Goal: Task Accomplishment & Management: Complete application form

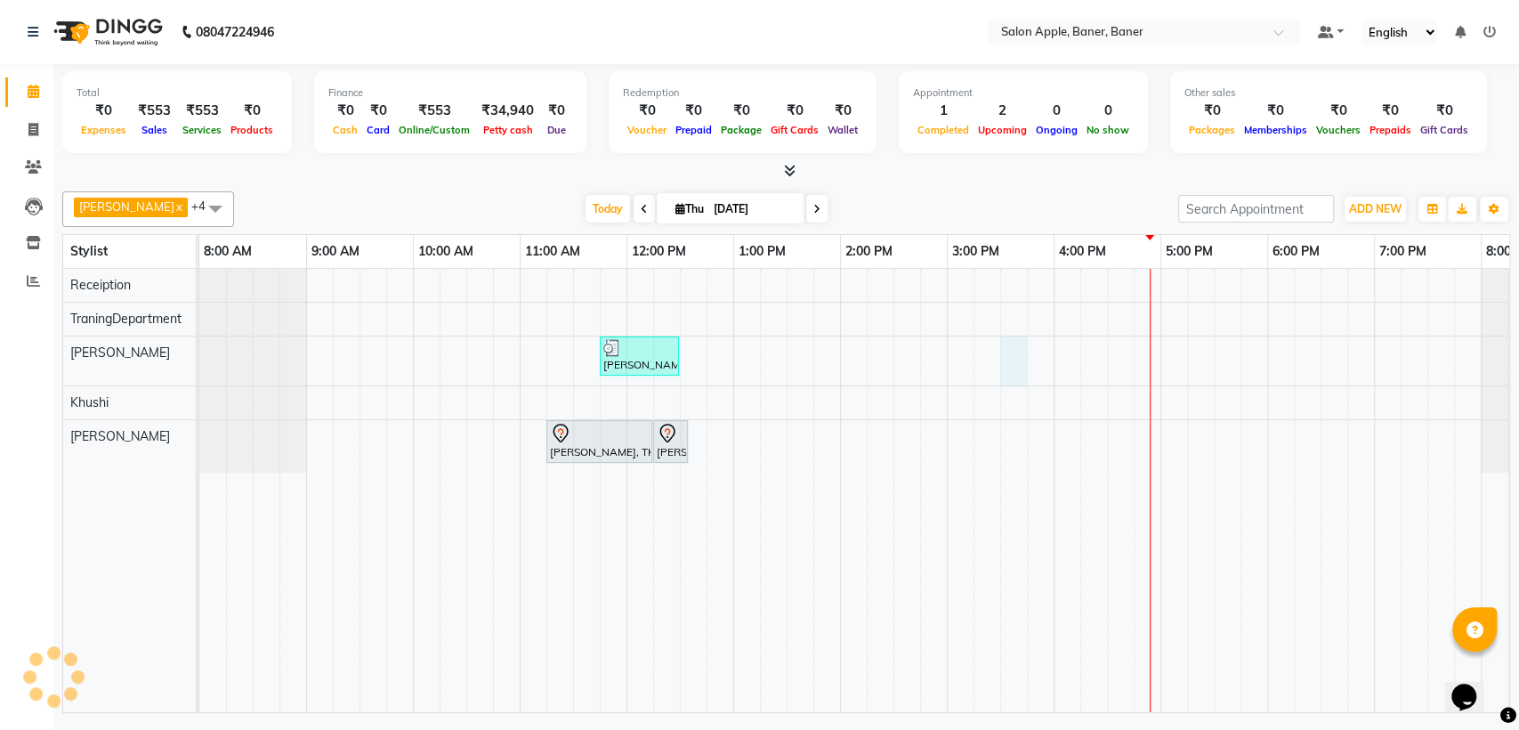
click at [1016, 377] on div "[PERSON_NAME], TK02, 11:45 AM-12:30 PM, Hair Styling - Ironing ( lower waist le…" at bounding box center [893, 490] width 1388 height 443
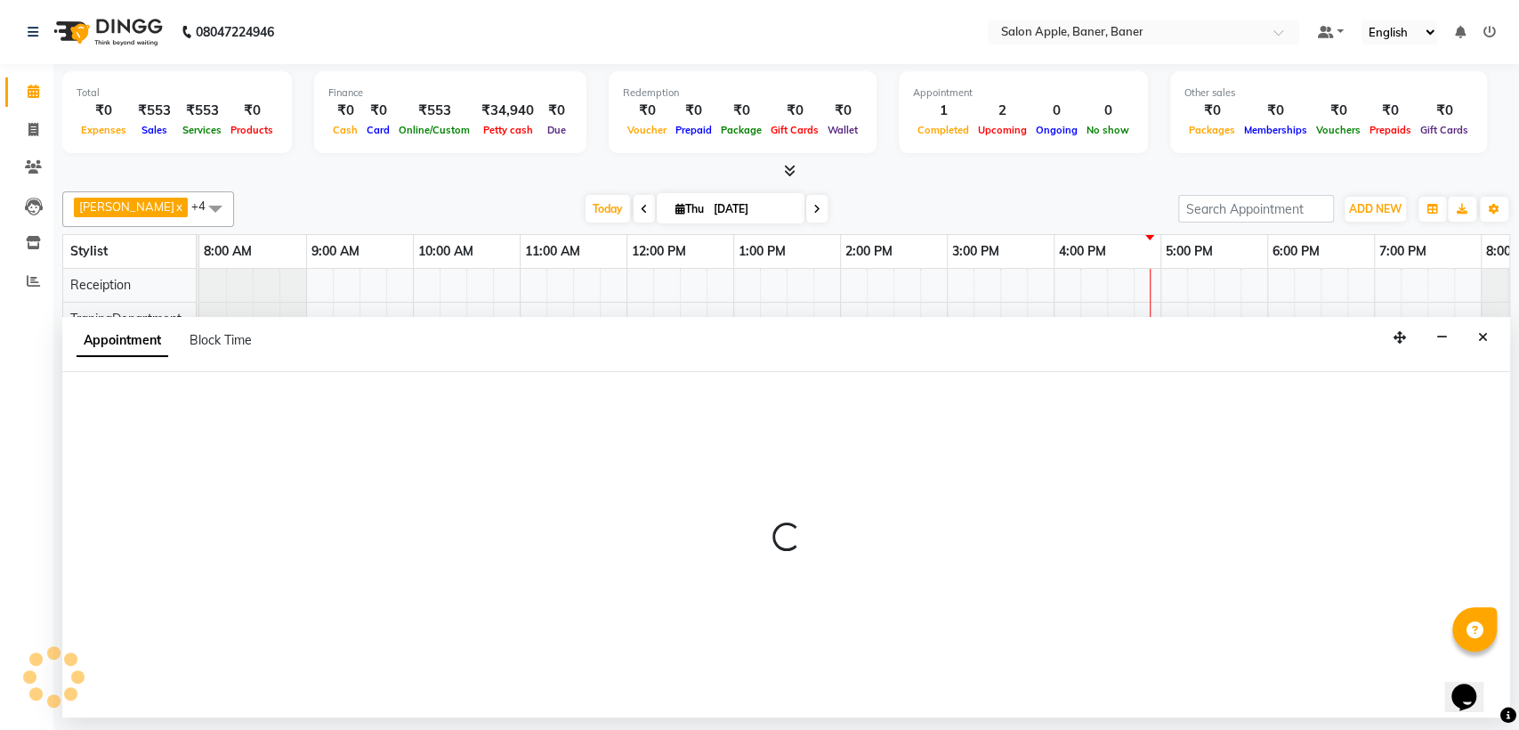
select select "84037"
select select "930"
select select "tentative"
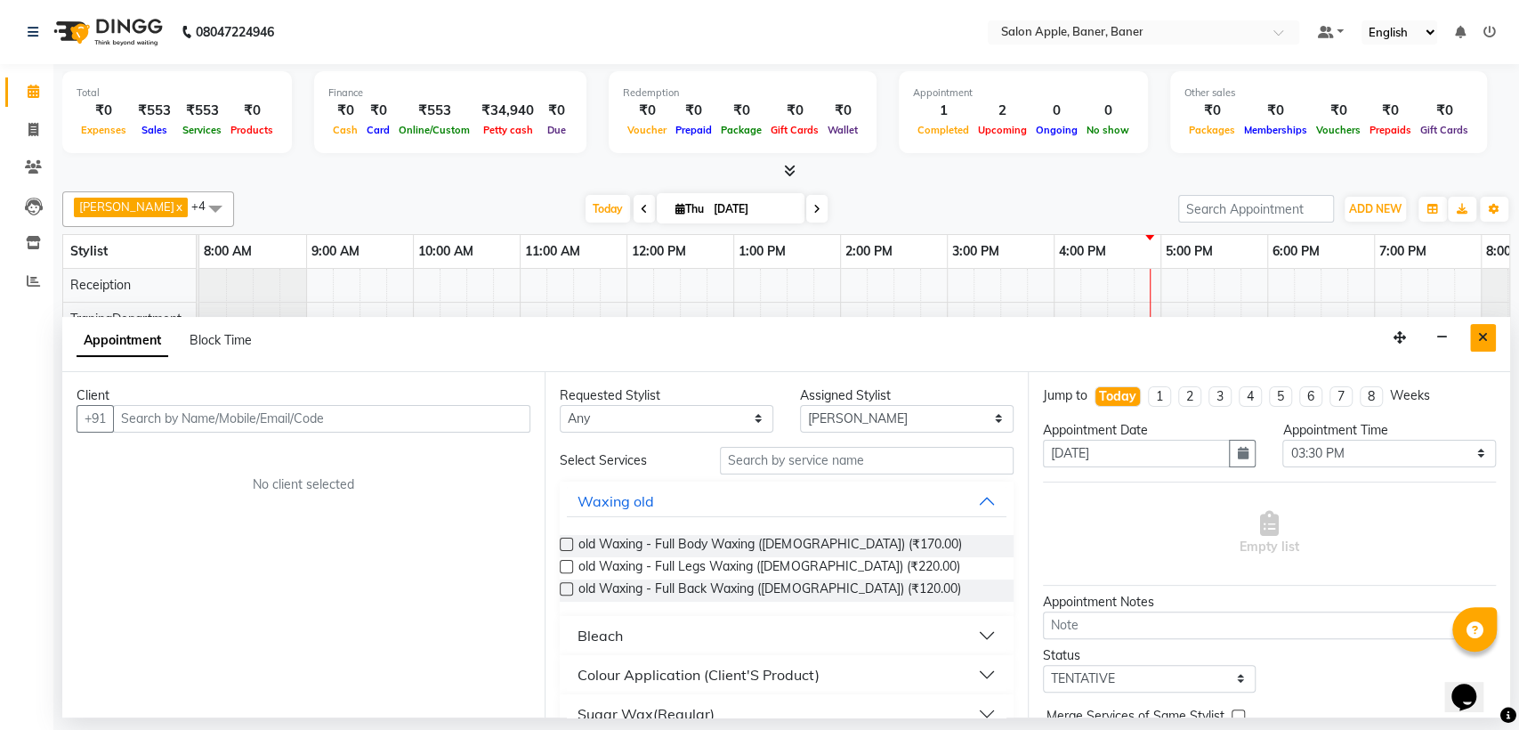
click at [1475, 335] on button "Close" at bounding box center [1483, 338] width 26 height 28
click at [1475, 335] on td at bounding box center [1467, 490] width 27 height 443
select select "13943"
select select "tentative"
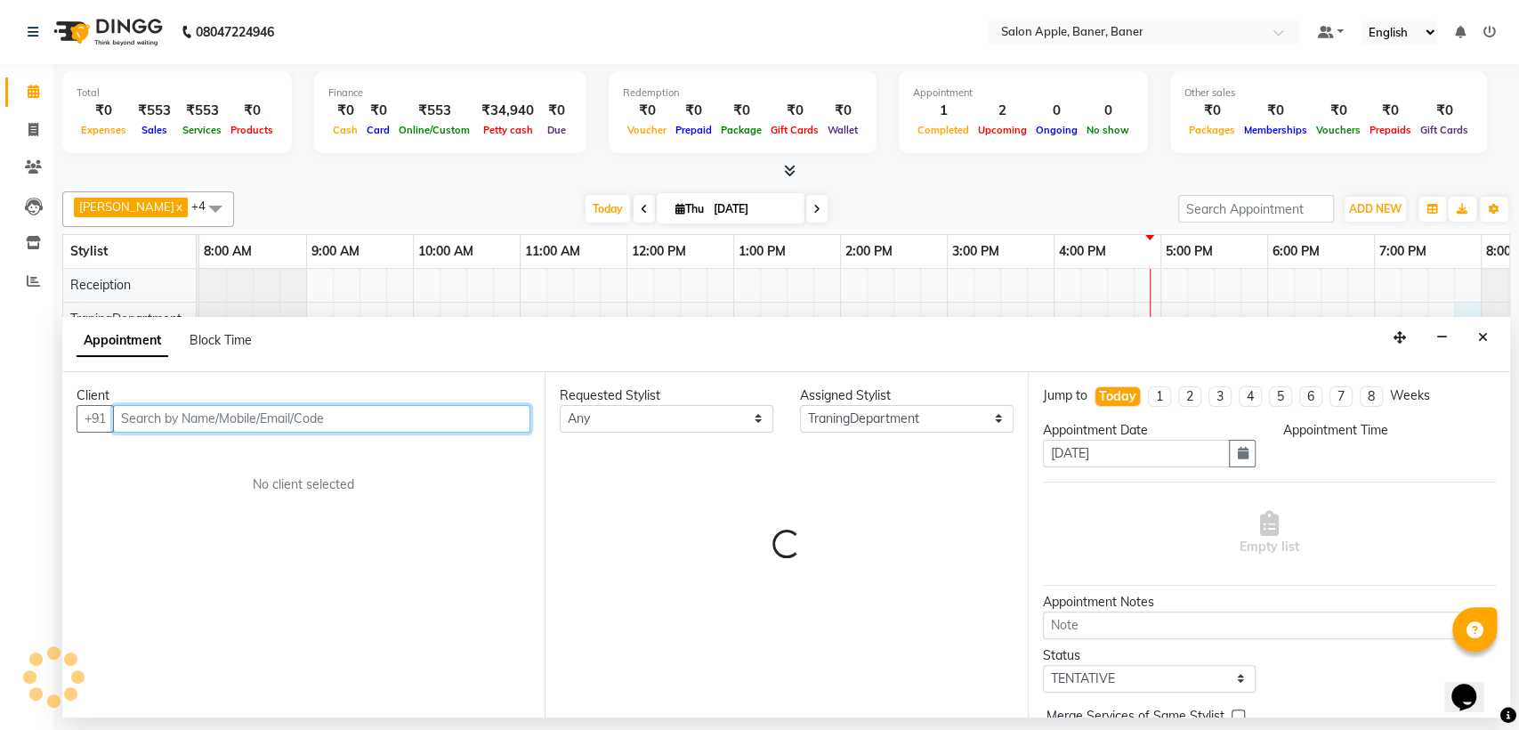
select select "1185"
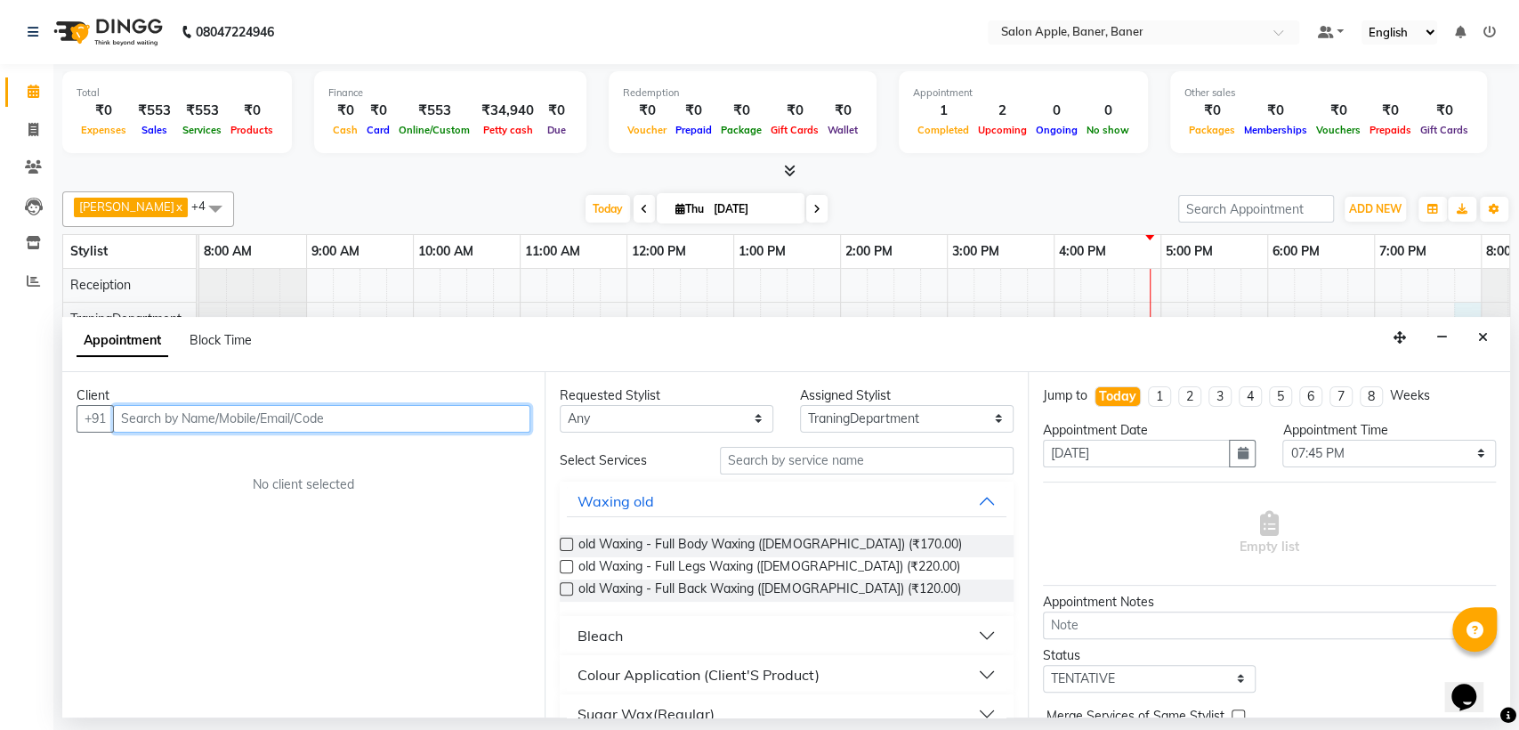
click at [356, 421] on input "text" at bounding box center [321, 419] width 417 height 28
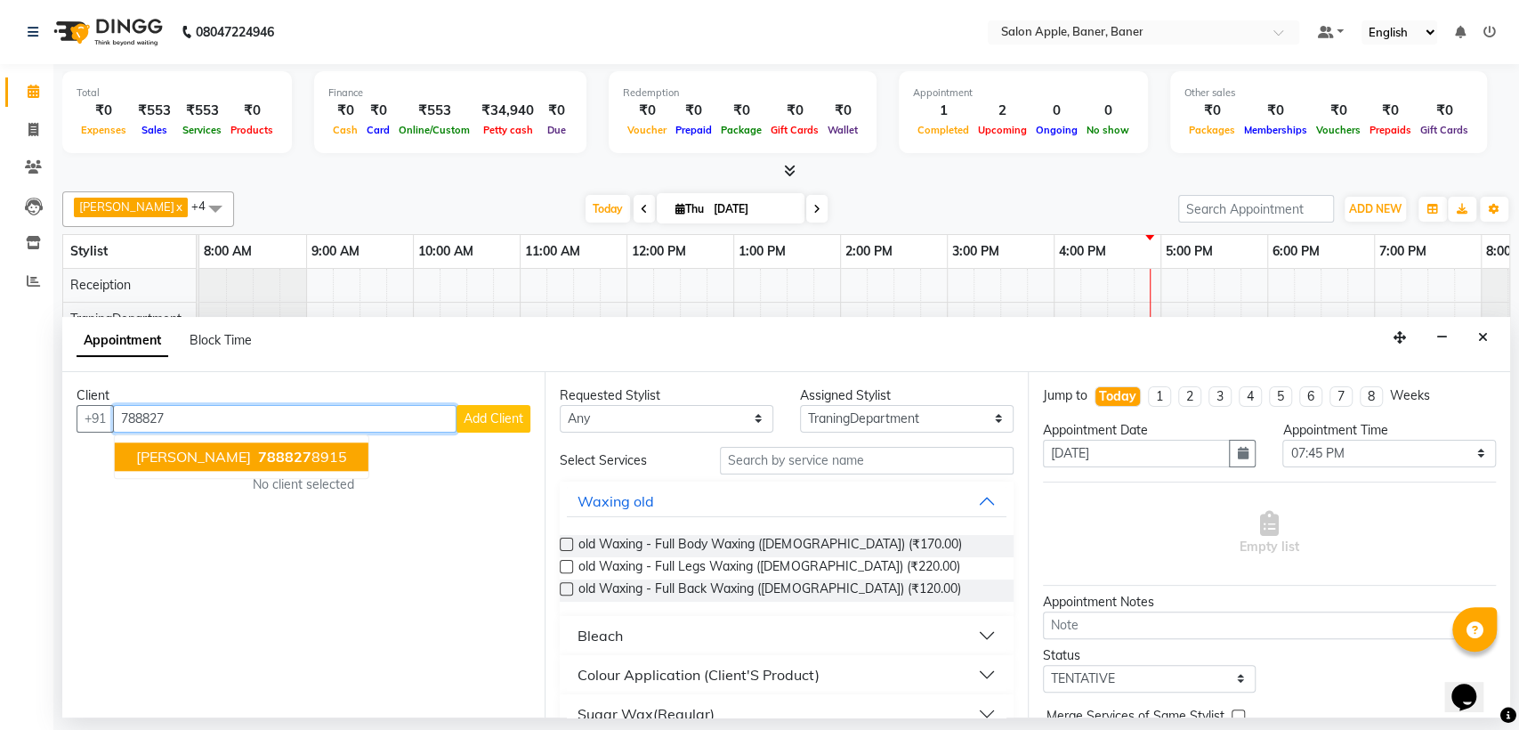
click at [220, 447] on span "[PERSON_NAME]" at bounding box center [193, 456] width 115 height 18
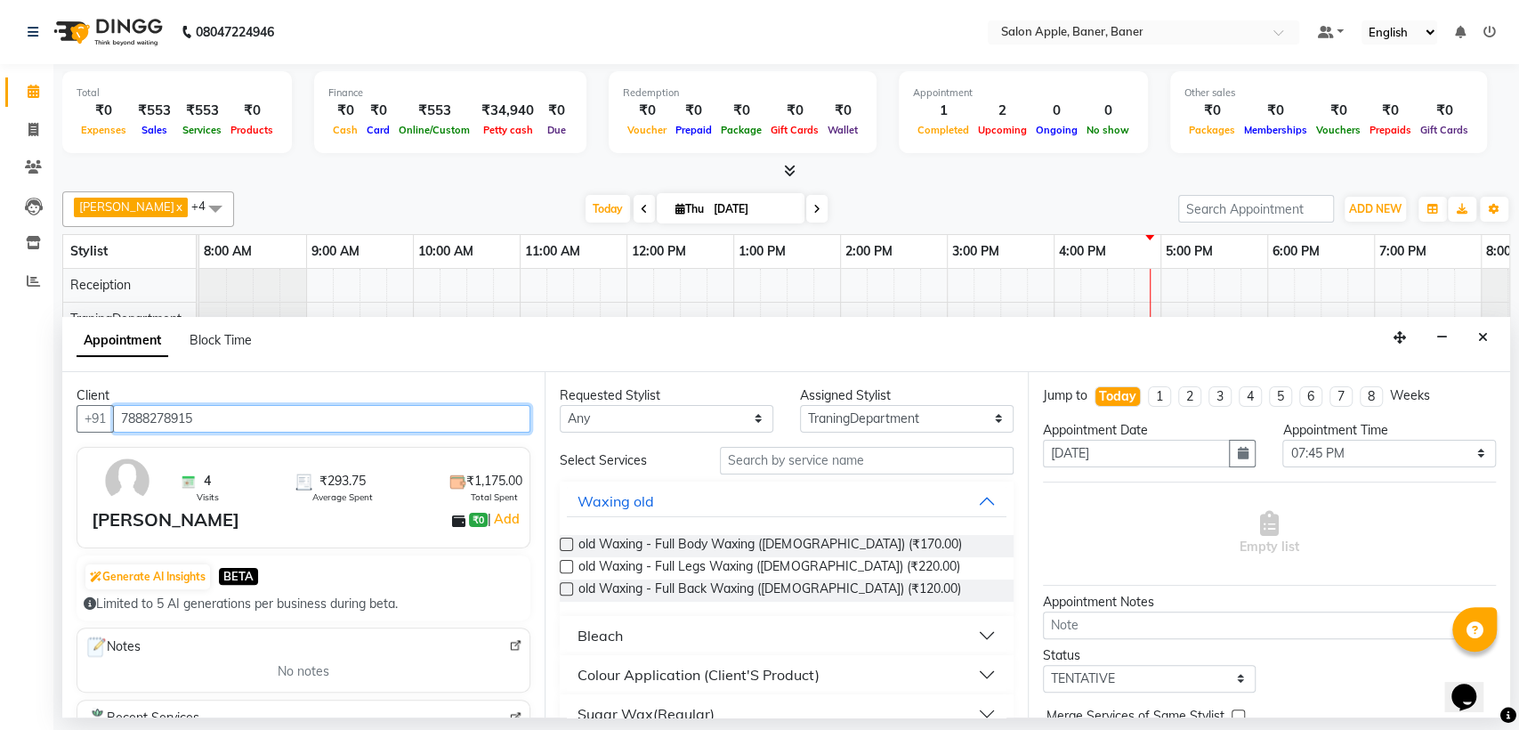
type input "7888278915"
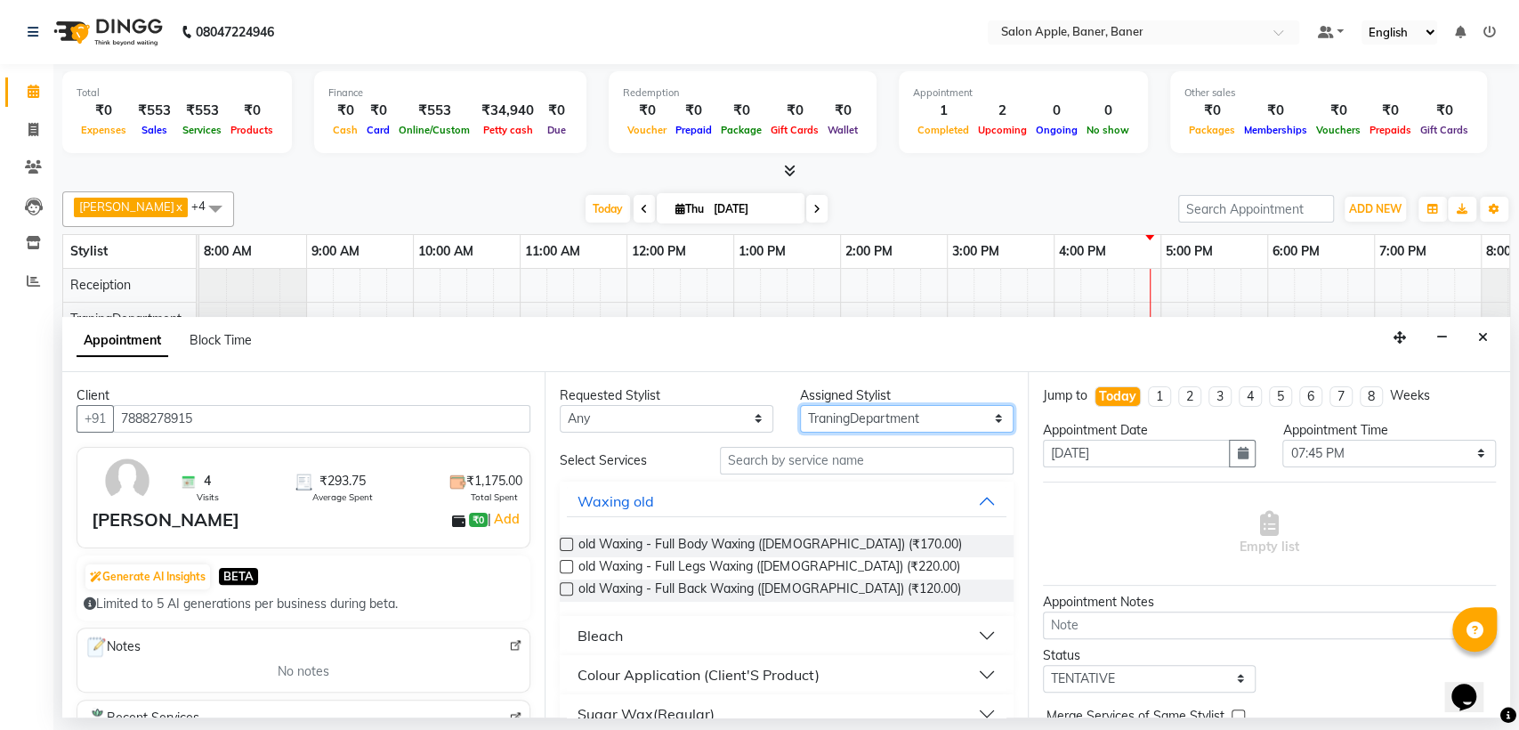
click at [884, 407] on select "Select [PERSON_NAME] Hanseeta [PERSON_NAME] [PERSON_NAME] Receiption TraningDep…" at bounding box center [907, 419] width 214 height 28
click at [800, 405] on select "Select [PERSON_NAME] Hanseeta [PERSON_NAME] [PERSON_NAME] Receiption TraningDep…" at bounding box center [907, 419] width 214 height 28
click at [890, 521] on div "old Waxing - Full Body Waxing ([DEMOGRAPHIC_DATA]) (₹170.00) old Waxing - Full …" at bounding box center [786, 567] width 453 height 95
click at [918, 401] on div "Assigned Stylist" at bounding box center [907, 395] width 214 height 19
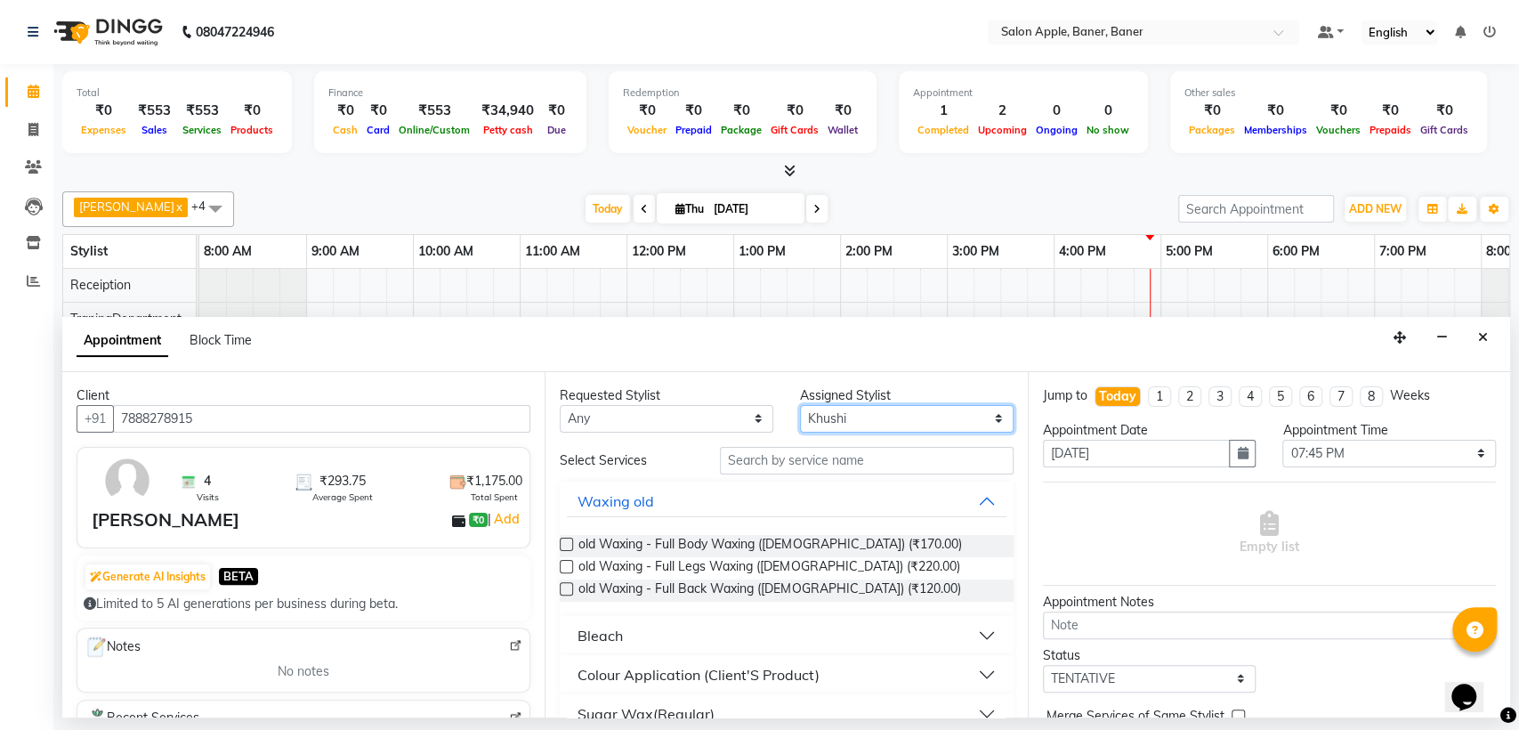
click at [901, 407] on select "Select [PERSON_NAME] Hanseeta [PERSON_NAME] [PERSON_NAME] Receiption TraningDep…" at bounding box center [907, 419] width 214 height 28
select select "51177"
click at [800, 405] on select "Select [PERSON_NAME] Hanseeta [PERSON_NAME] [PERSON_NAME] Receiption TraningDep…" at bounding box center [907, 419] width 214 height 28
click at [893, 469] on input "text" at bounding box center [867, 461] width 294 height 28
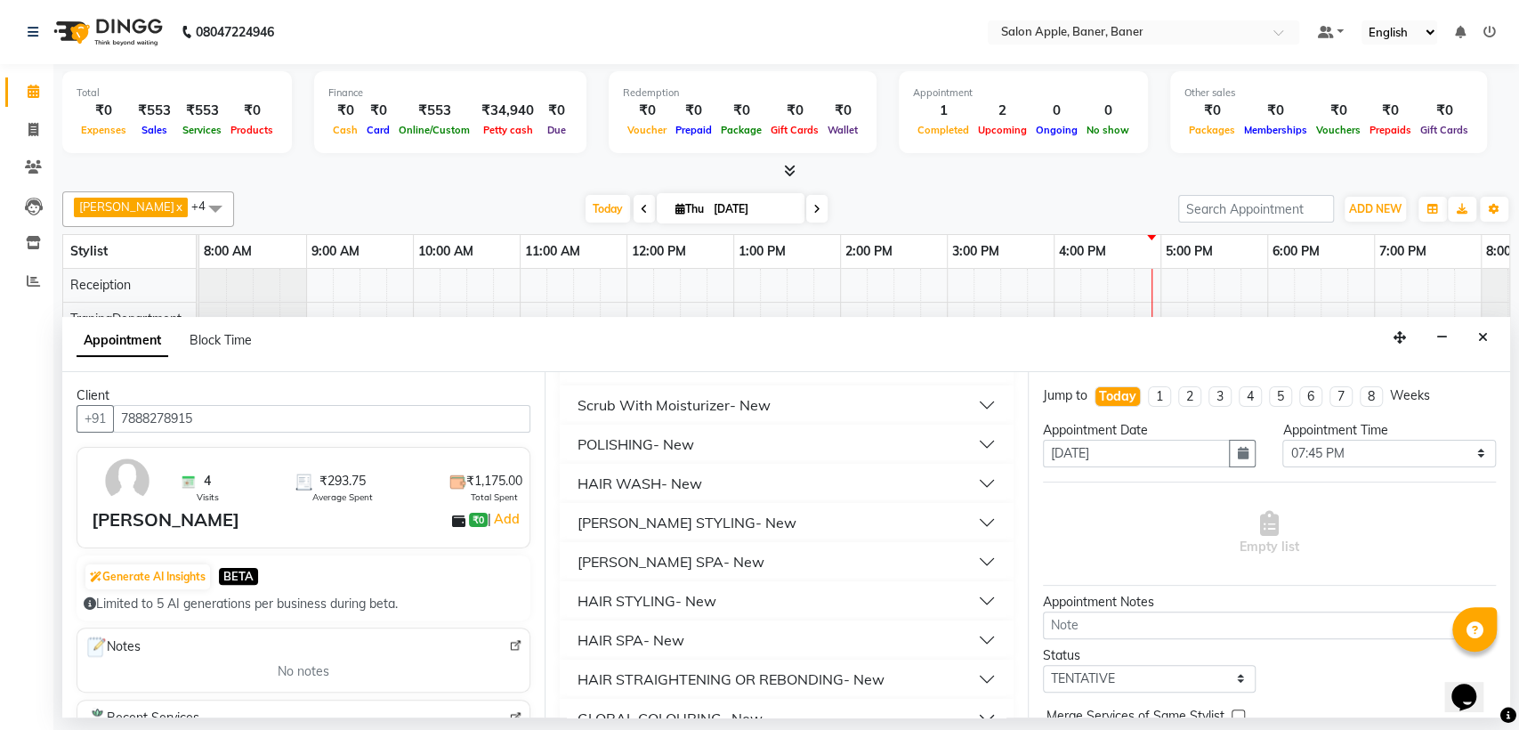
scroll to position [886, 0]
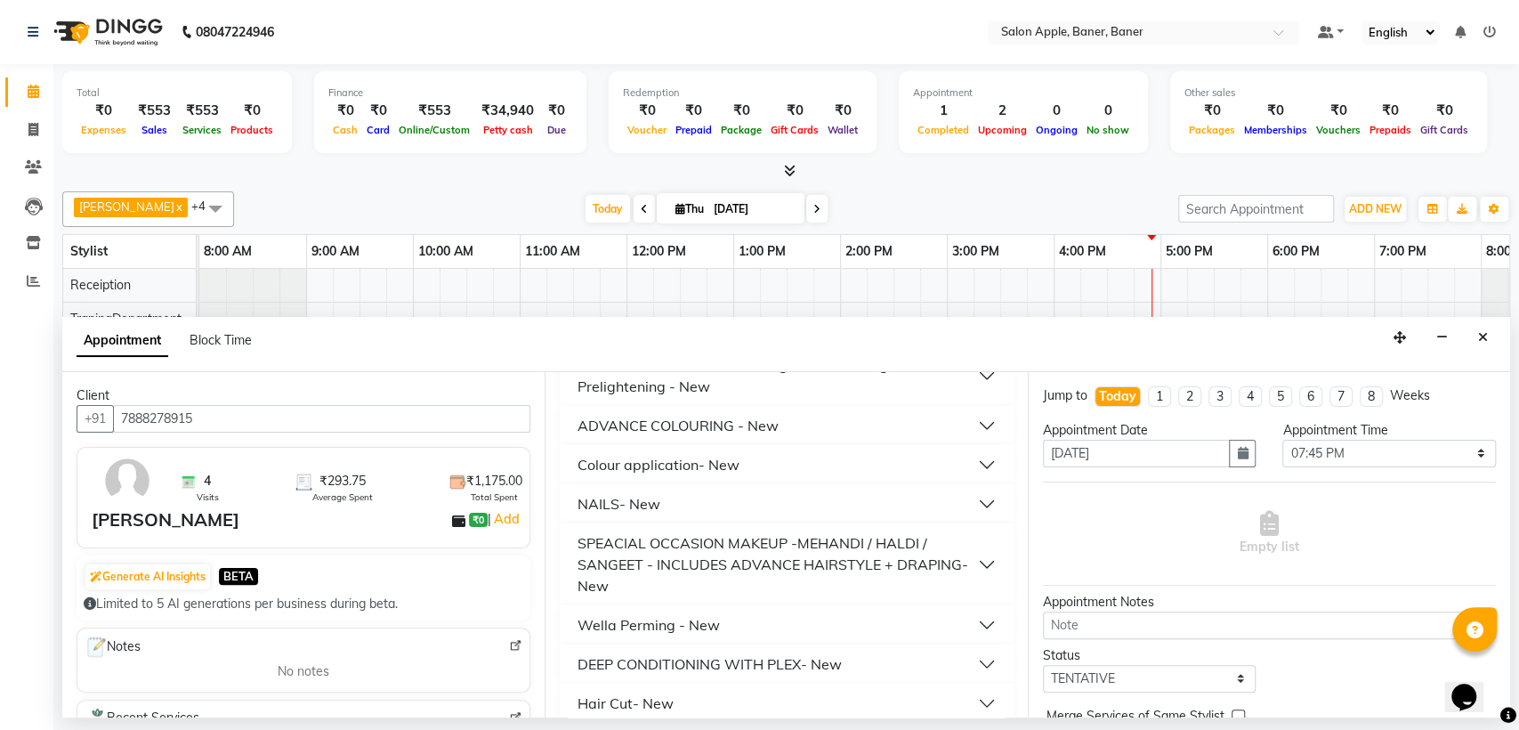
type input "300"
click at [769, 692] on button "Hair Cut- New" at bounding box center [786, 703] width 439 height 32
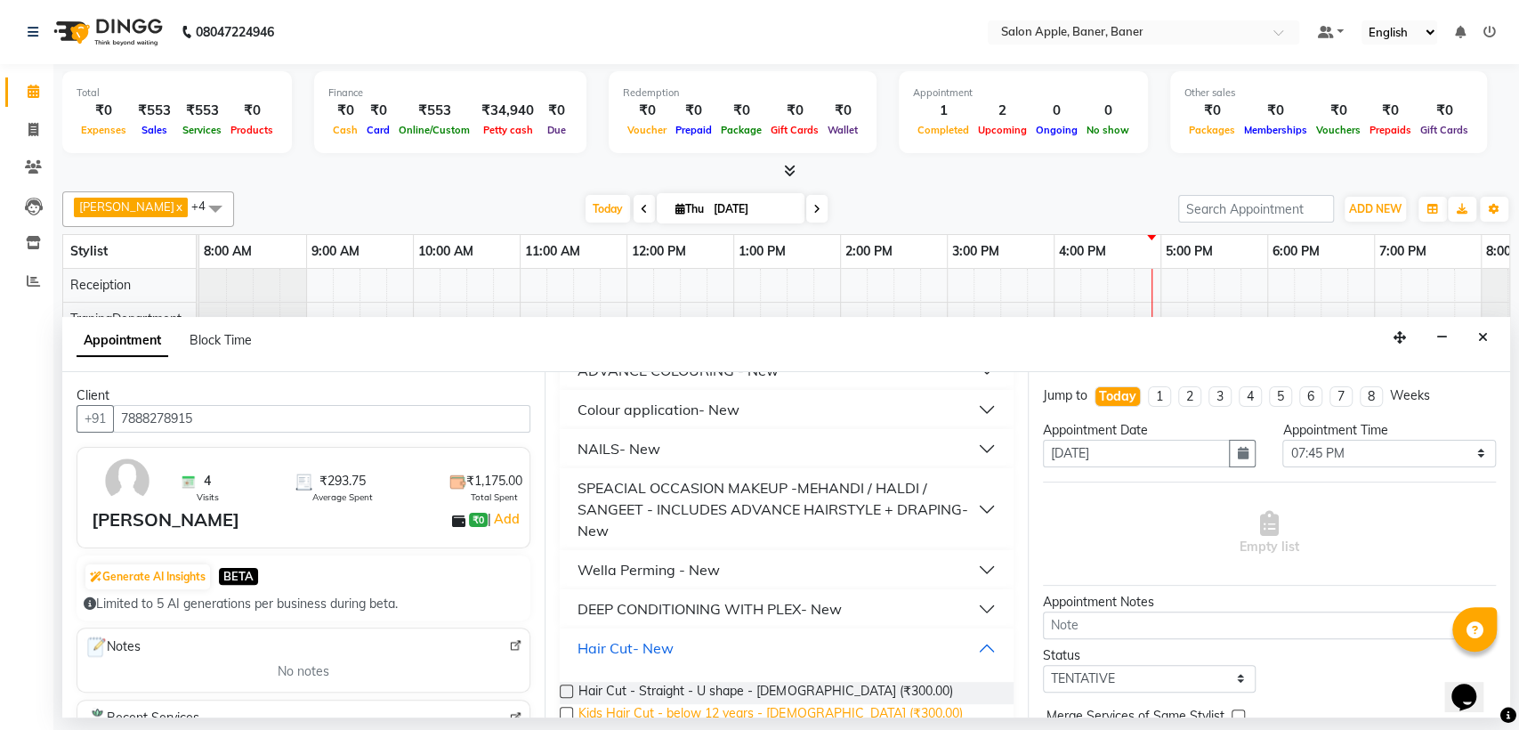
scroll to position [971, 0]
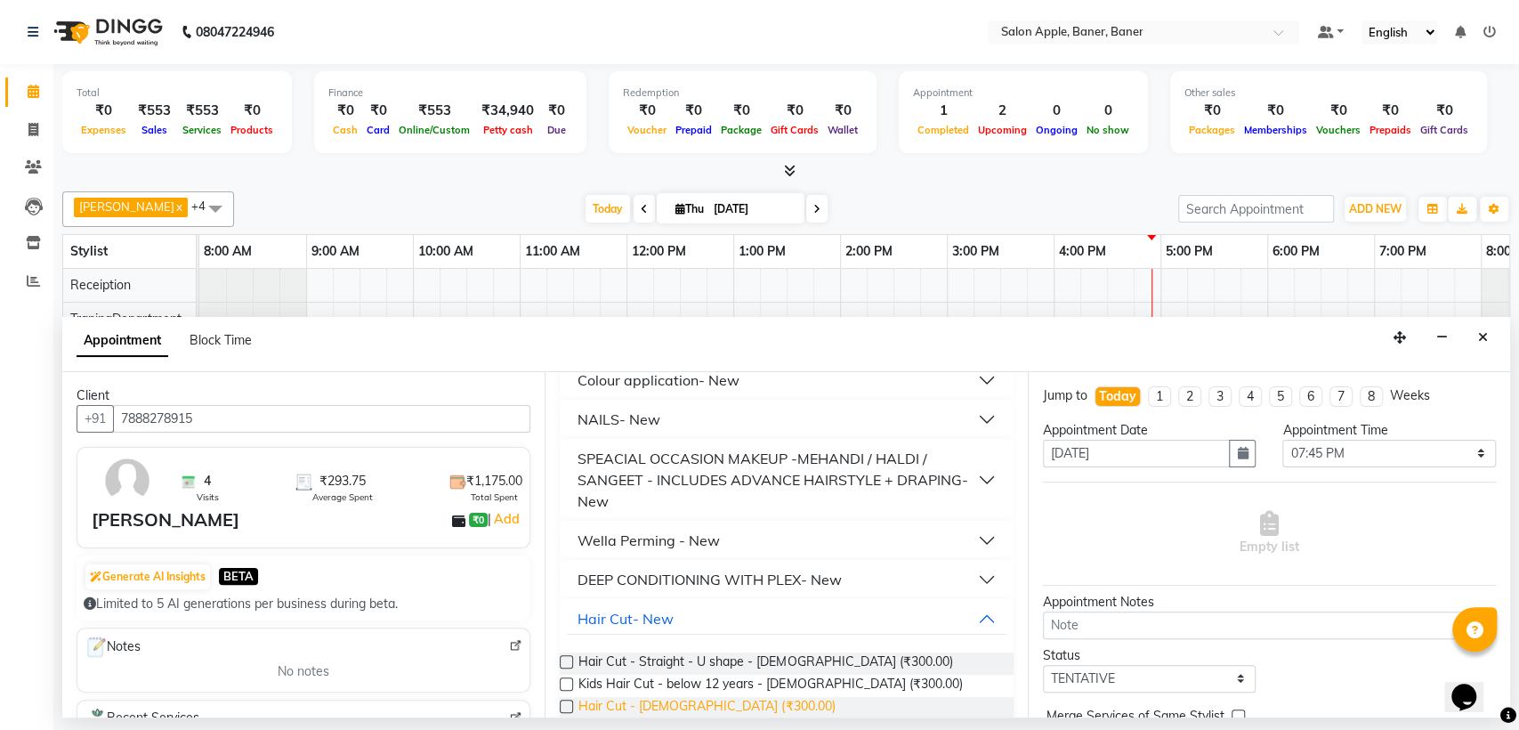
click at [699, 697] on span "Hair Cut - [DEMOGRAPHIC_DATA] (₹300.00)" at bounding box center [706, 708] width 256 height 22
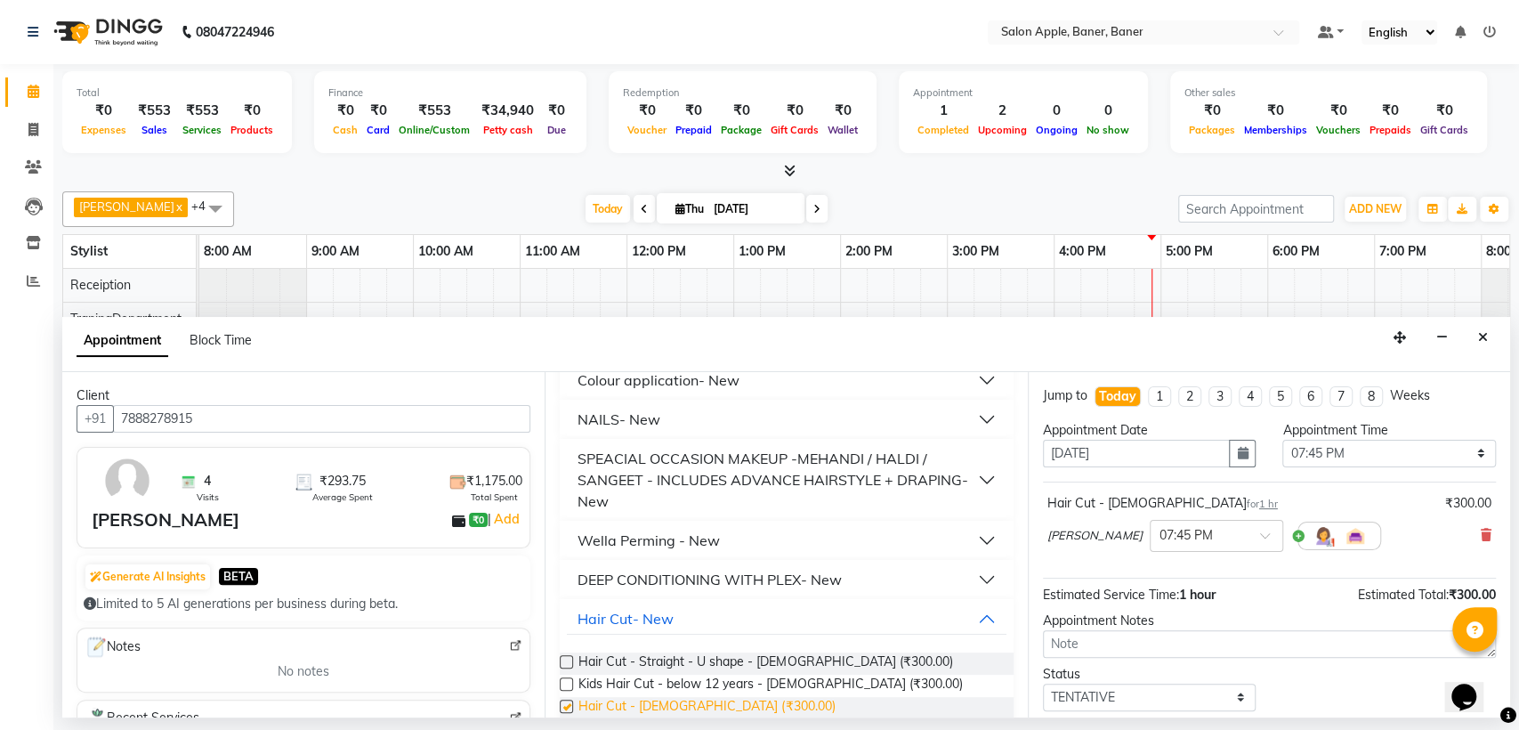
checkbox input "false"
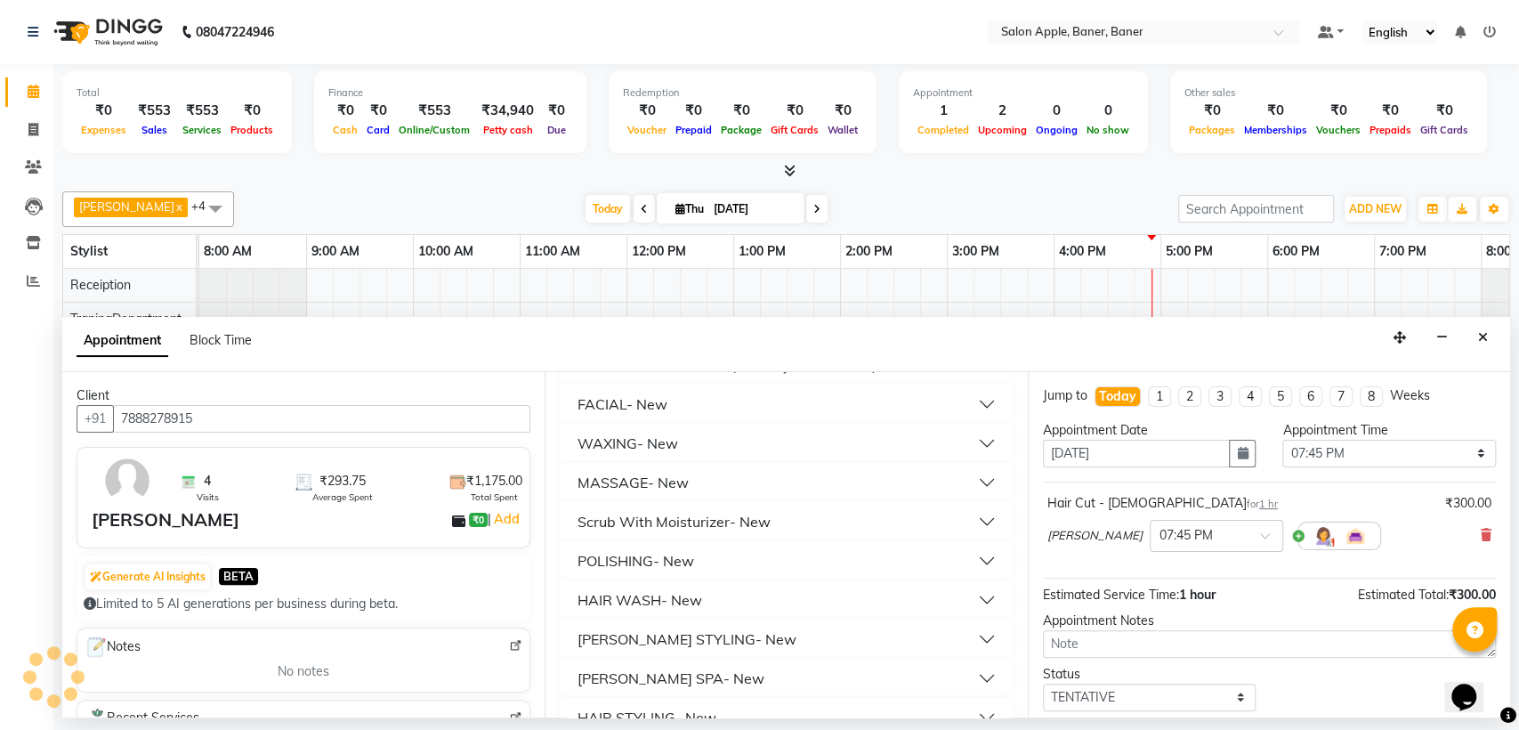
scroll to position [0, 0]
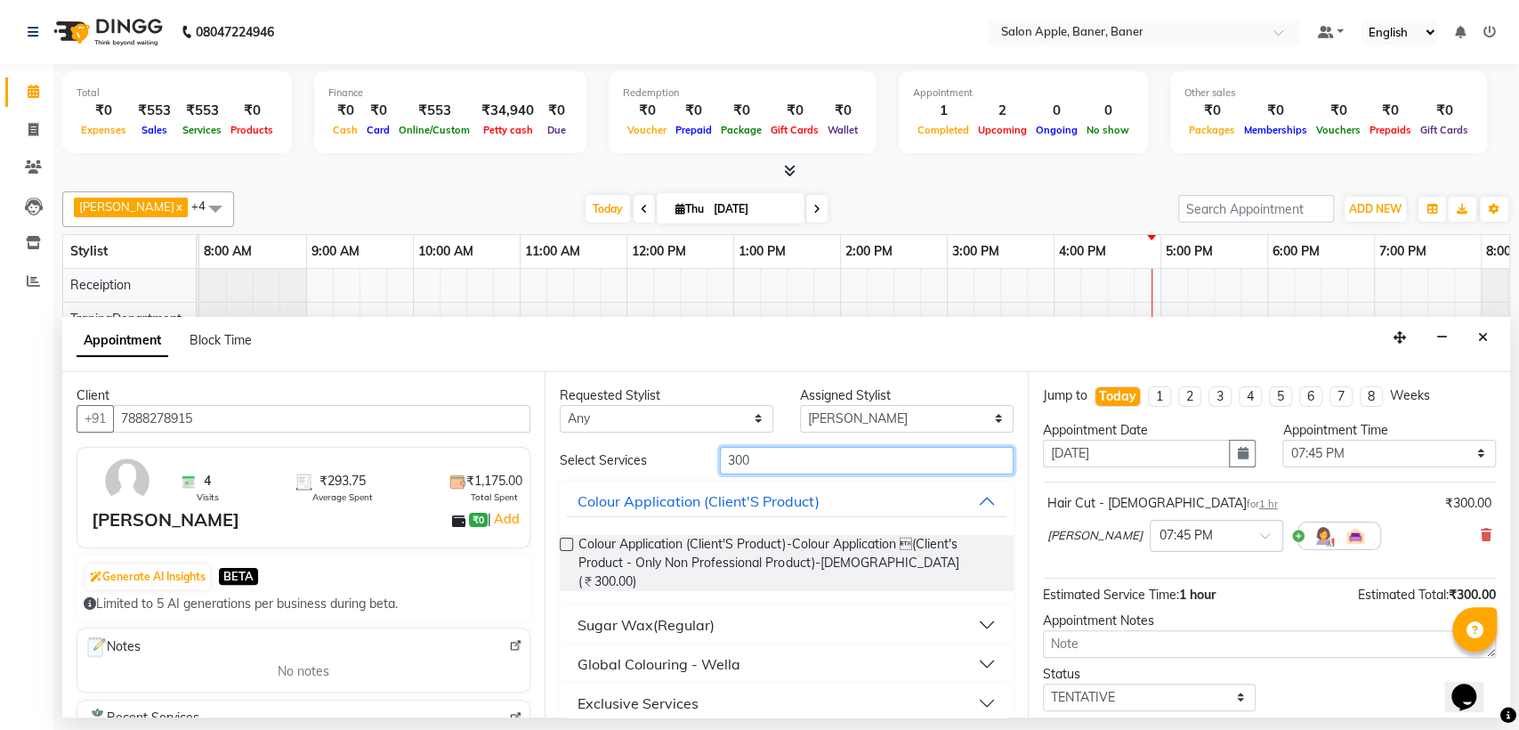
click at [886, 461] on input "300" at bounding box center [867, 461] width 294 height 28
type input "3"
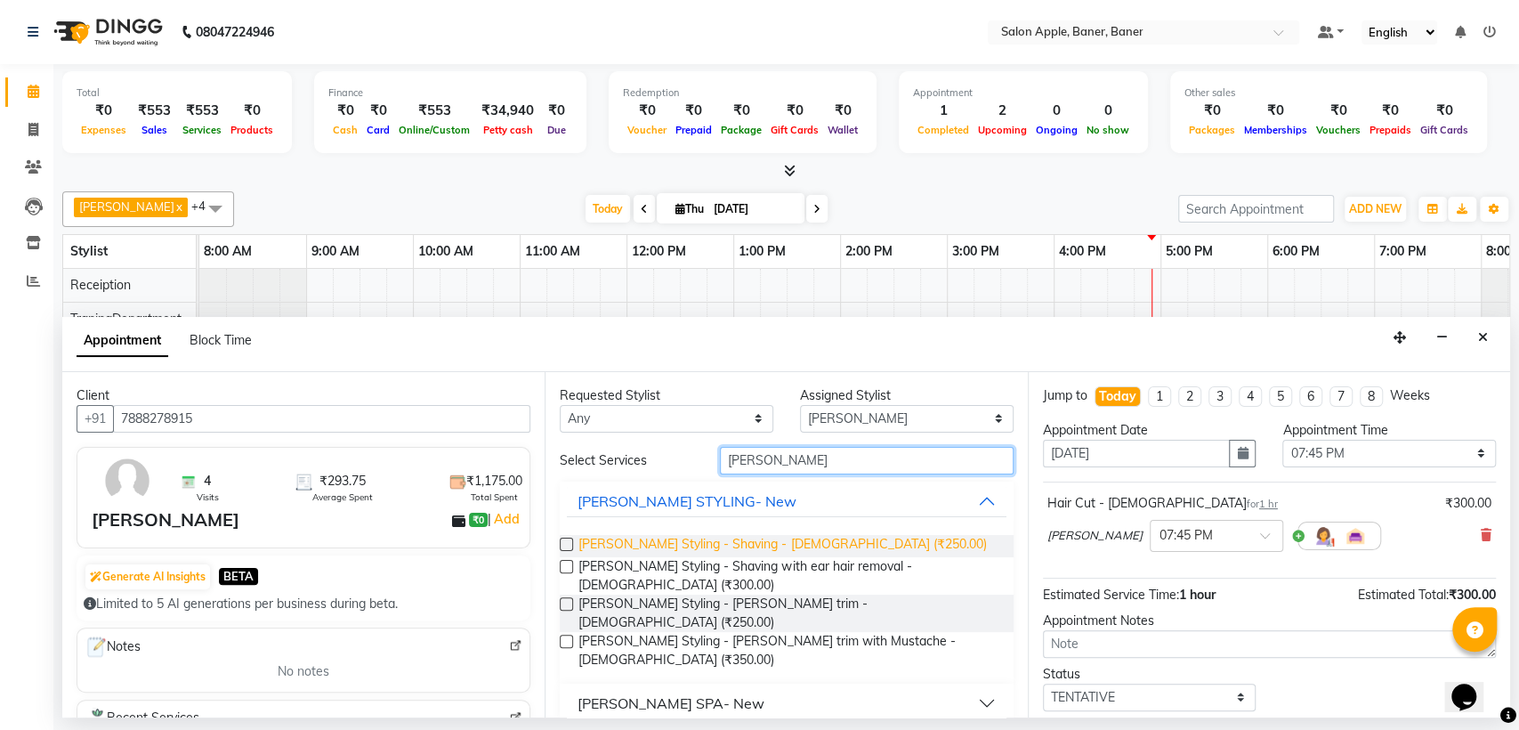
type input "[PERSON_NAME]"
click at [759, 544] on span "[PERSON_NAME] Styling - Shaving - [DEMOGRAPHIC_DATA] (₹250.00)" at bounding box center [781, 546] width 407 height 22
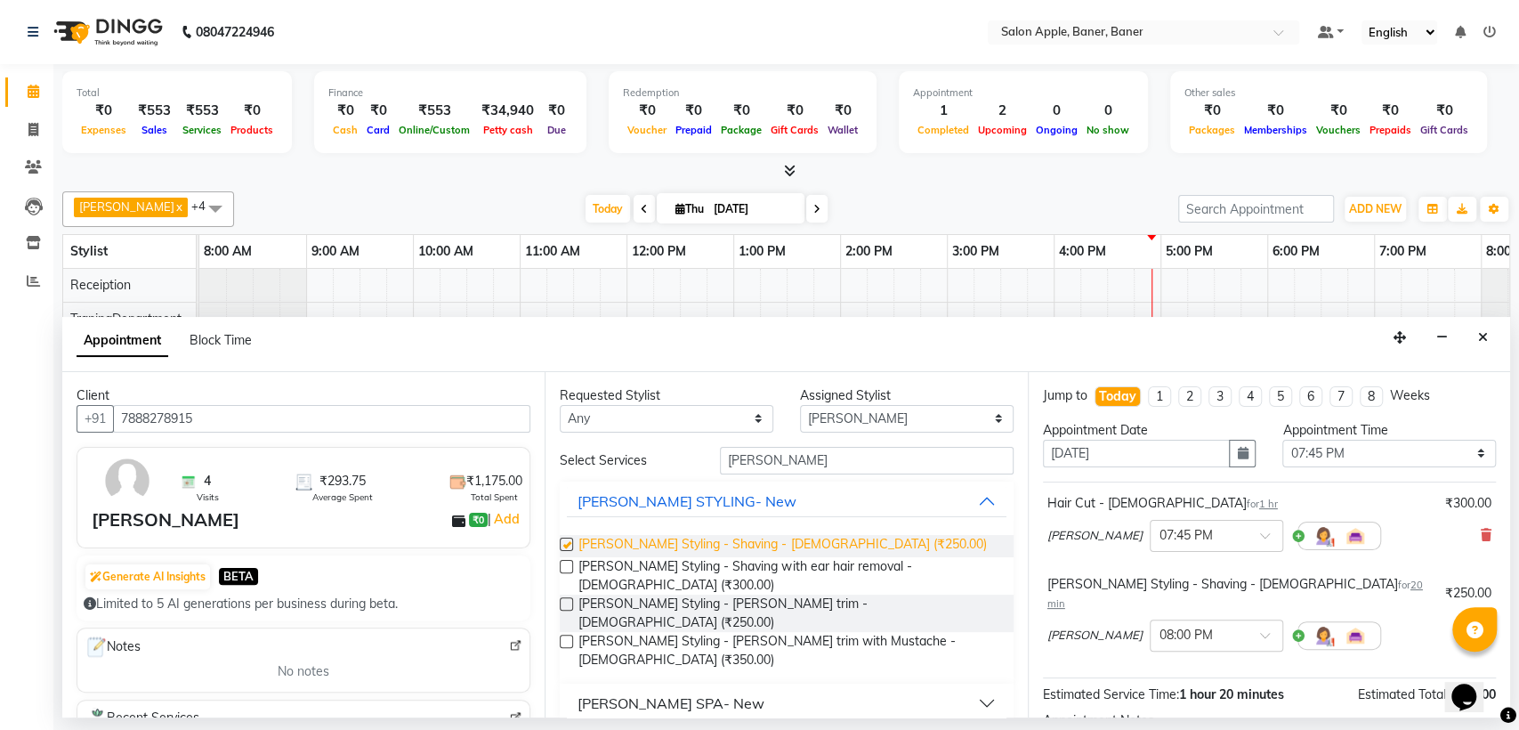
checkbox input "false"
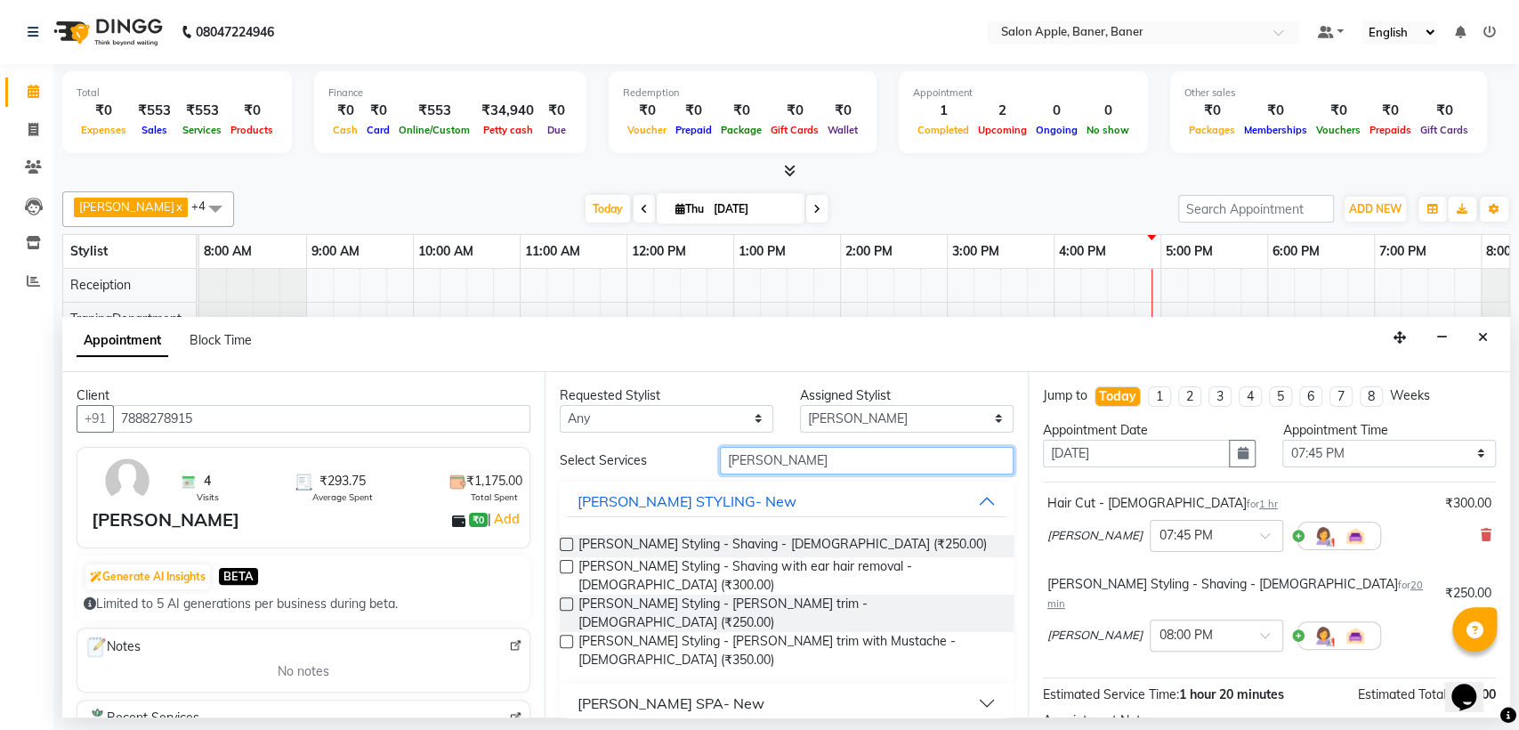
click at [897, 457] on input "[PERSON_NAME]" at bounding box center [867, 461] width 294 height 28
type input "b"
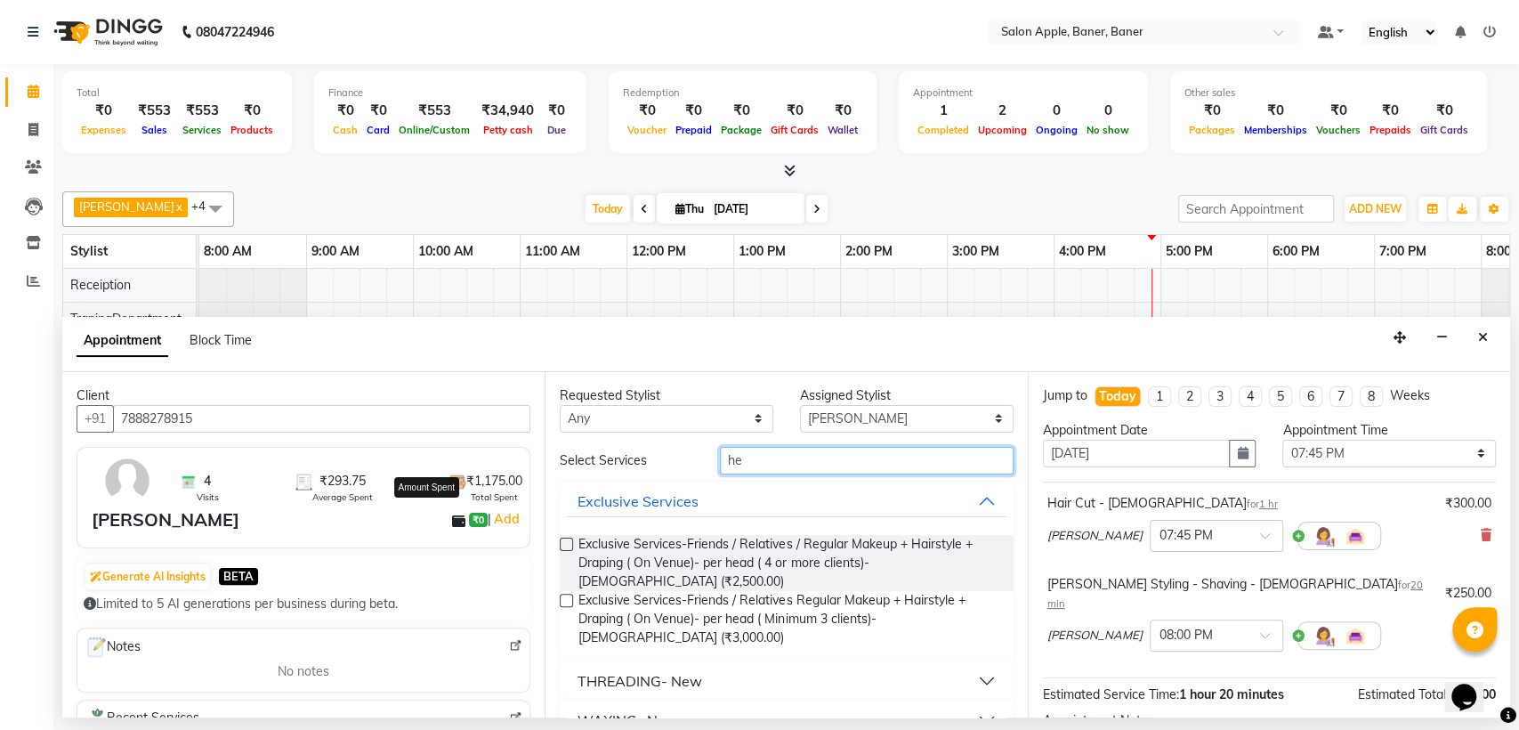
type input "h"
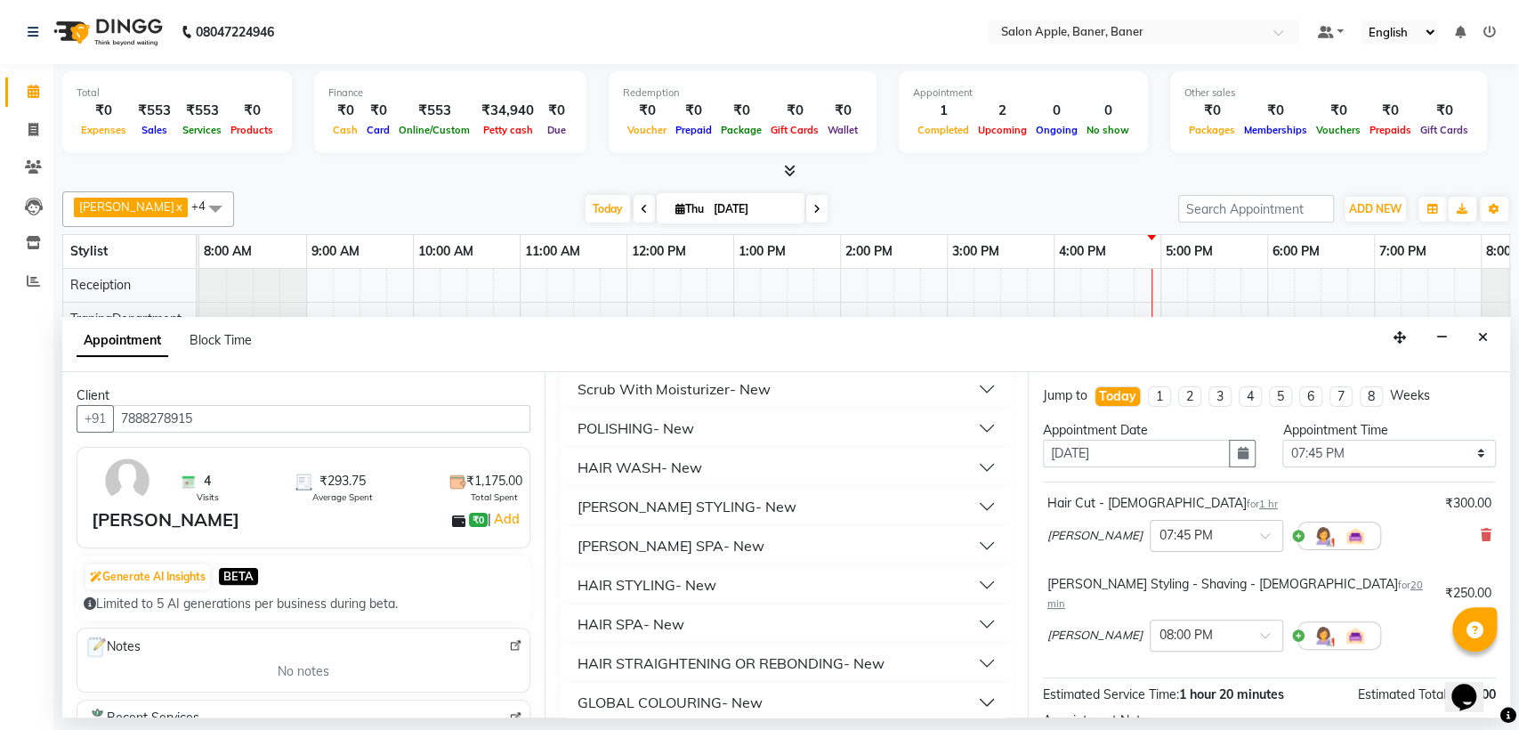
scroll to position [411, 0]
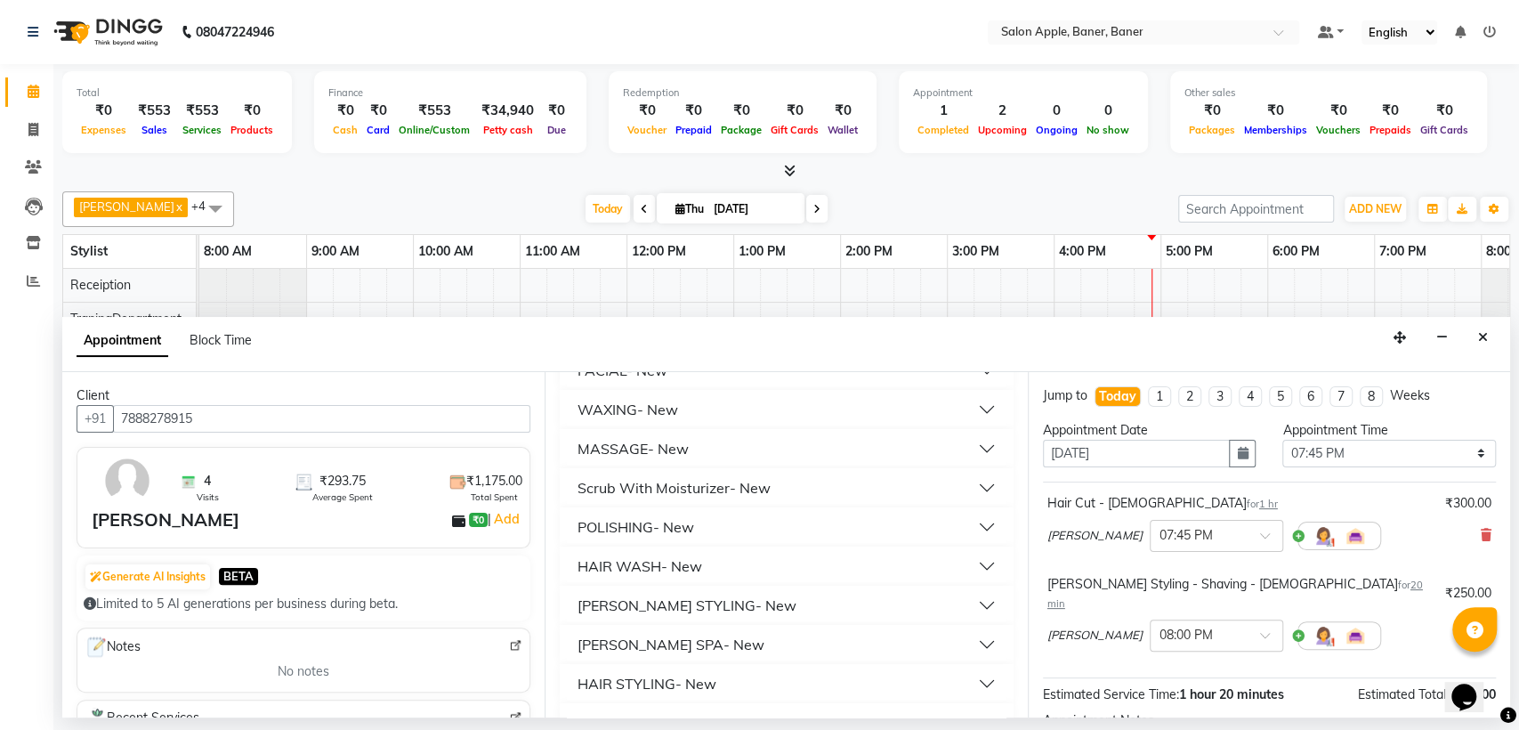
type input "300"
click at [681, 555] on div "HAIR WASH- New" at bounding box center [639, 565] width 125 height 21
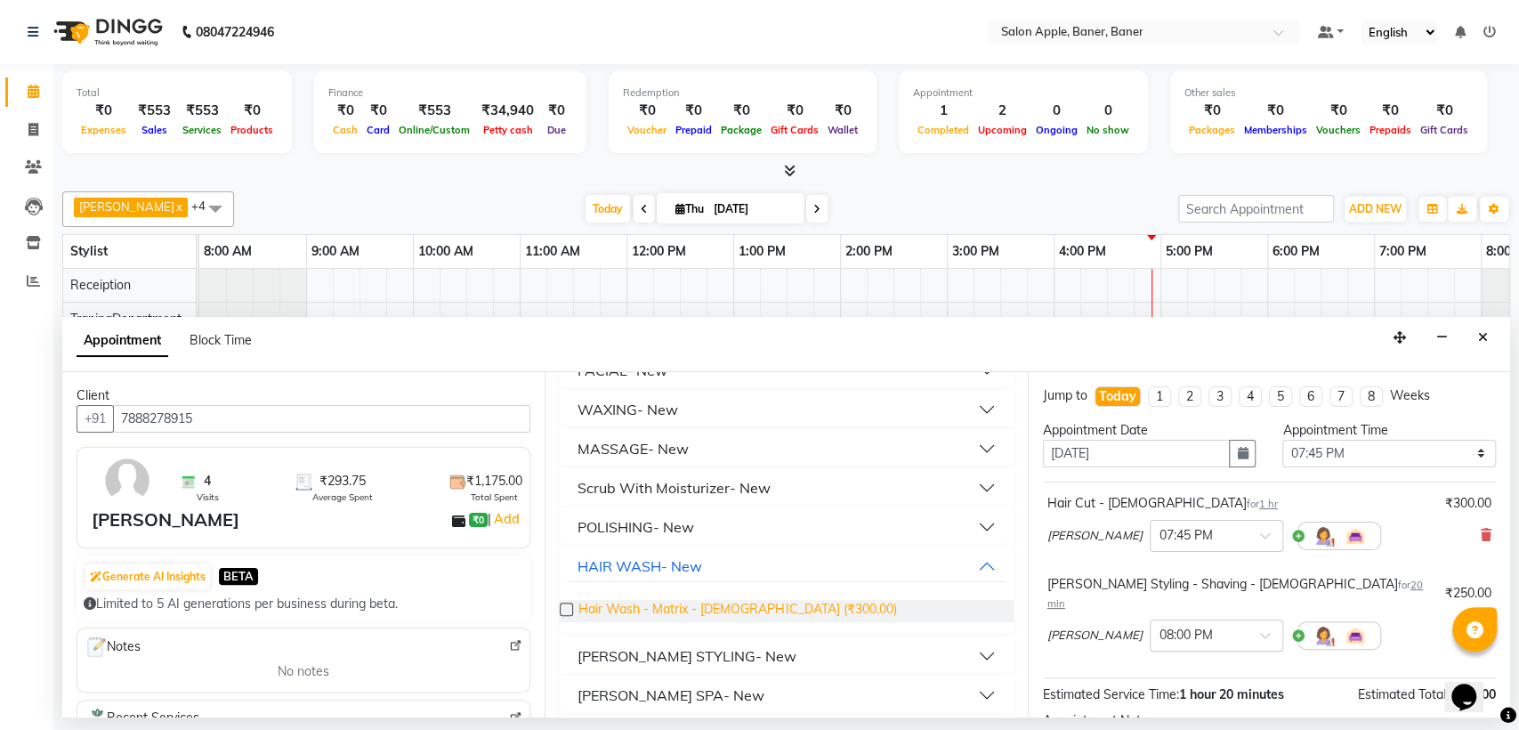
click at [722, 600] on span "Hair Wash - Matrix - [DEMOGRAPHIC_DATA] (₹300.00)" at bounding box center [737, 611] width 318 height 22
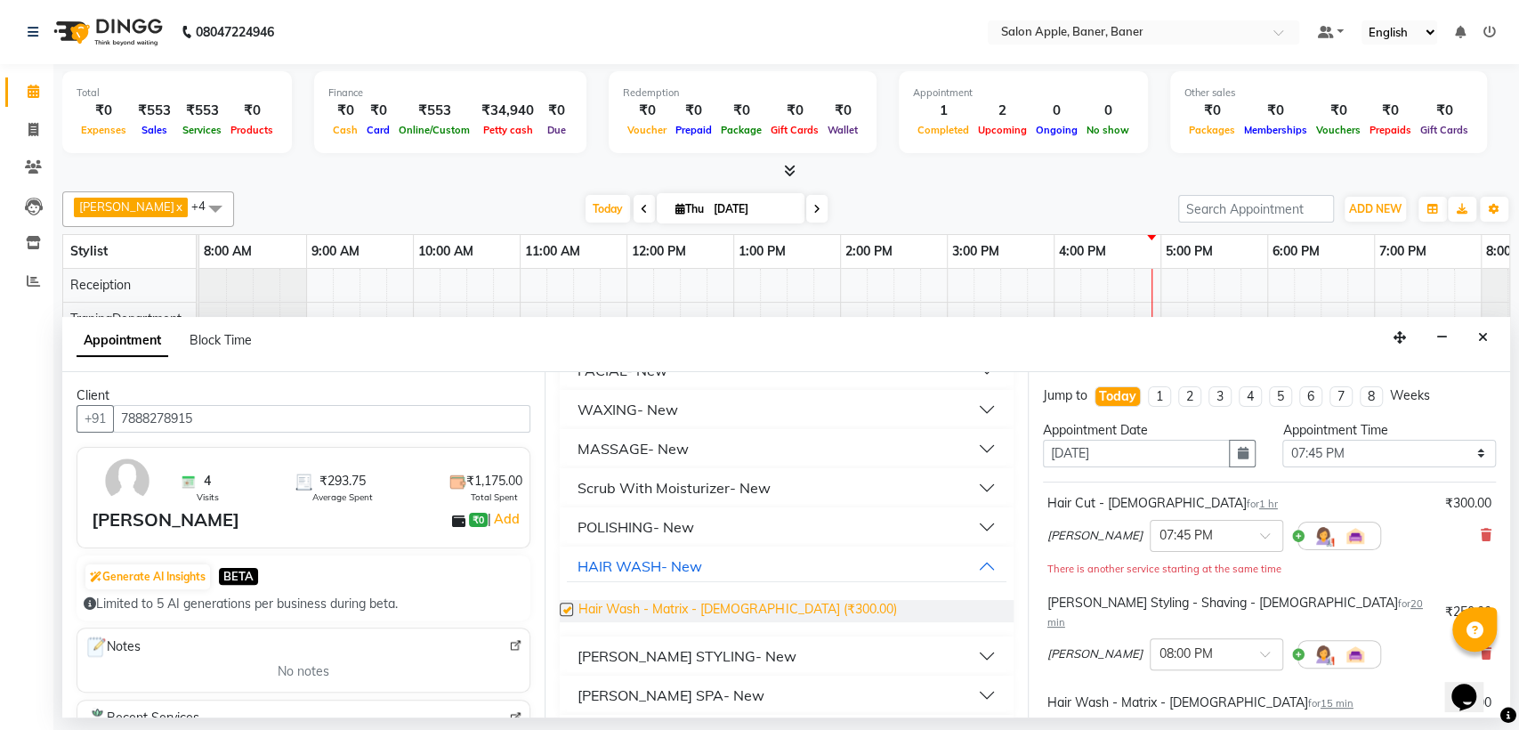
checkbox input "false"
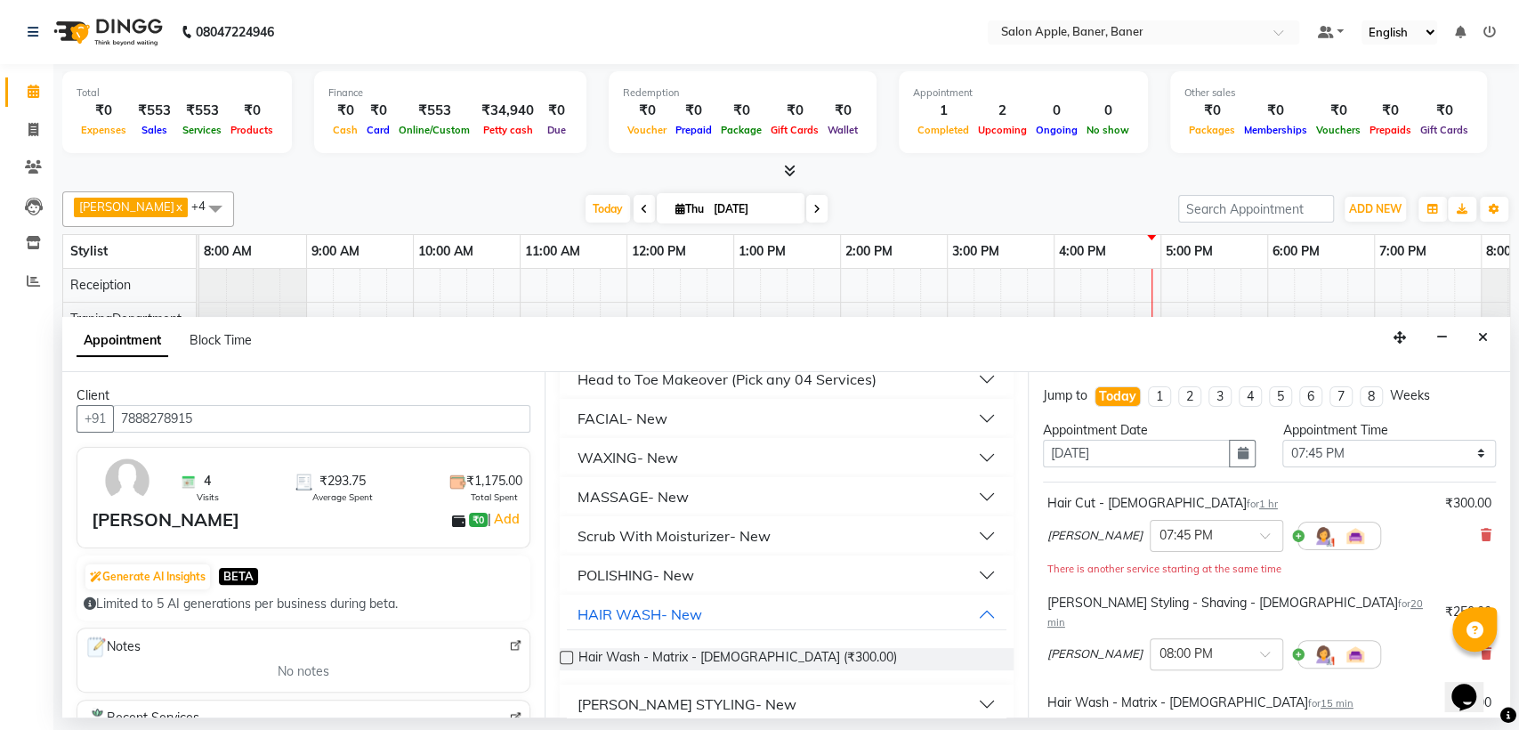
scroll to position [0, 0]
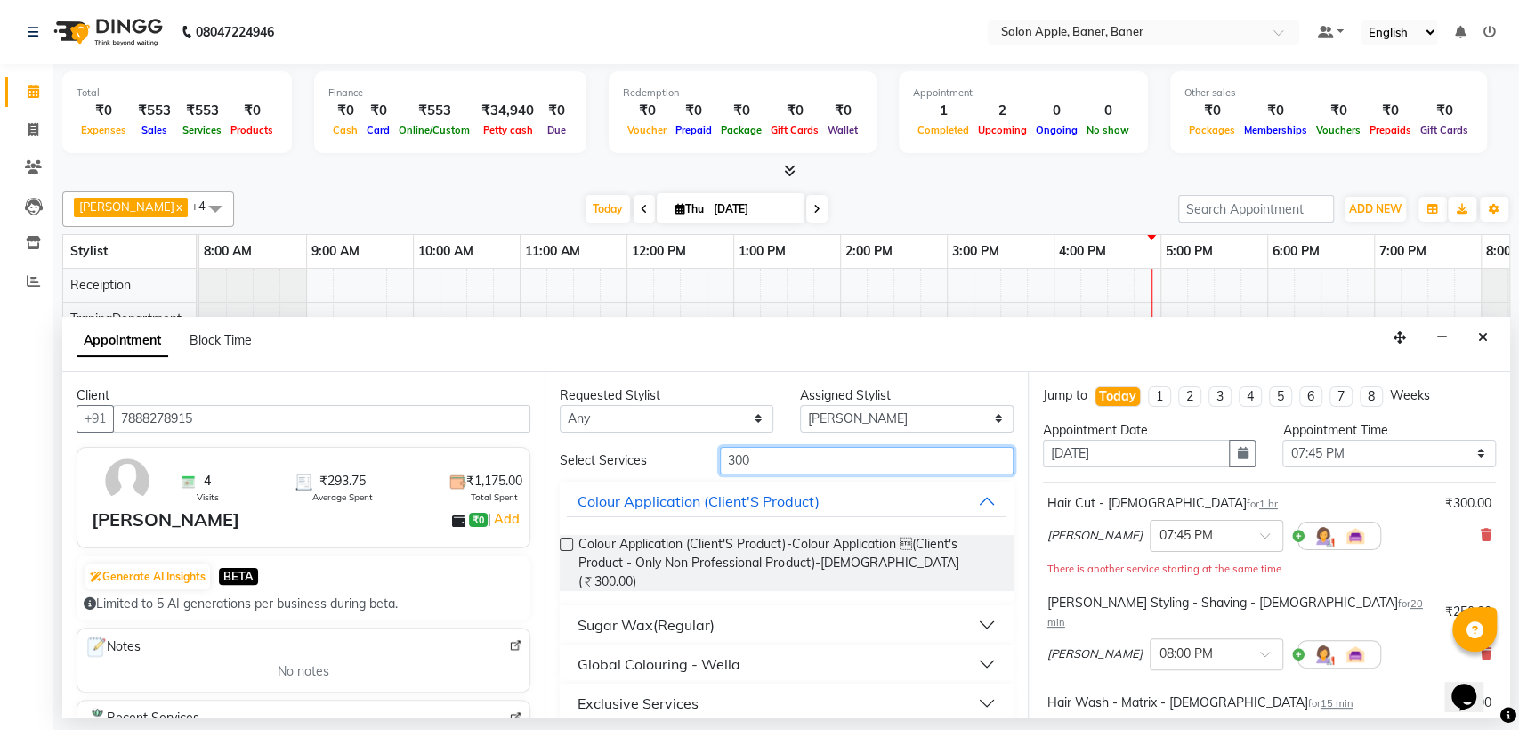
click at [967, 459] on input "300" at bounding box center [867, 461] width 294 height 28
type input "3"
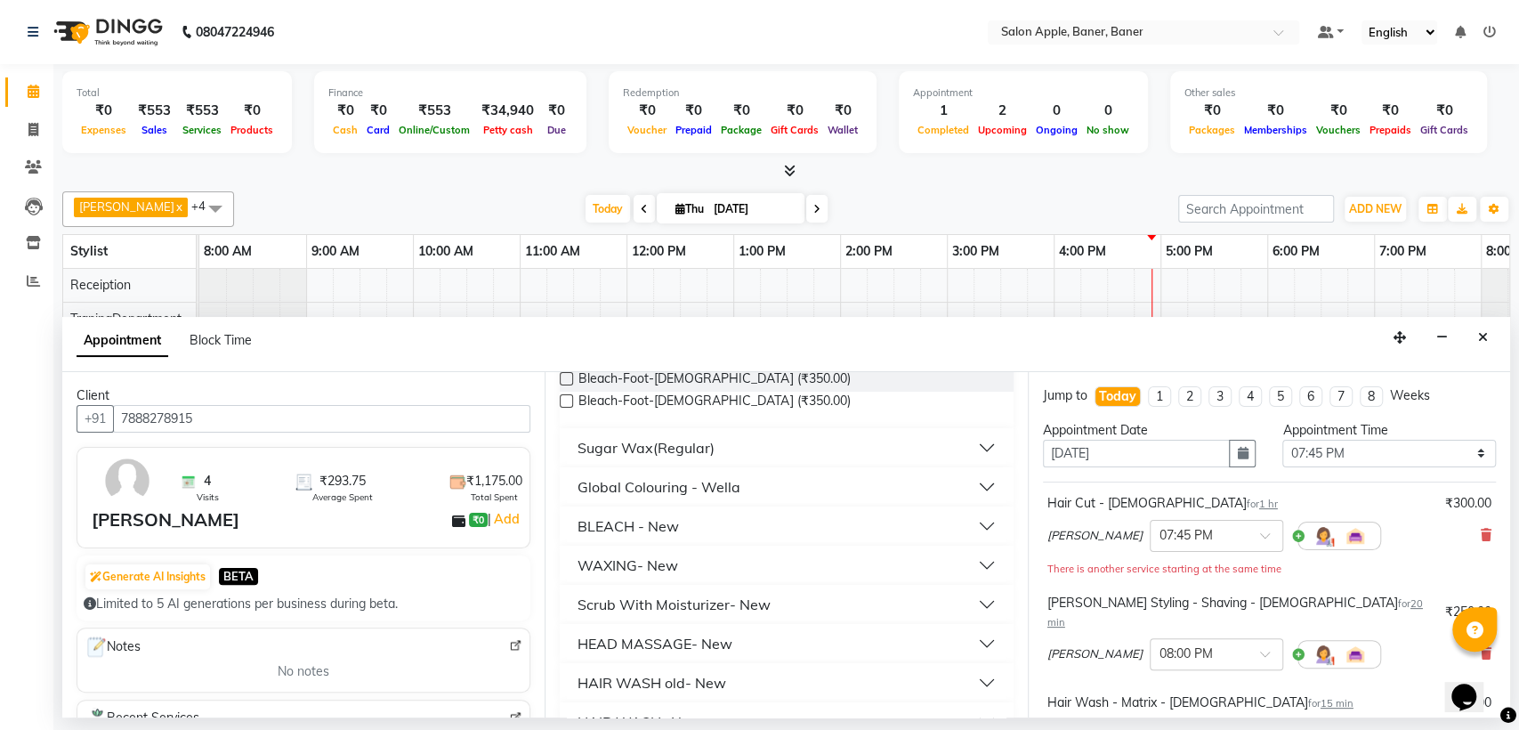
scroll to position [198, 0]
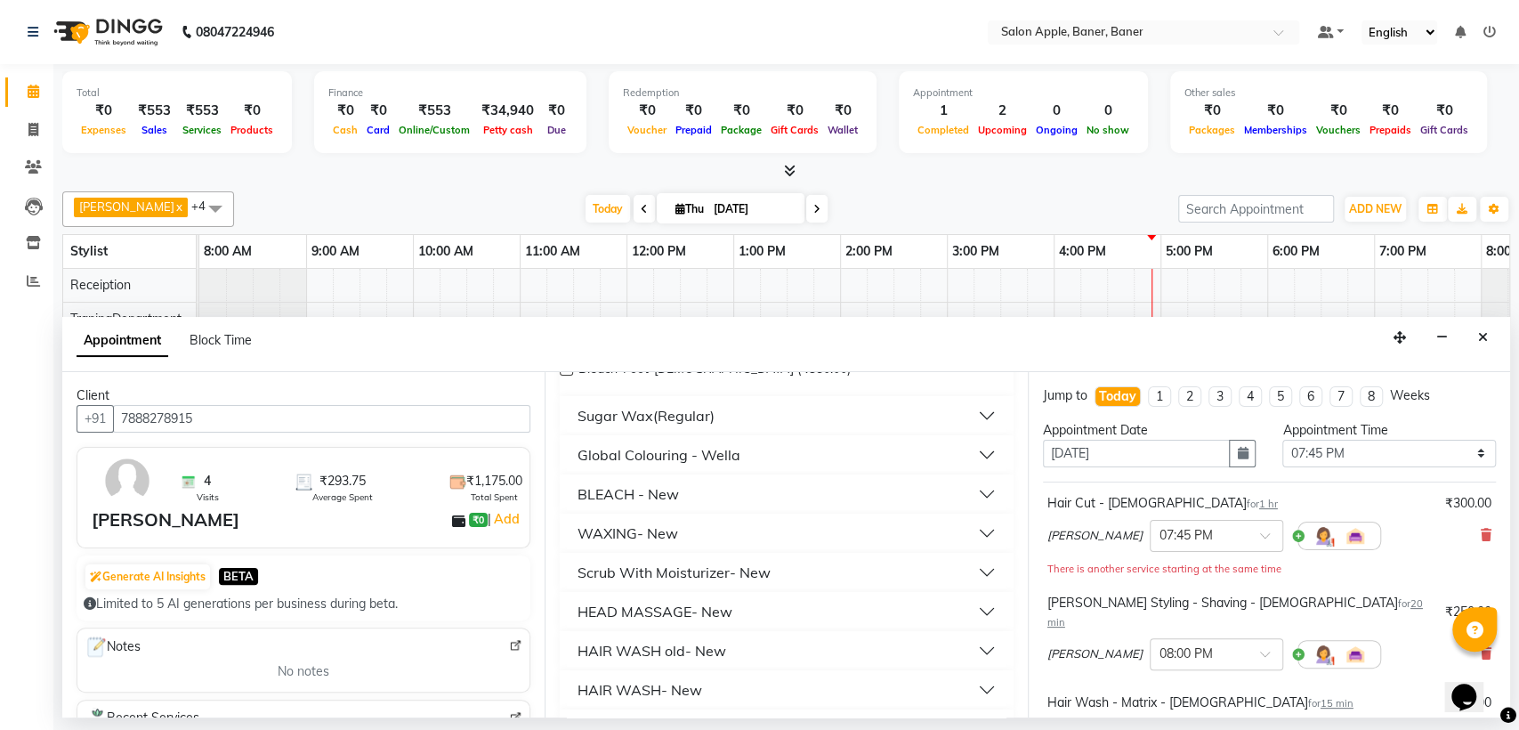
type input "350"
click at [662, 613] on div "HEAD MASSAGE- New" at bounding box center [654, 611] width 155 height 21
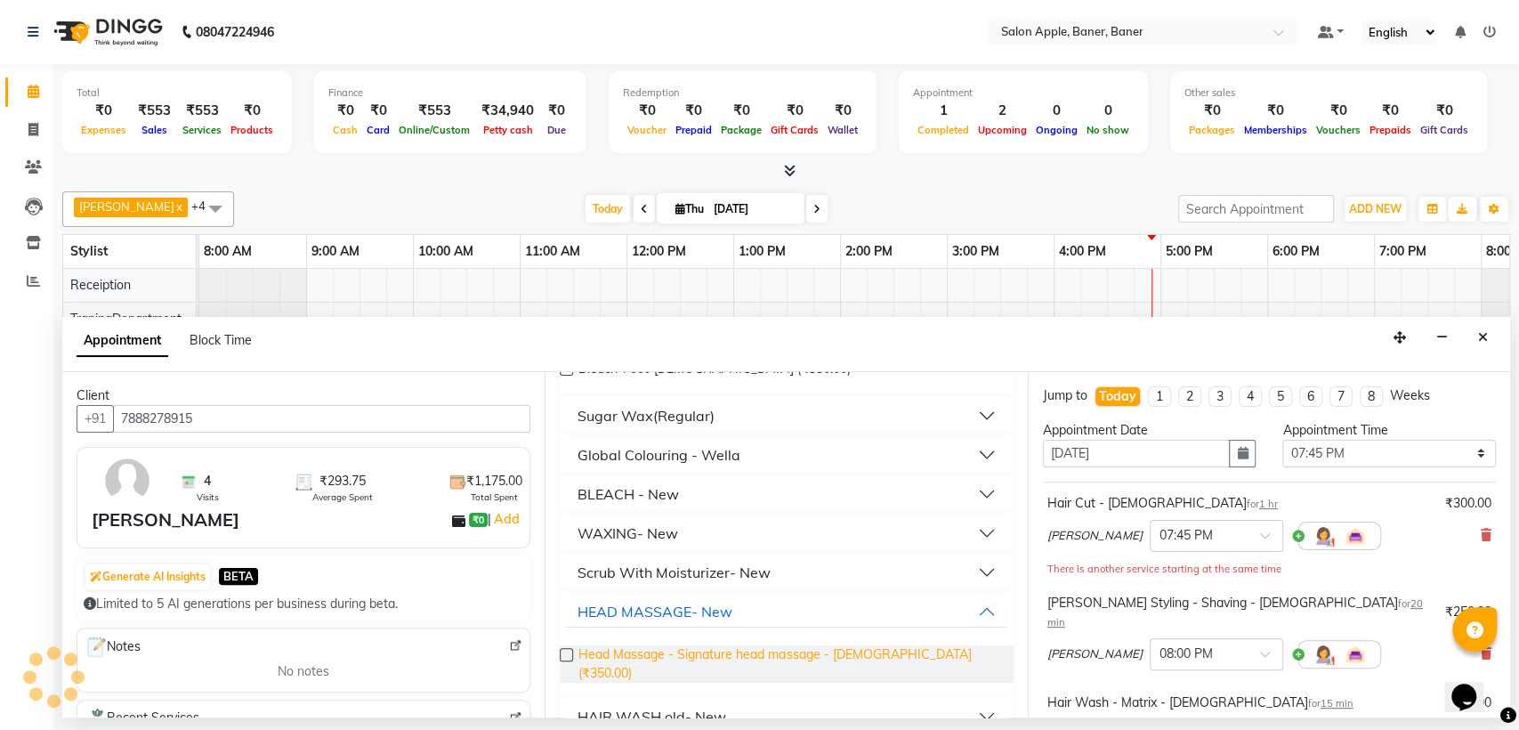
click at [695, 649] on span "Head Massage - Signature head massage - [DEMOGRAPHIC_DATA] (₹350.00)" at bounding box center [788, 663] width 420 height 37
checkbox input "false"
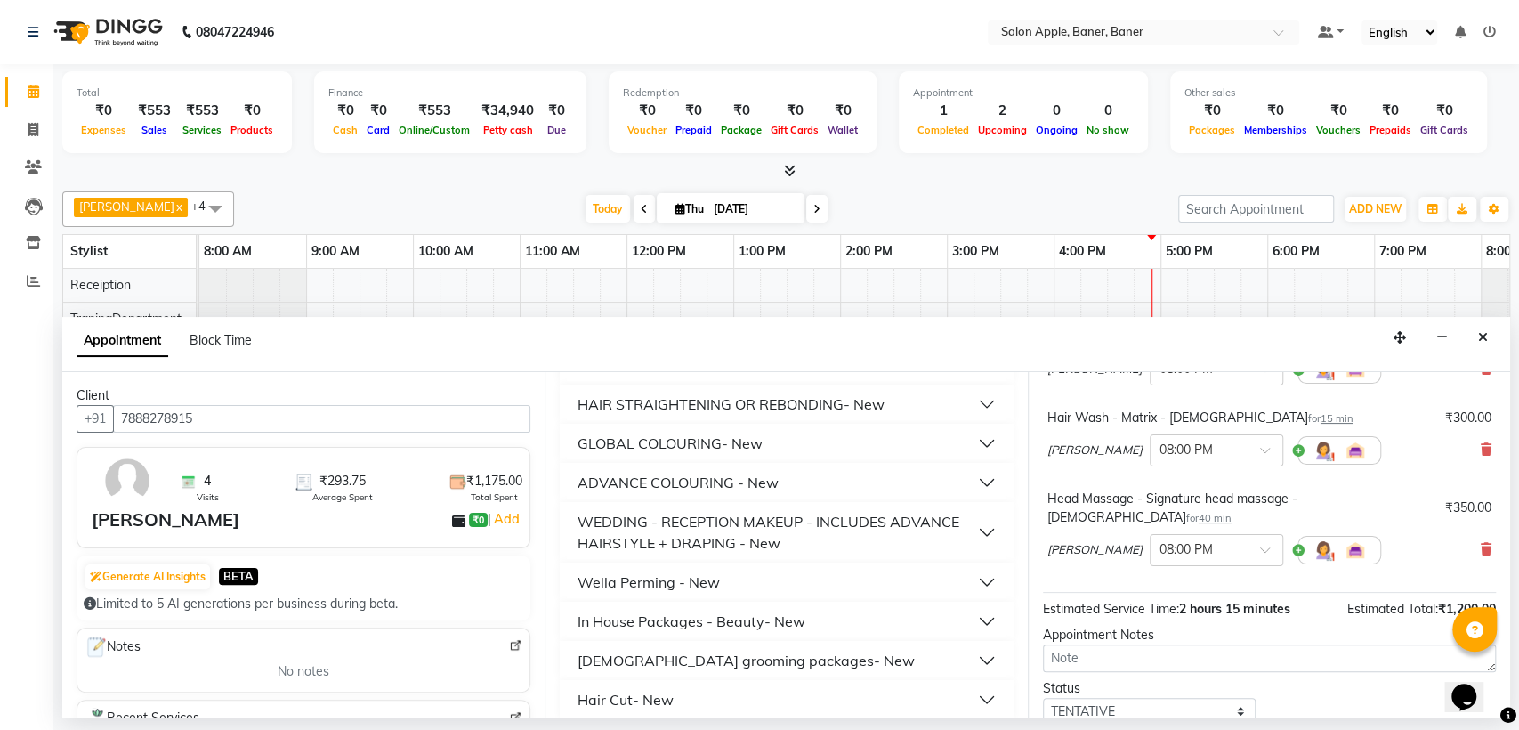
scroll to position [367, 0]
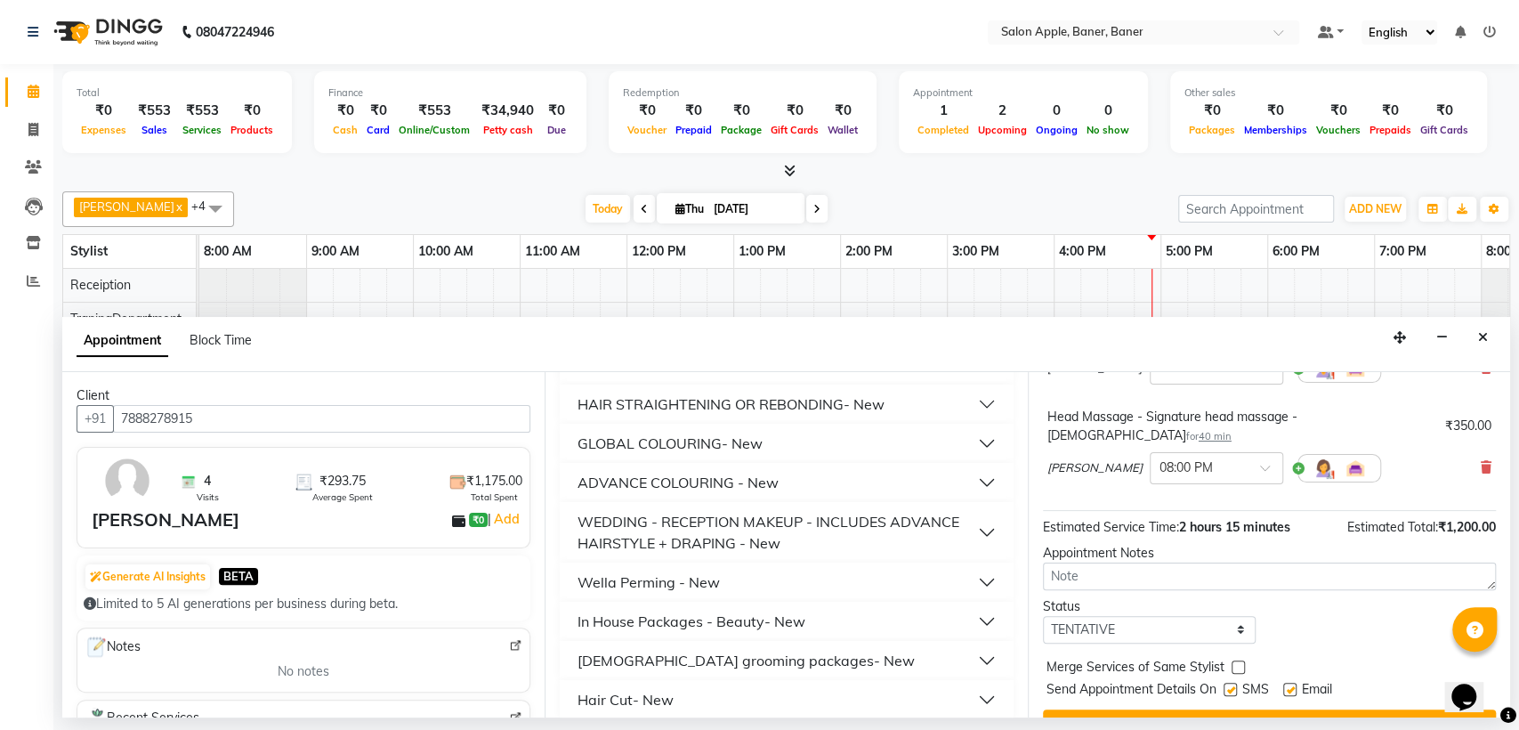
click at [1299, 680] on div "Email" at bounding box center [1314, 691] width 63 height 22
click at [1294, 682] on label at bounding box center [1289, 688] width 13 height 13
click at [1294, 685] on input "checkbox" at bounding box center [1289, 691] width 12 height 12
checkbox input "false"
click at [1221, 680] on div "Send Appointment Details On SMS Email" at bounding box center [1270, 691] width 449 height 22
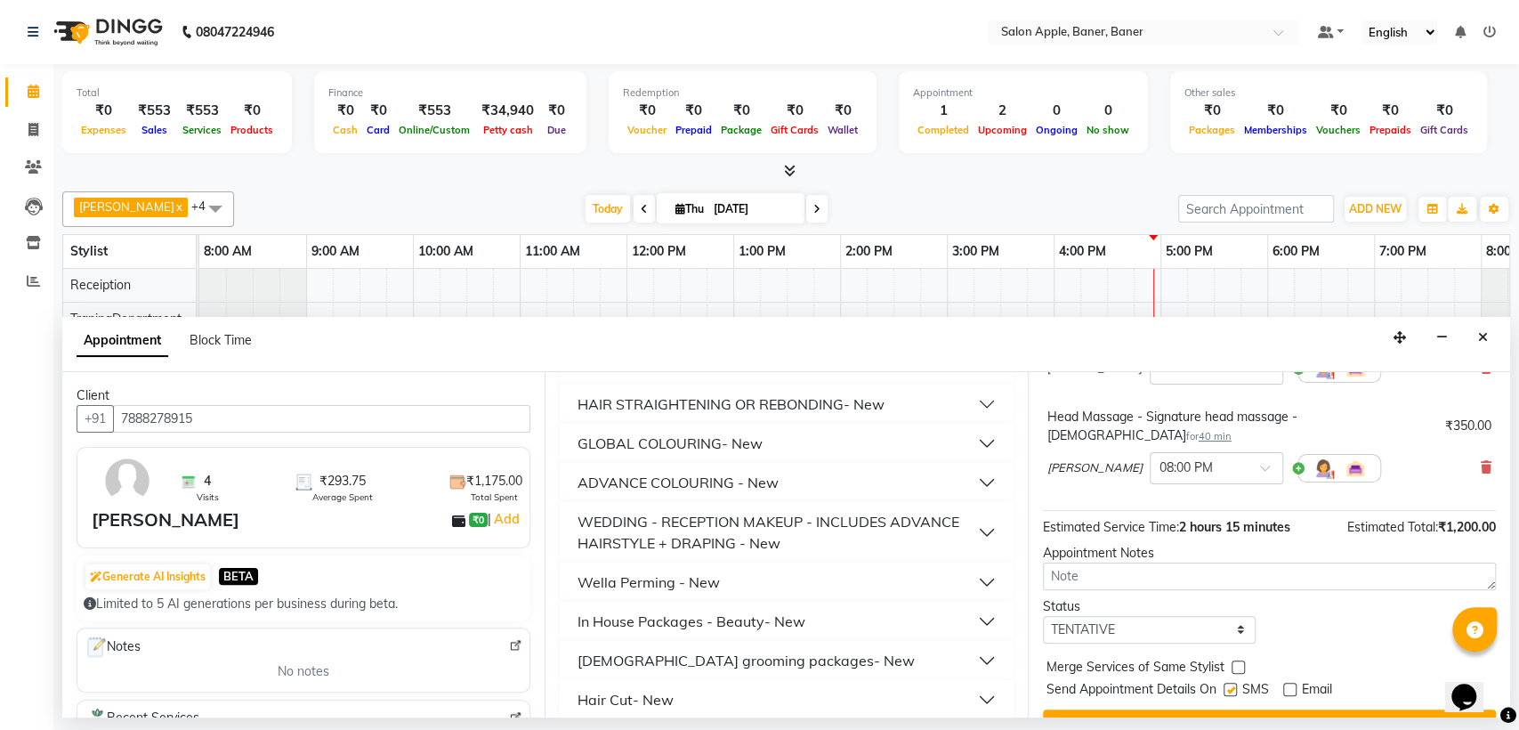
click at [1234, 682] on label at bounding box center [1229, 688] width 13 height 13
click at [1234, 685] on input "checkbox" at bounding box center [1229, 691] width 12 height 12
checkbox input "false"
click at [1252, 709] on button "Book" at bounding box center [1269, 725] width 453 height 32
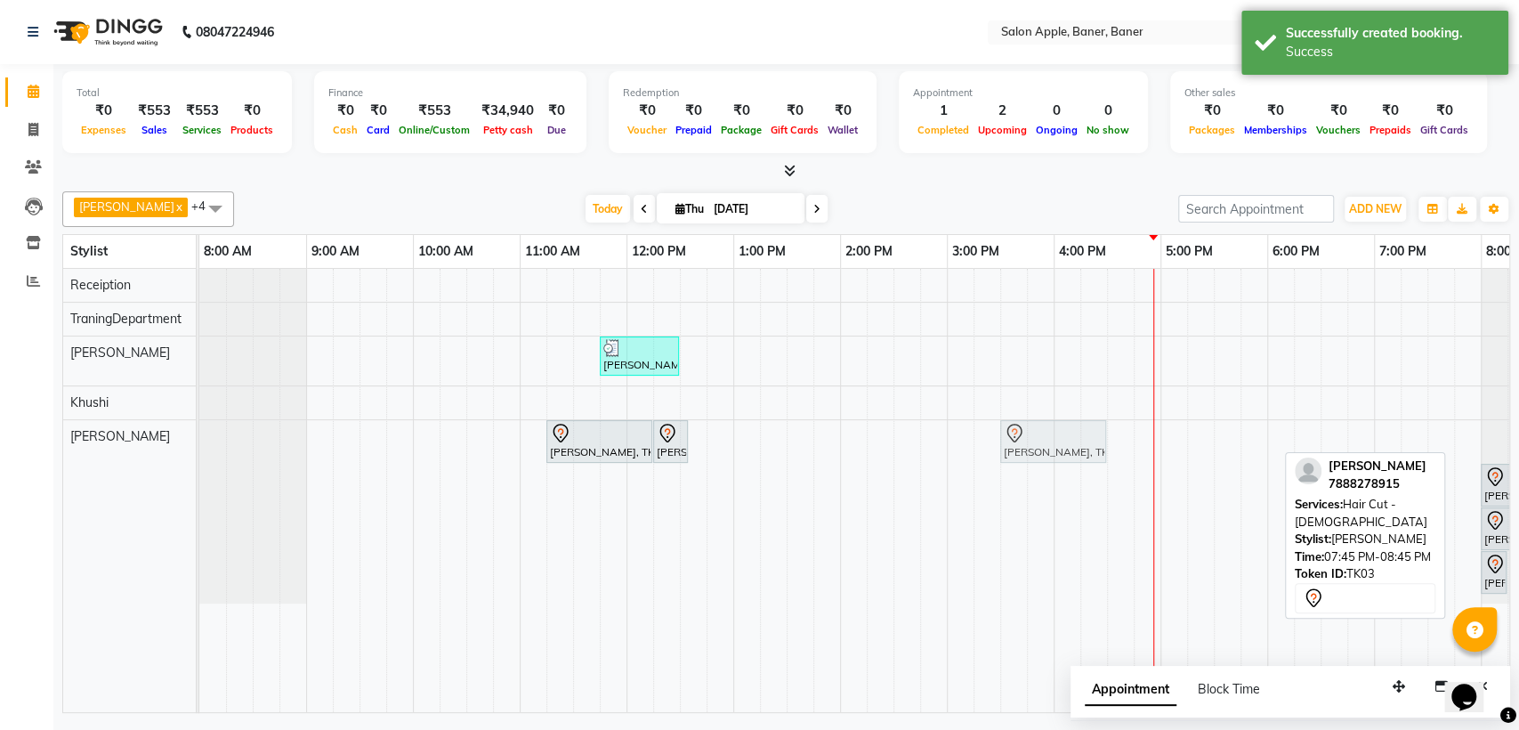
drag, startPoint x: 1468, startPoint y: 448, endPoint x: 1015, endPoint y: 449, distance: 452.8
click at [199, 449] on div "[PERSON_NAME], TK01, 11:15 AM-12:15 PM, Hair Cut - [DEMOGRAPHIC_DATA] [PERSON_N…" at bounding box center [199, 511] width 0 height 183
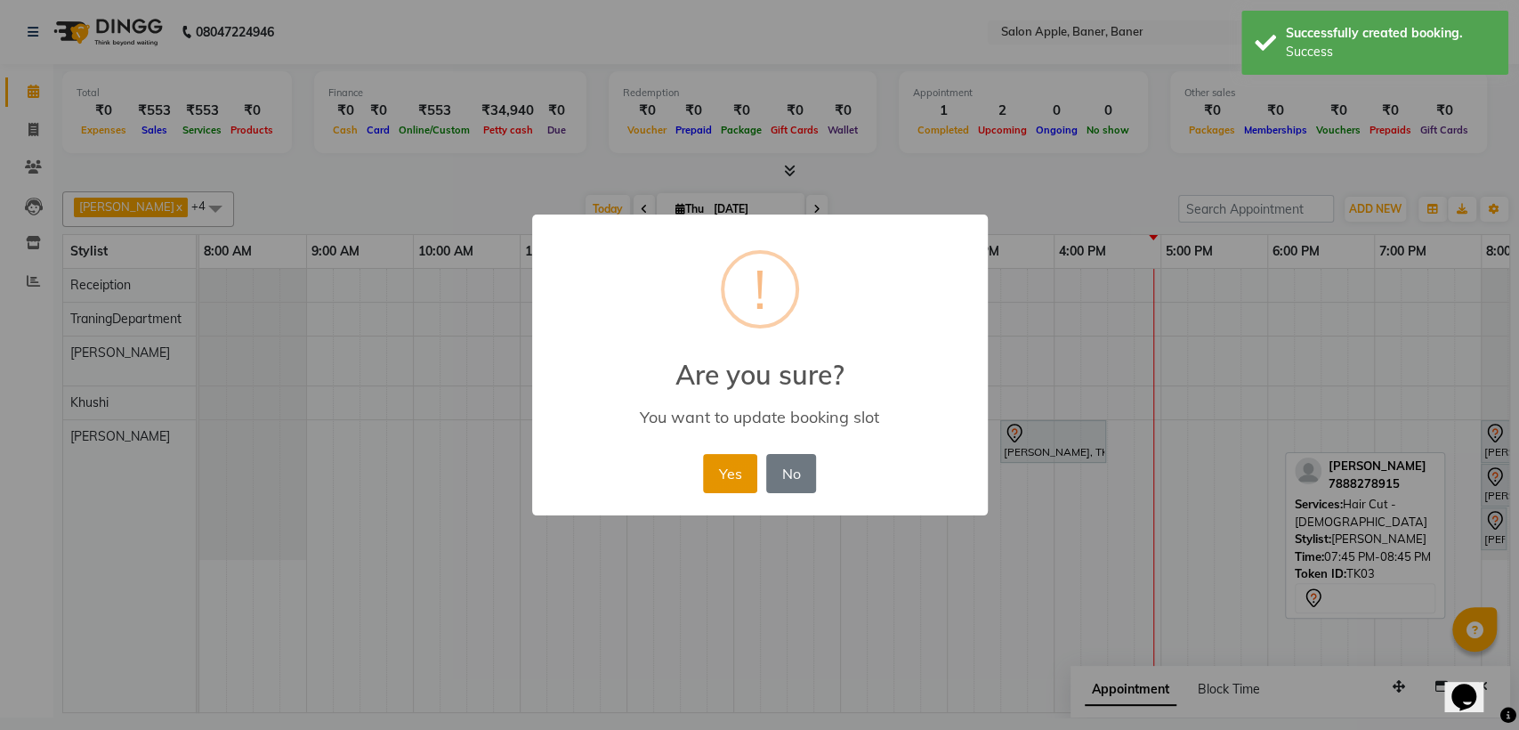
click at [729, 464] on button "Yes" at bounding box center [730, 473] width 54 height 39
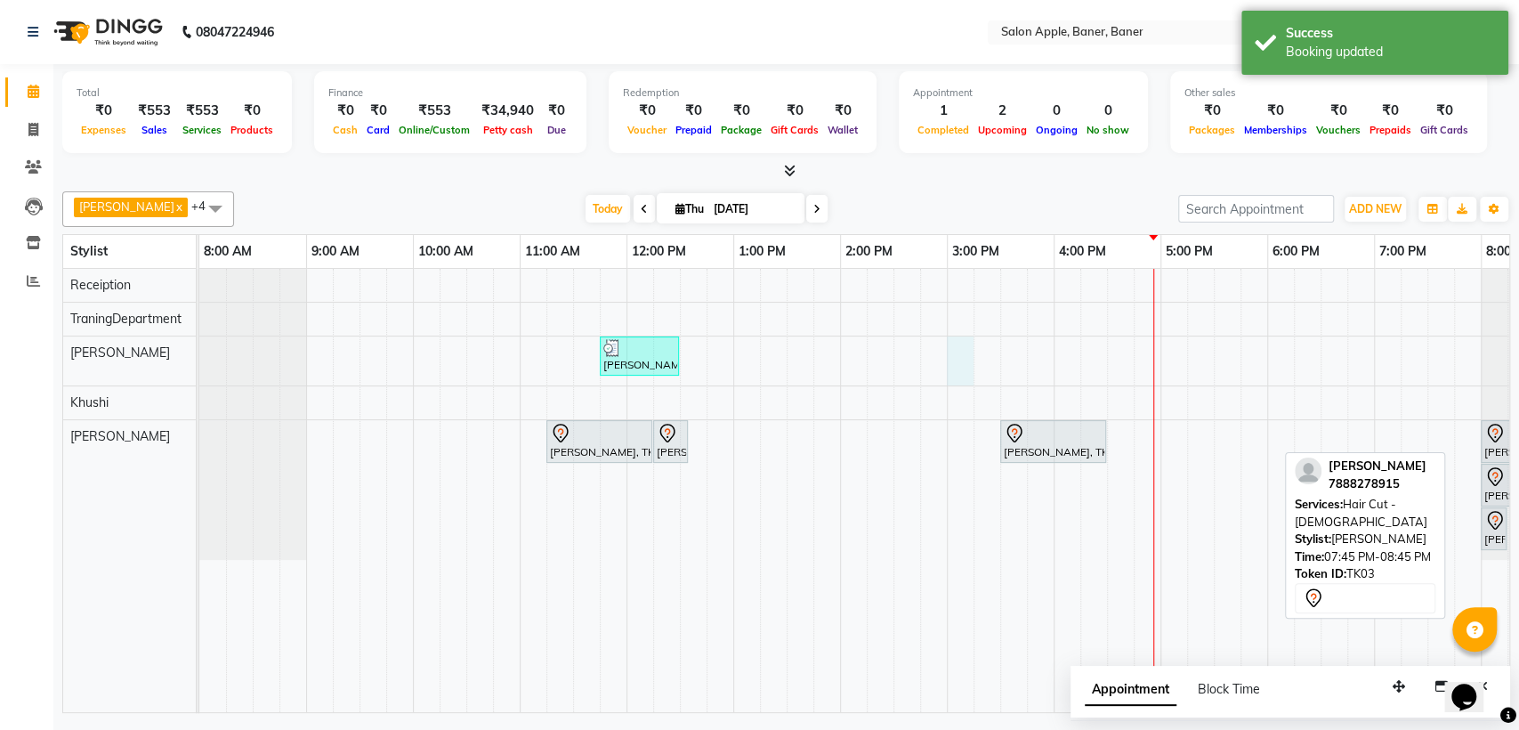
click at [955, 370] on div "[PERSON_NAME], TK02, 11:45 AM-12:30 PM, Hair Styling - Ironing ( lower waist le…" at bounding box center [893, 490] width 1388 height 443
select select "84037"
select select "tentative"
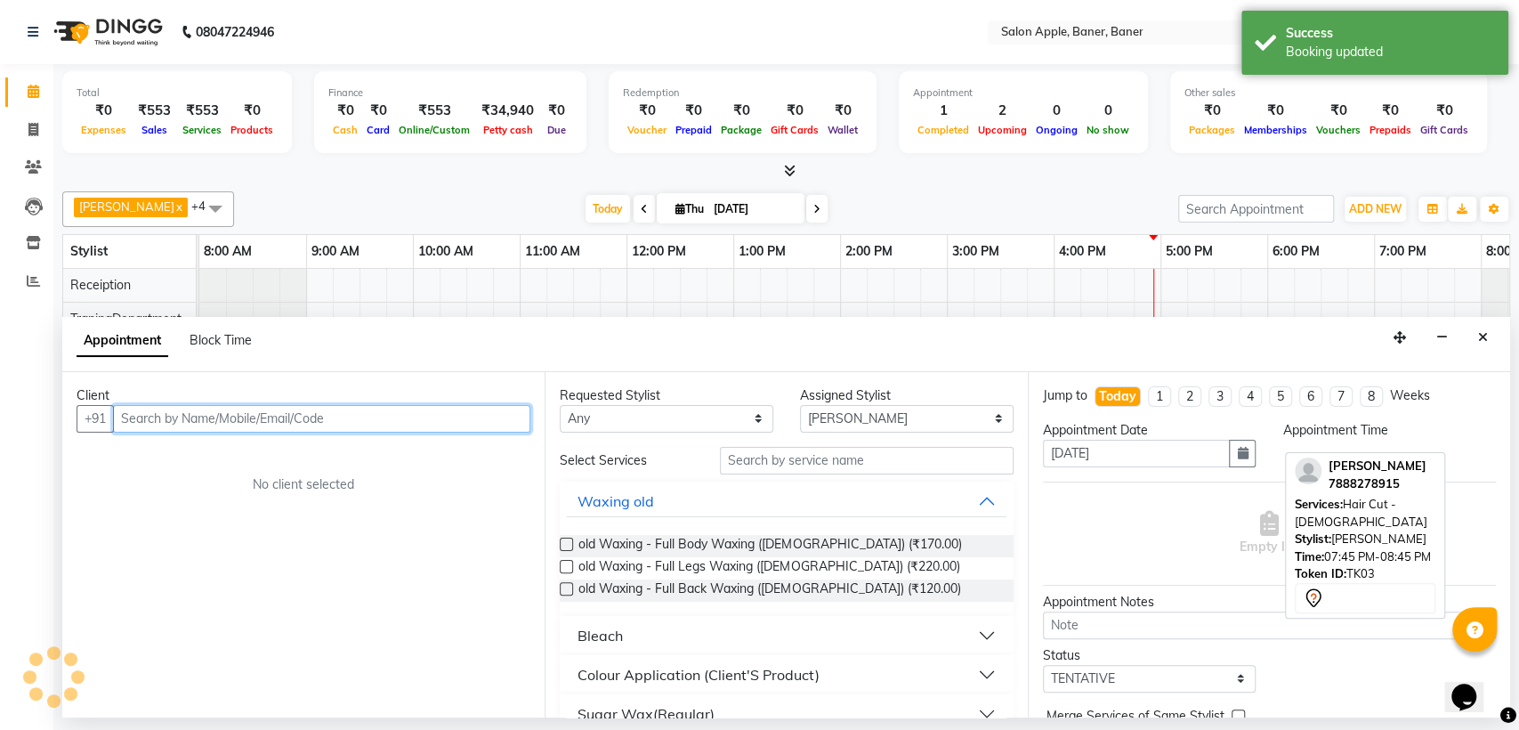
select select "900"
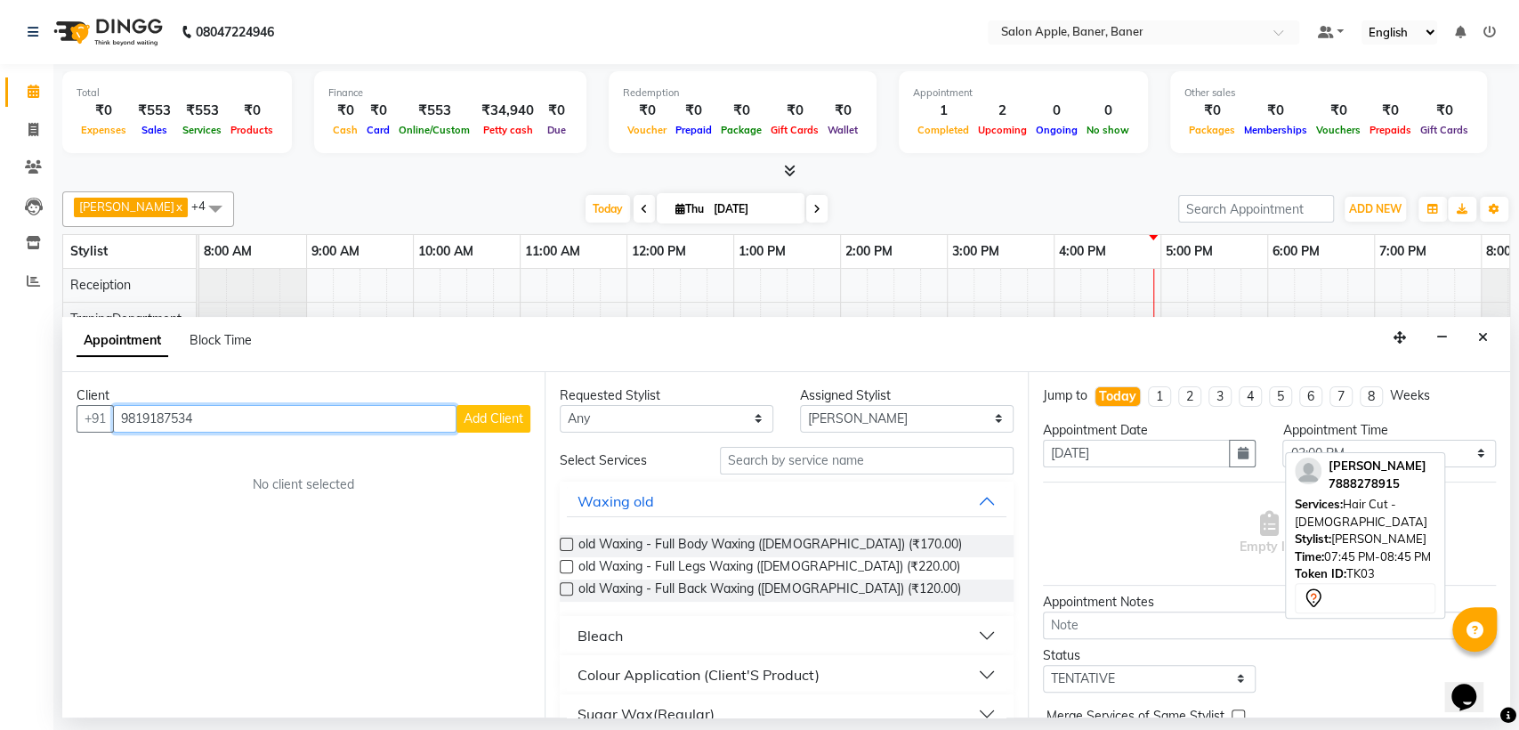
type input "9819187534"
click at [486, 419] on span "Add Client" at bounding box center [494, 418] width 60 height 16
select select "22"
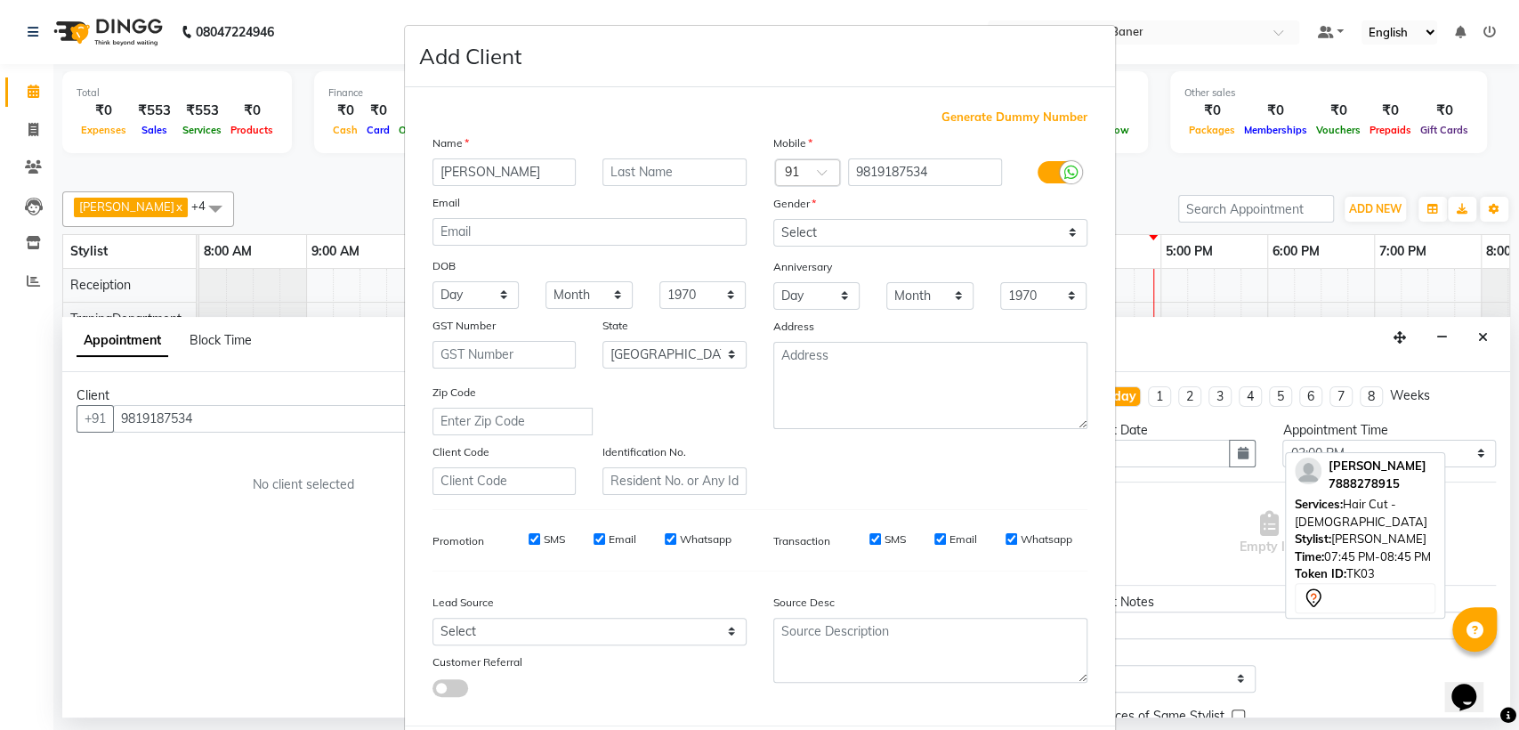
type input "[PERSON_NAME]"
drag, startPoint x: 843, startPoint y: 224, endPoint x: 843, endPoint y: 241, distance: 16.9
click at [843, 224] on select "Select [DEMOGRAPHIC_DATA] [DEMOGRAPHIC_DATA] Other Prefer Not To Say" at bounding box center [930, 233] width 314 height 28
select select "[DEMOGRAPHIC_DATA]"
click at [773, 219] on select "Select [DEMOGRAPHIC_DATA] [DEMOGRAPHIC_DATA] Other Prefer Not To Say" at bounding box center [930, 233] width 314 height 28
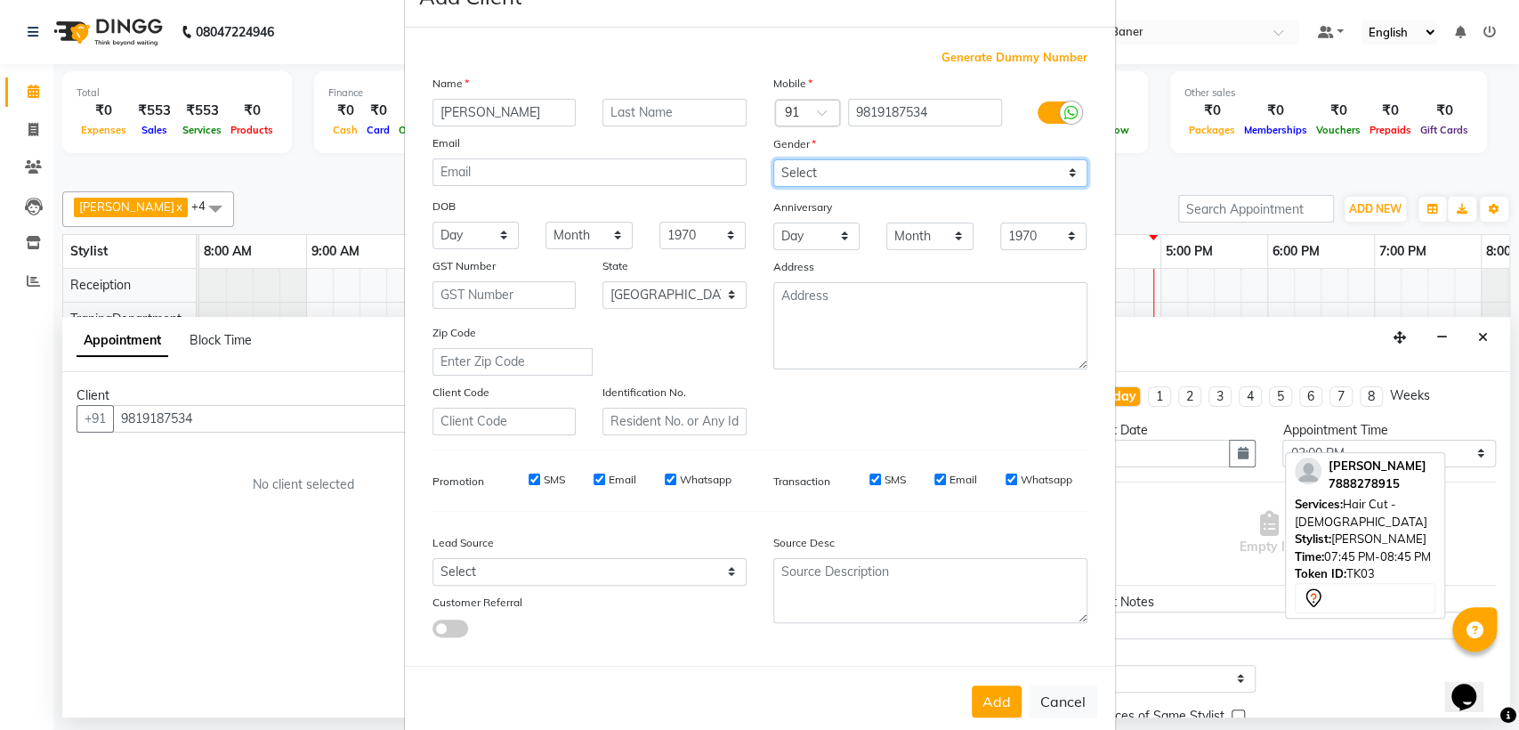
scroll to position [88, 0]
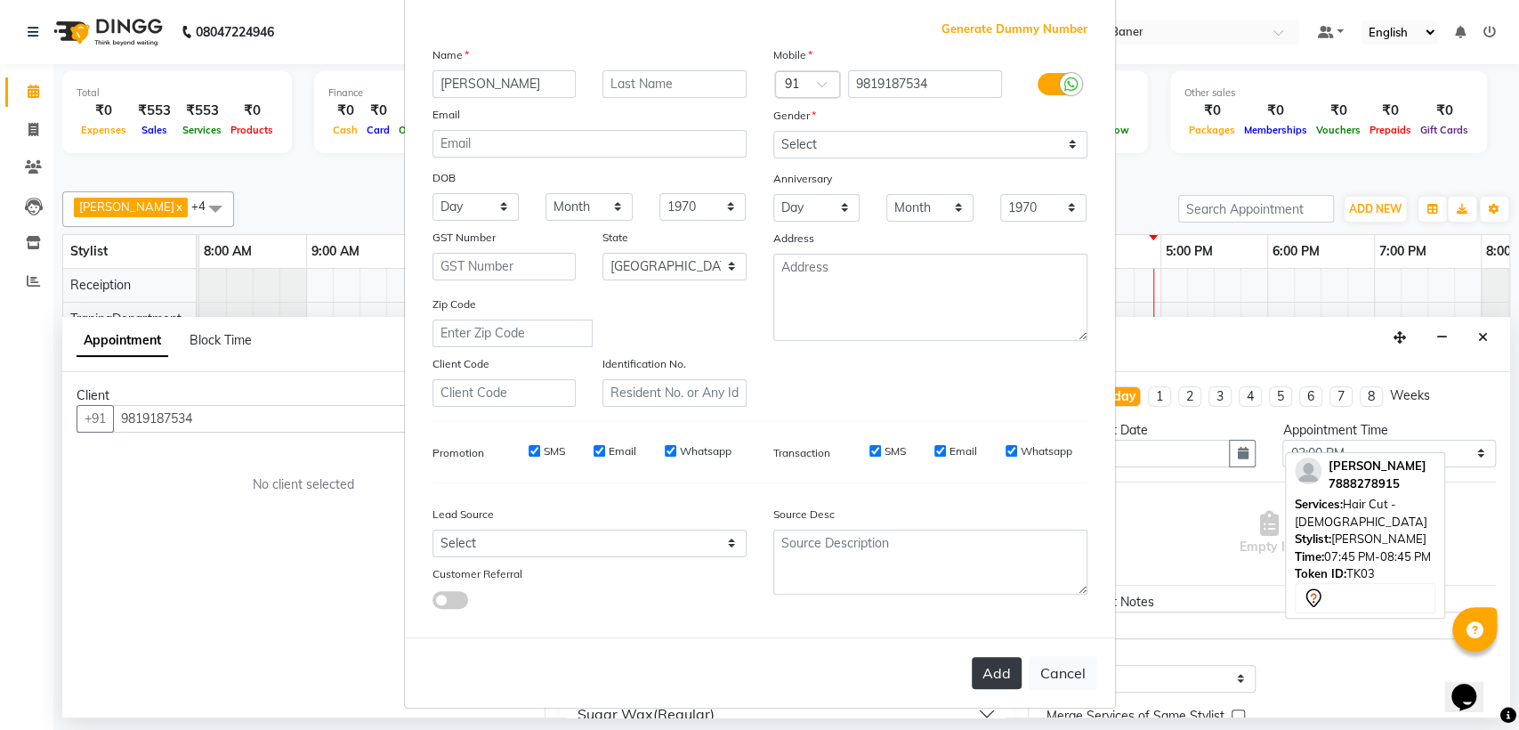
click at [982, 659] on button "Add" at bounding box center [997, 673] width 50 height 32
click at [1001, 662] on button "Add" at bounding box center [997, 673] width 50 height 32
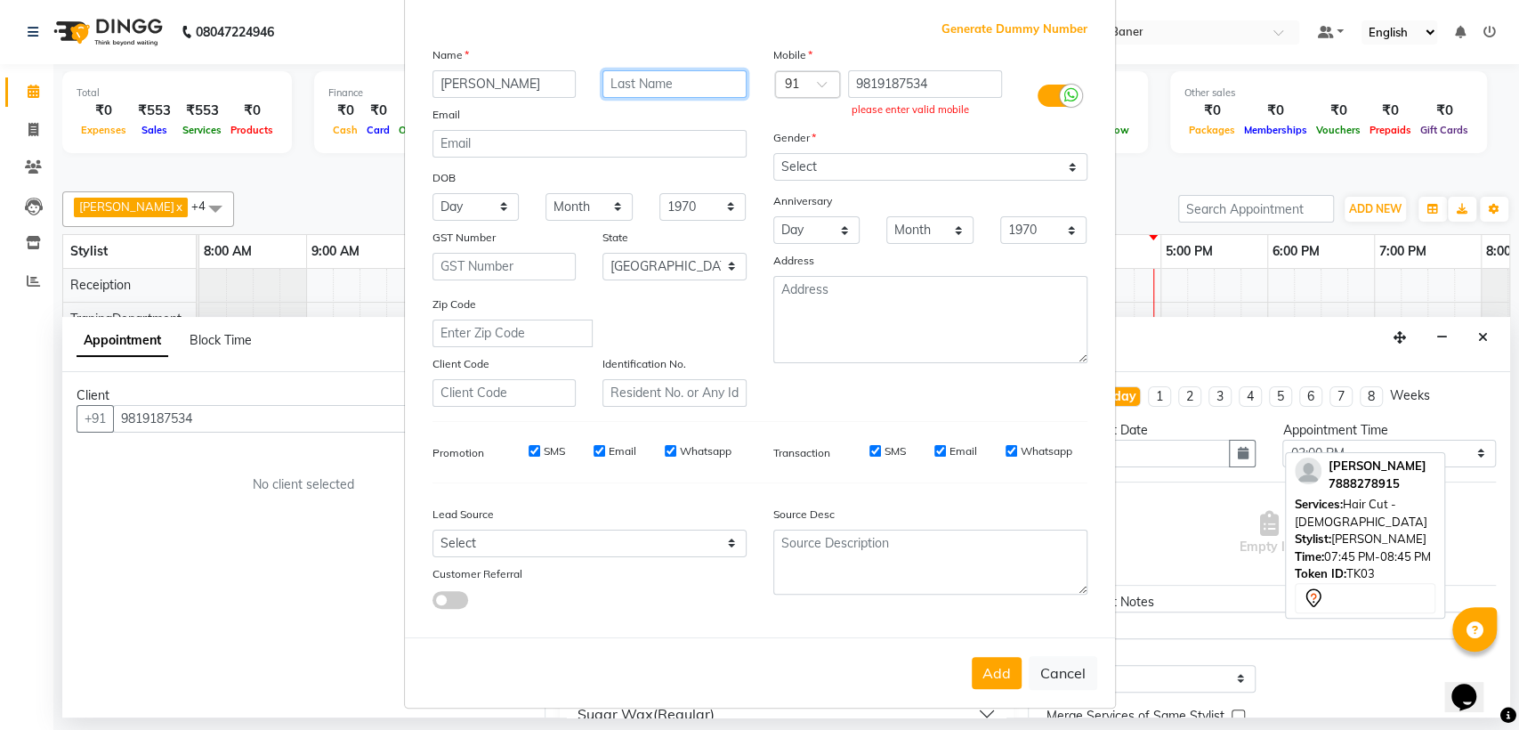
click at [698, 80] on input "text" at bounding box center [674, 84] width 144 height 28
type input ","
type input "m"
type input "mam"
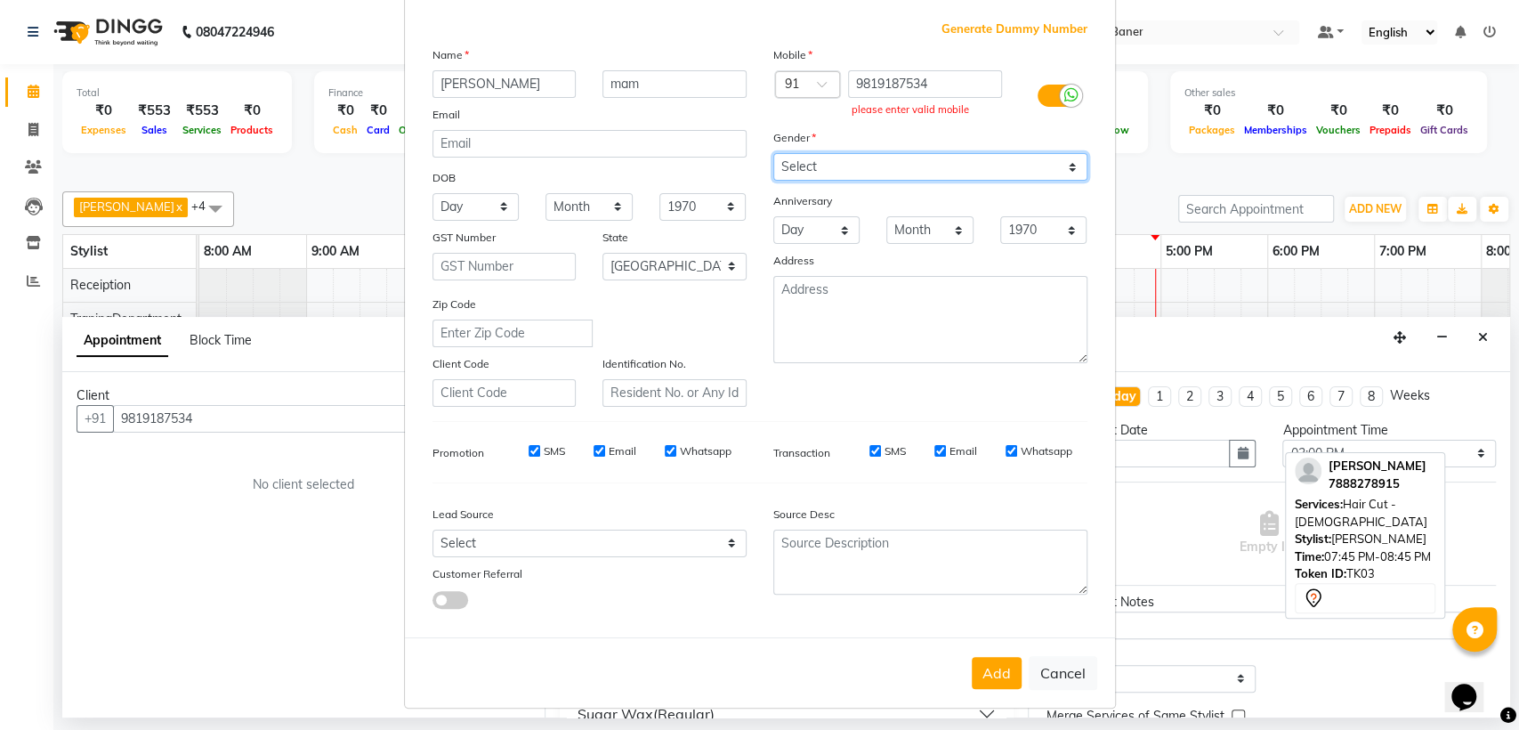
click at [883, 171] on select "Select [DEMOGRAPHIC_DATA] [DEMOGRAPHIC_DATA] Other Prefer Not To Say" at bounding box center [930, 167] width 314 height 28
click at [773, 153] on select "Select [DEMOGRAPHIC_DATA] [DEMOGRAPHIC_DATA] Other Prefer Not To Say" at bounding box center [930, 167] width 314 height 28
click at [972, 665] on button "Add" at bounding box center [997, 673] width 50 height 32
click at [996, 673] on button "Add" at bounding box center [997, 673] width 50 height 32
click at [923, 85] on input "9819187534" at bounding box center [925, 84] width 154 height 28
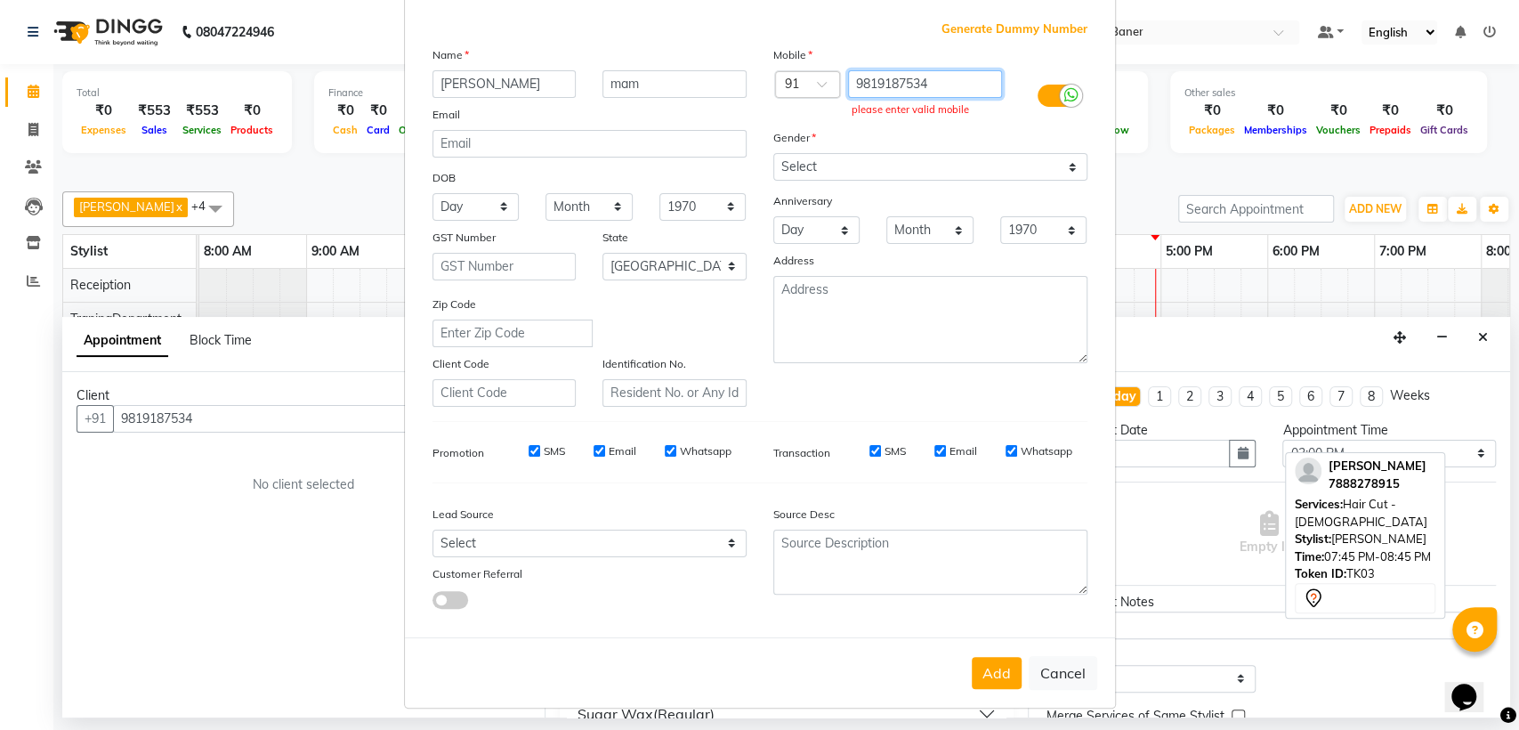
click at [923, 85] on input "9819187534" at bounding box center [925, 84] width 154 height 28
click at [946, 76] on input "9819187534" at bounding box center [925, 84] width 154 height 28
click at [887, 83] on input "9819187534" at bounding box center [925, 84] width 154 height 28
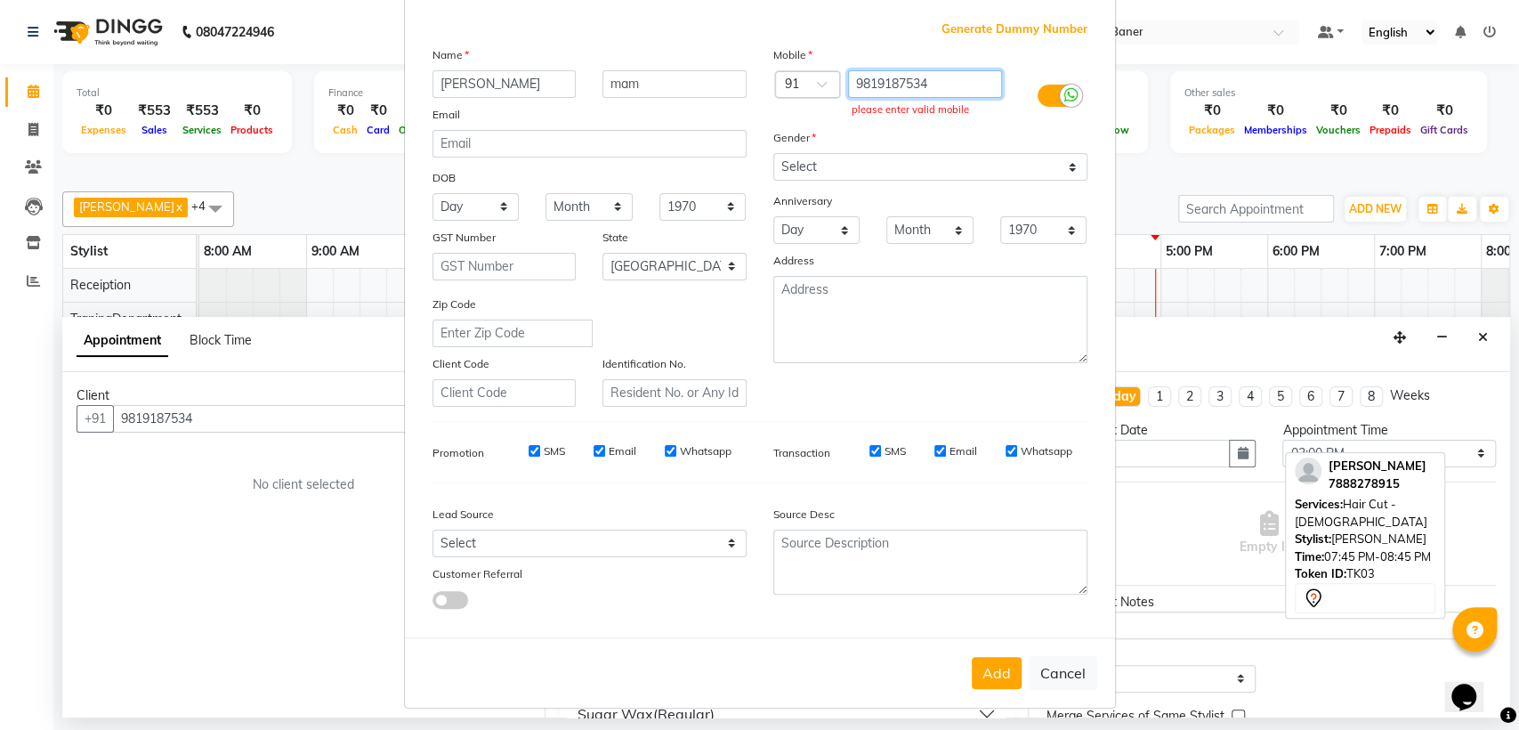
click at [972, 85] on input "9819187534" at bounding box center [925, 84] width 154 height 28
click at [987, 669] on button "Add" at bounding box center [997, 673] width 50 height 32
click at [1051, 670] on button "Cancel" at bounding box center [1062, 673] width 69 height 34
select select
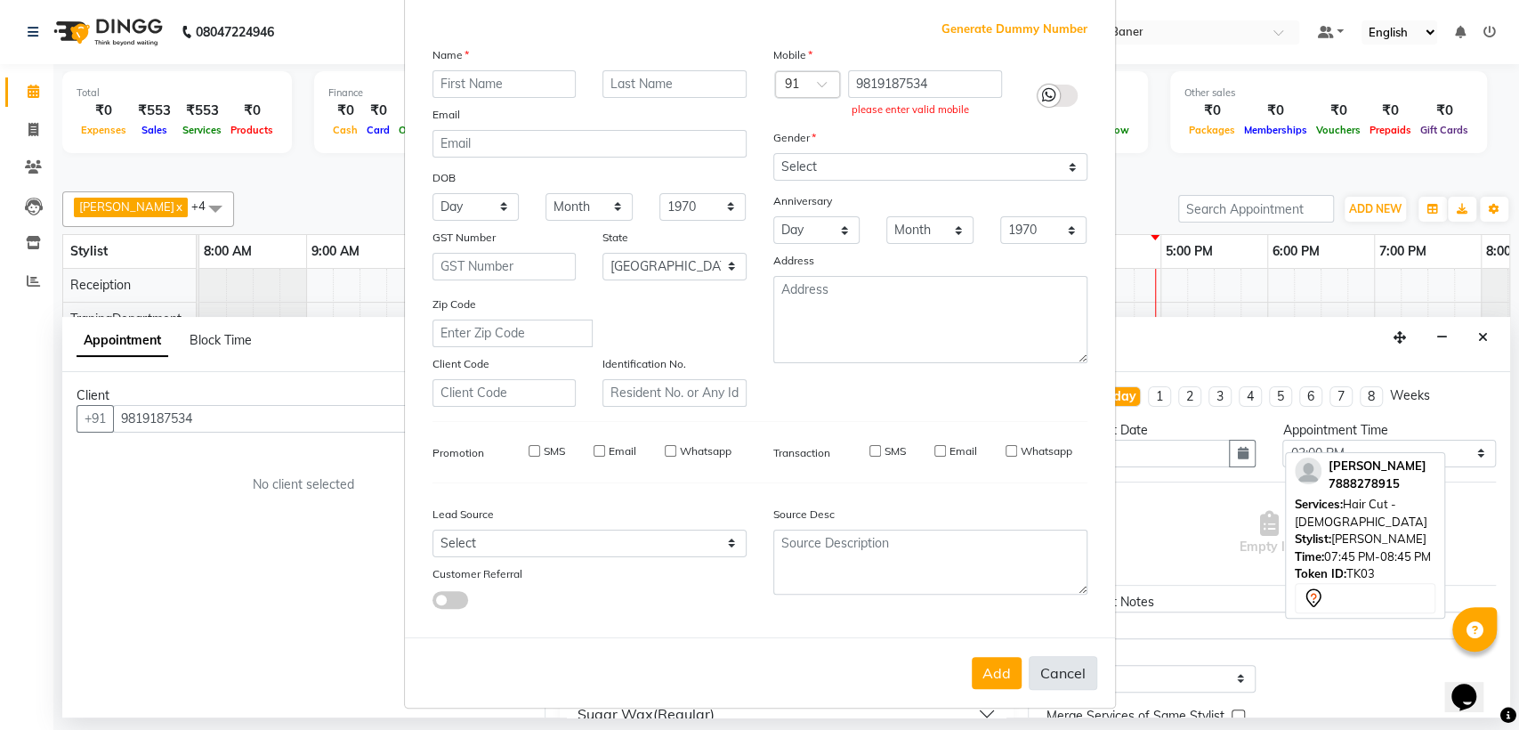
select select
select select "null"
select select
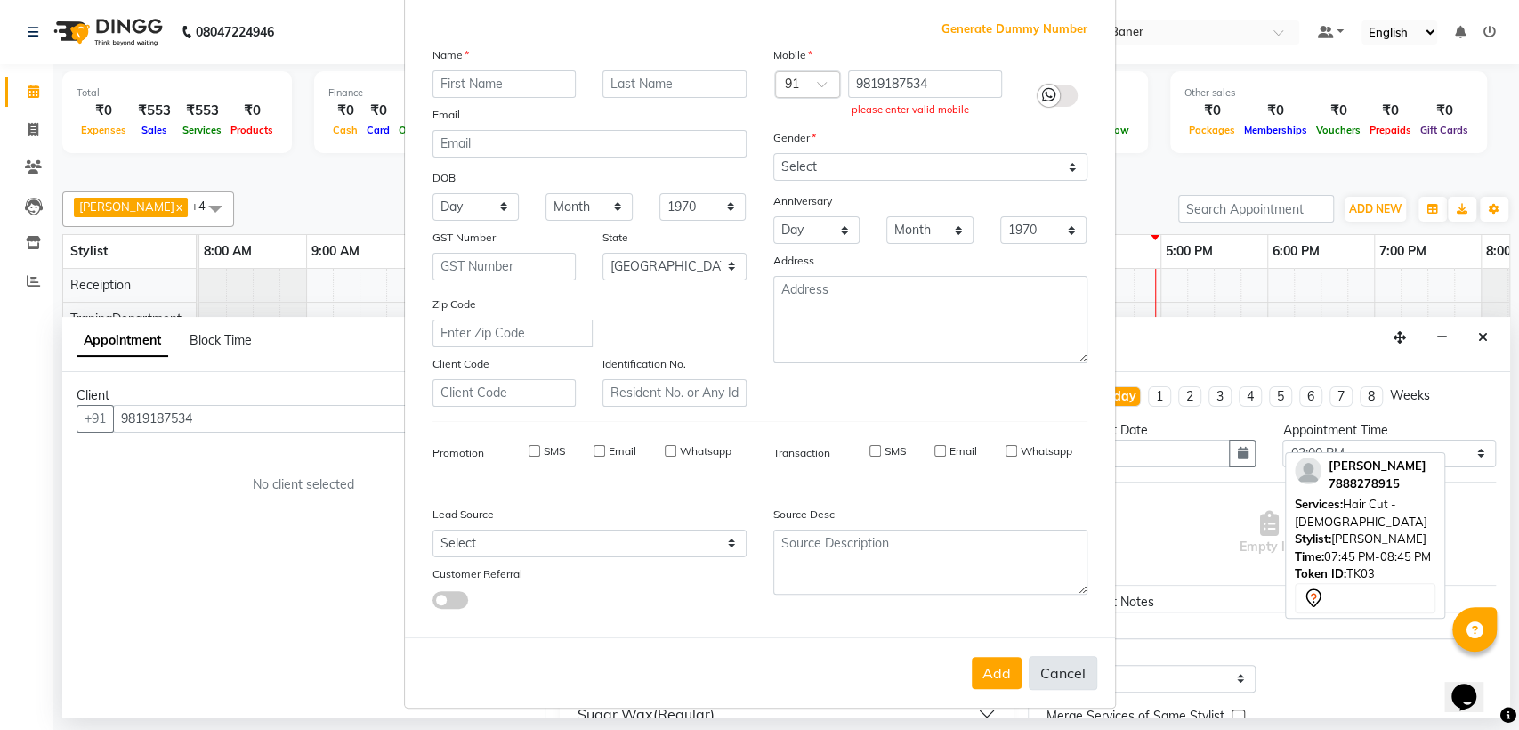
select select
checkbox input "false"
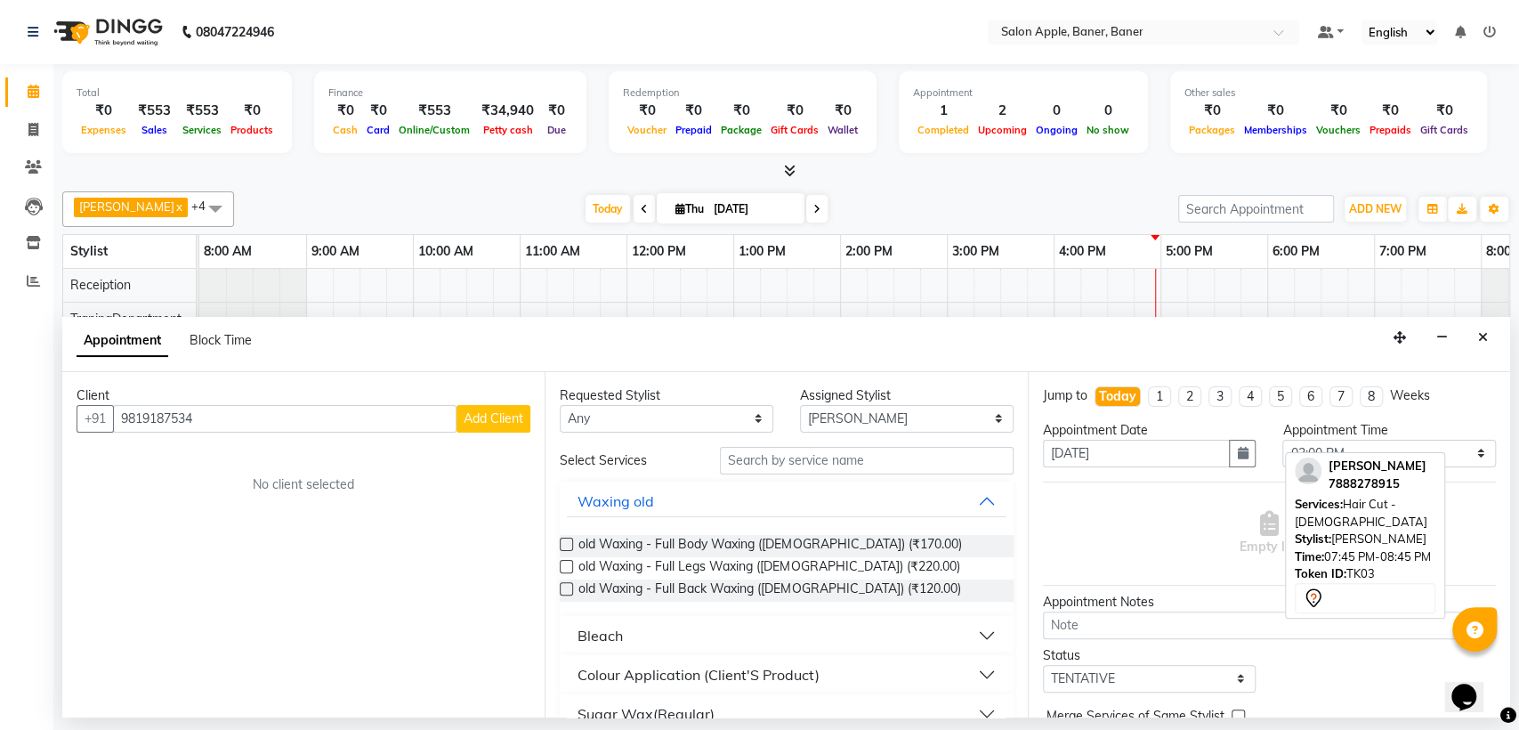
click at [509, 410] on span "Add Client" at bounding box center [494, 418] width 60 height 16
select select "22"
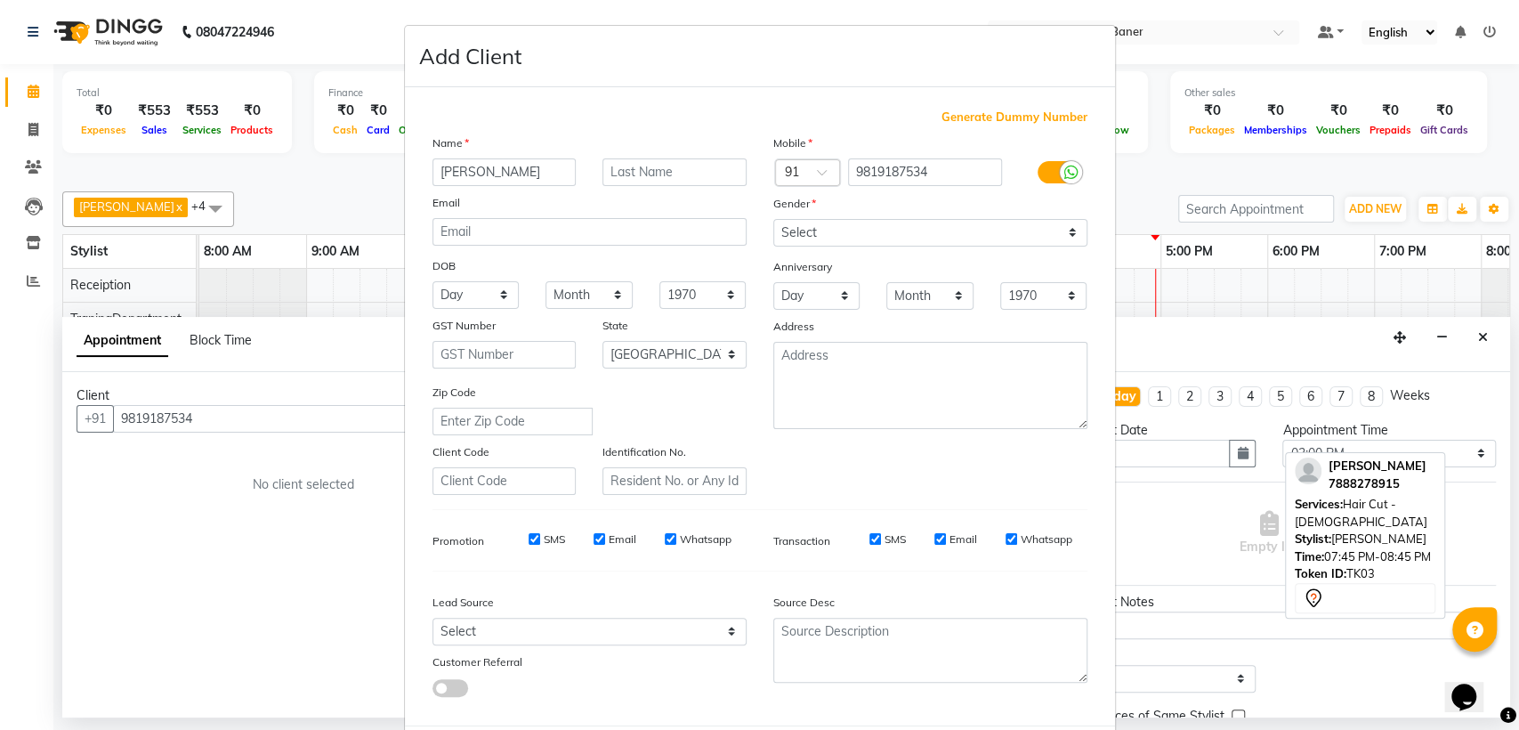
type input "[PERSON_NAME]"
click at [685, 173] on input "text" at bounding box center [674, 172] width 144 height 28
type input ","
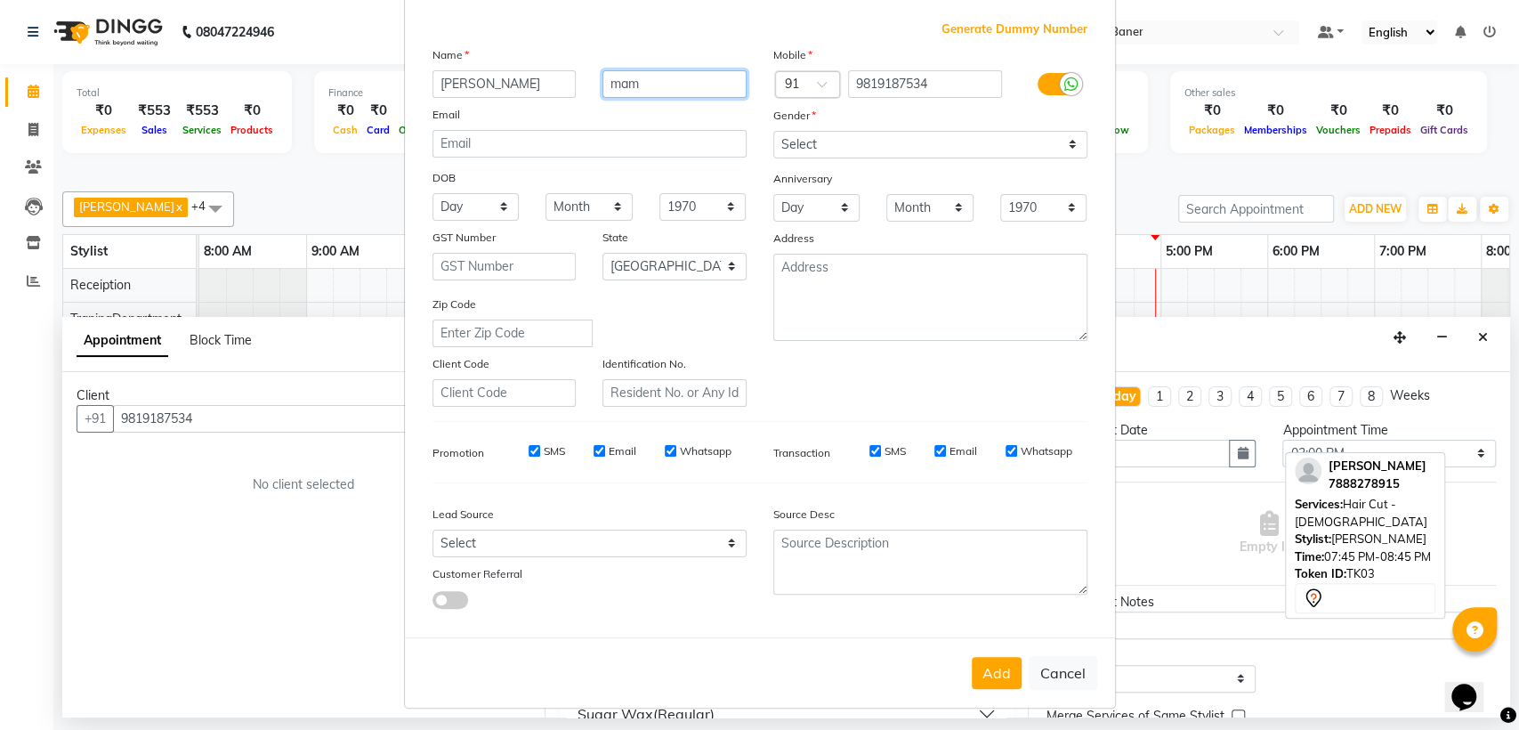
type input "mam"
click at [947, 134] on select "Select [DEMOGRAPHIC_DATA] [DEMOGRAPHIC_DATA] Other Prefer Not To Say" at bounding box center [930, 145] width 314 height 28
select select "[DEMOGRAPHIC_DATA]"
click at [773, 131] on select "Select [DEMOGRAPHIC_DATA] [DEMOGRAPHIC_DATA] Other Prefer Not To Say" at bounding box center [930, 145] width 314 height 28
click at [1000, 675] on button "Add" at bounding box center [997, 673] width 50 height 32
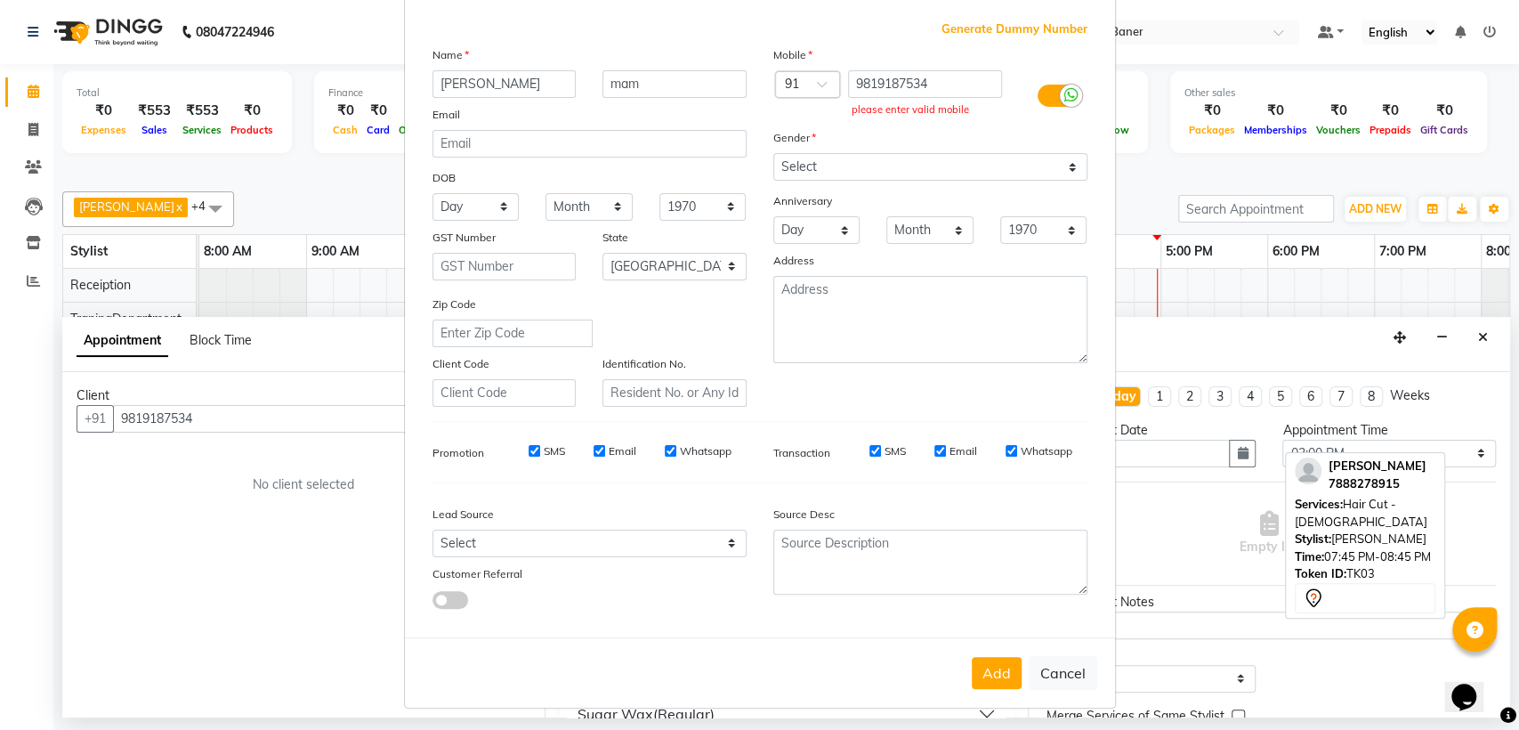
click at [1060, 93] on div at bounding box center [1071, 96] width 22 height 22
click at [0, 0] on input "checkbox" at bounding box center [0, 0] width 0 height 0
click at [990, 673] on button "Add" at bounding box center [997, 673] width 50 height 32
click at [1060, 81] on div at bounding box center [1057, 96] width 85 height 52
click at [1054, 94] on label at bounding box center [1057, 96] width 40 height 22
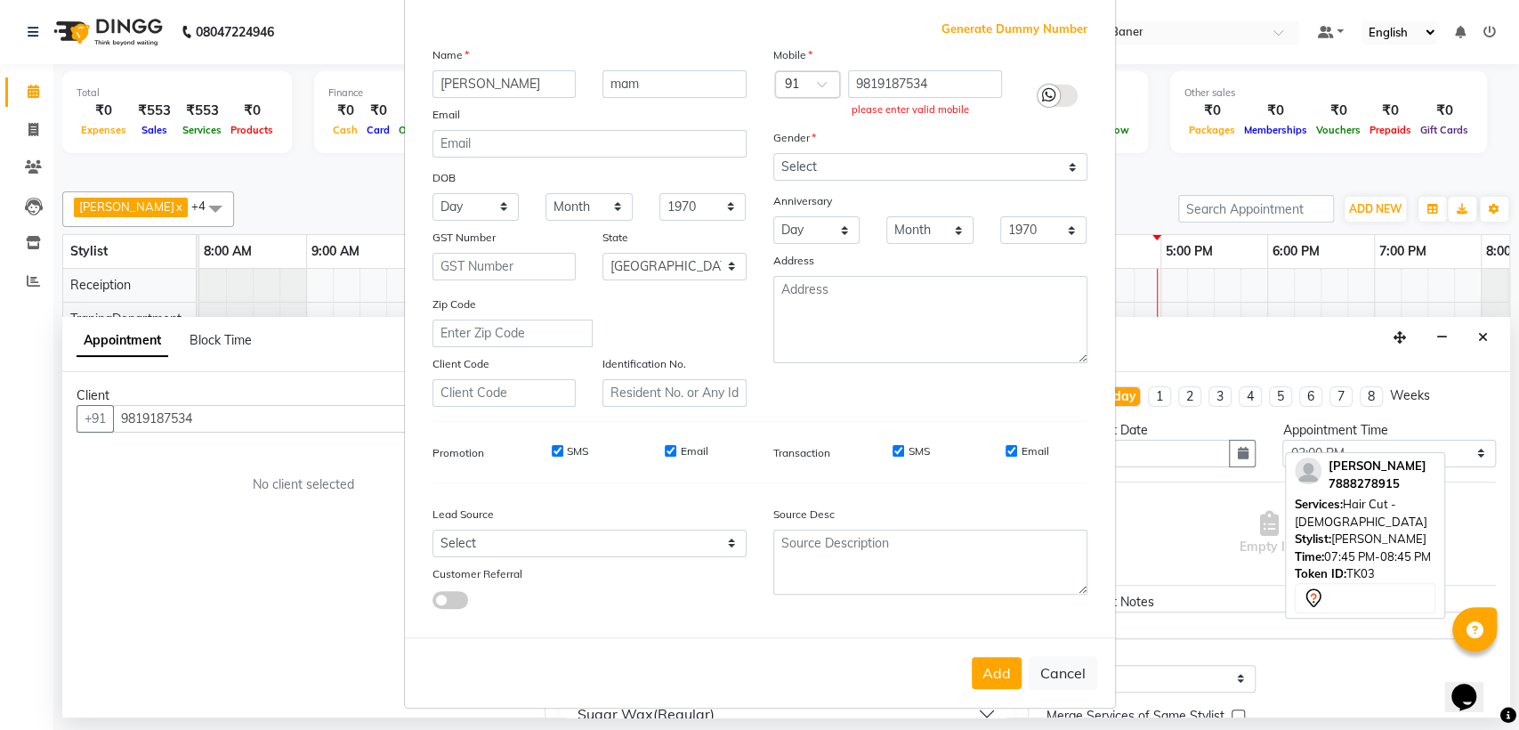
click at [0, 0] on input "checkbox" at bounding box center [0, 0] width 0 height 0
click at [996, 681] on button "Add" at bounding box center [997, 673] width 50 height 32
click at [960, 90] on input "9819187534" at bounding box center [925, 84] width 154 height 28
type input "9"
paste input "9819187534"
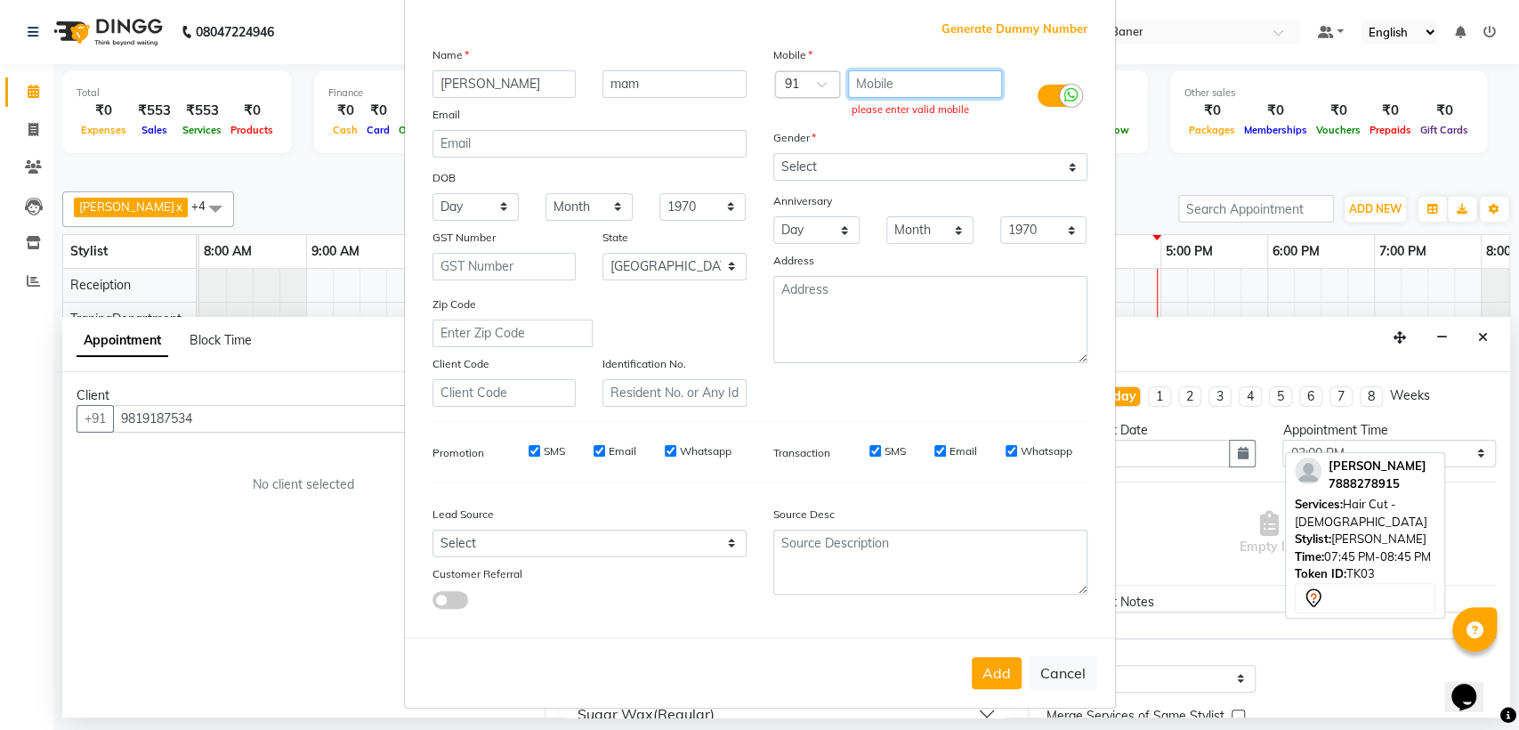
type input "9819187534"
click at [990, 675] on button "Add" at bounding box center [997, 673] width 50 height 32
click at [989, 675] on button "Add" at bounding box center [997, 673] width 50 height 32
click at [1187, 173] on ngb-modal-window "Add Client Generate Dummy Number Name [PERSON_NAME] mam Email DOB Day 01 02 03 …" at bounding box center [759, 365] width 1519 height 730
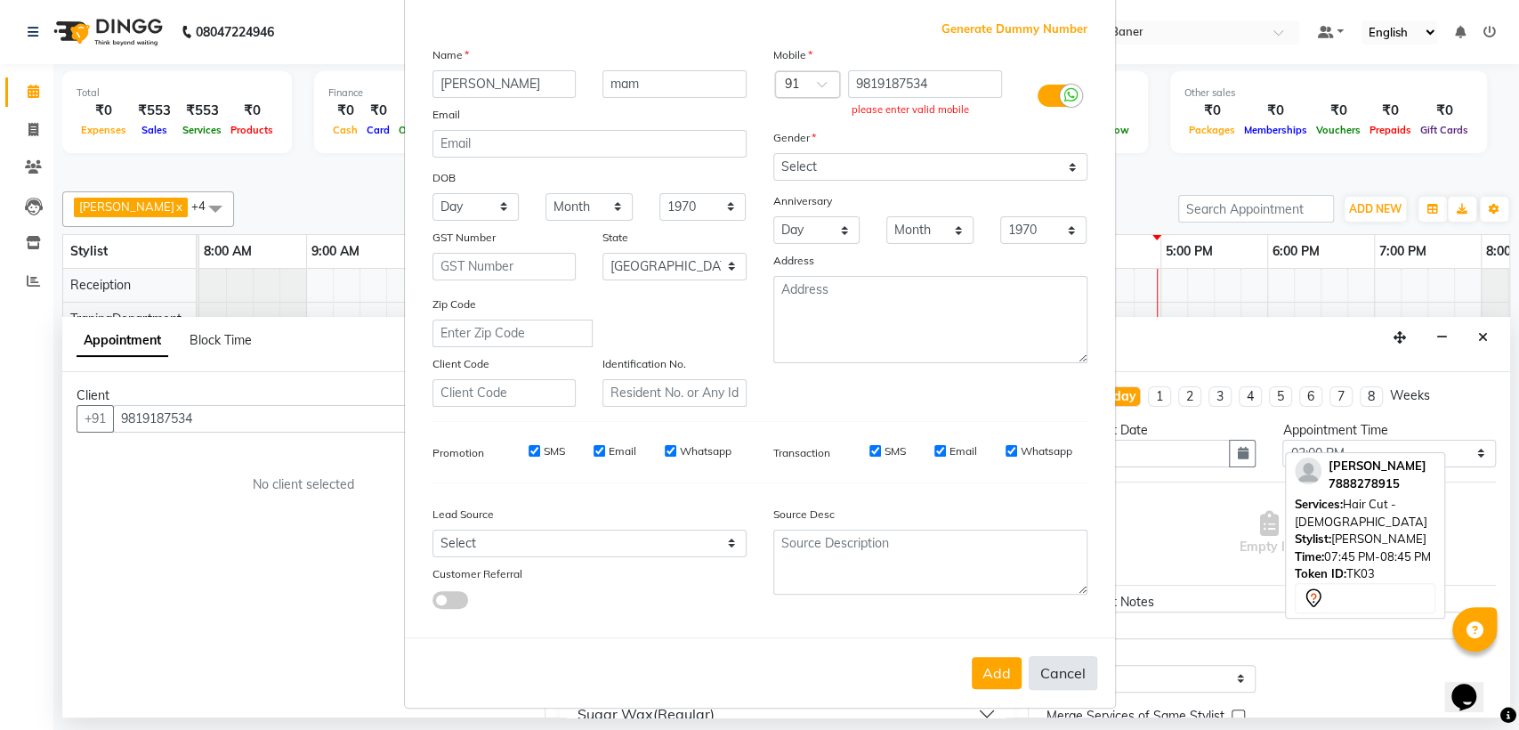
click at [1062, 656] on button "Cancel" at bounding box center [1062, 673] width 69 height 34
select select
select select "null"
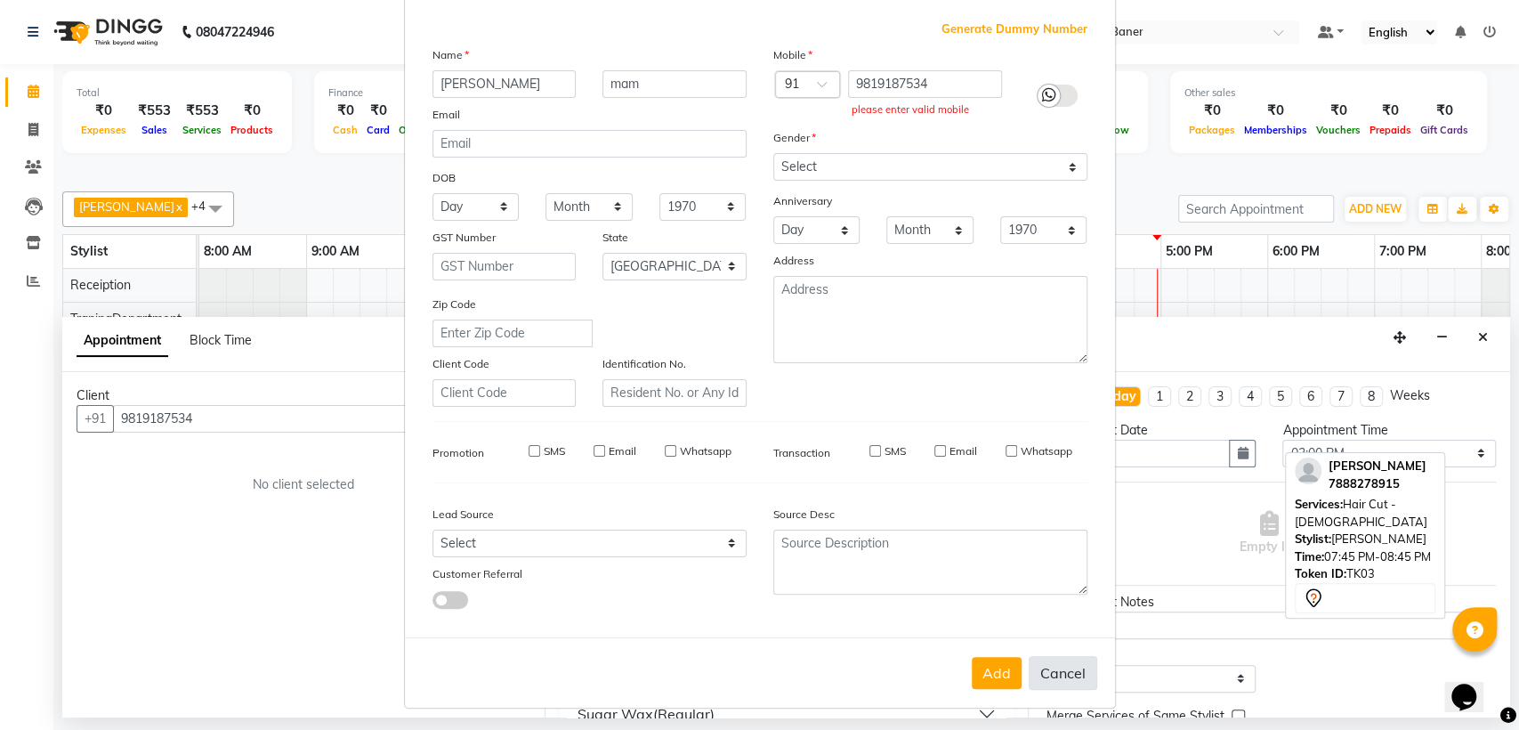
select select
checkbox input "false"
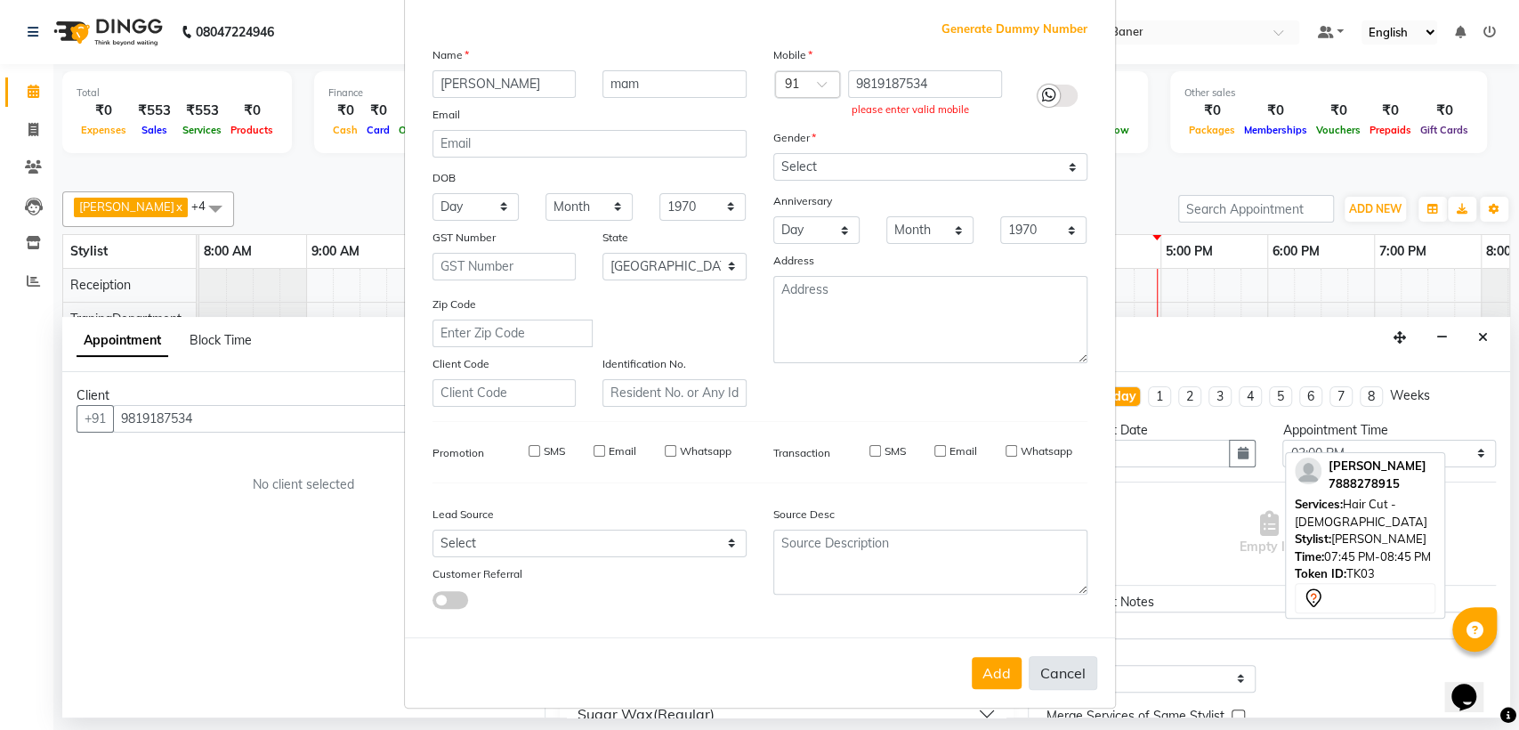
checkbox input "false"
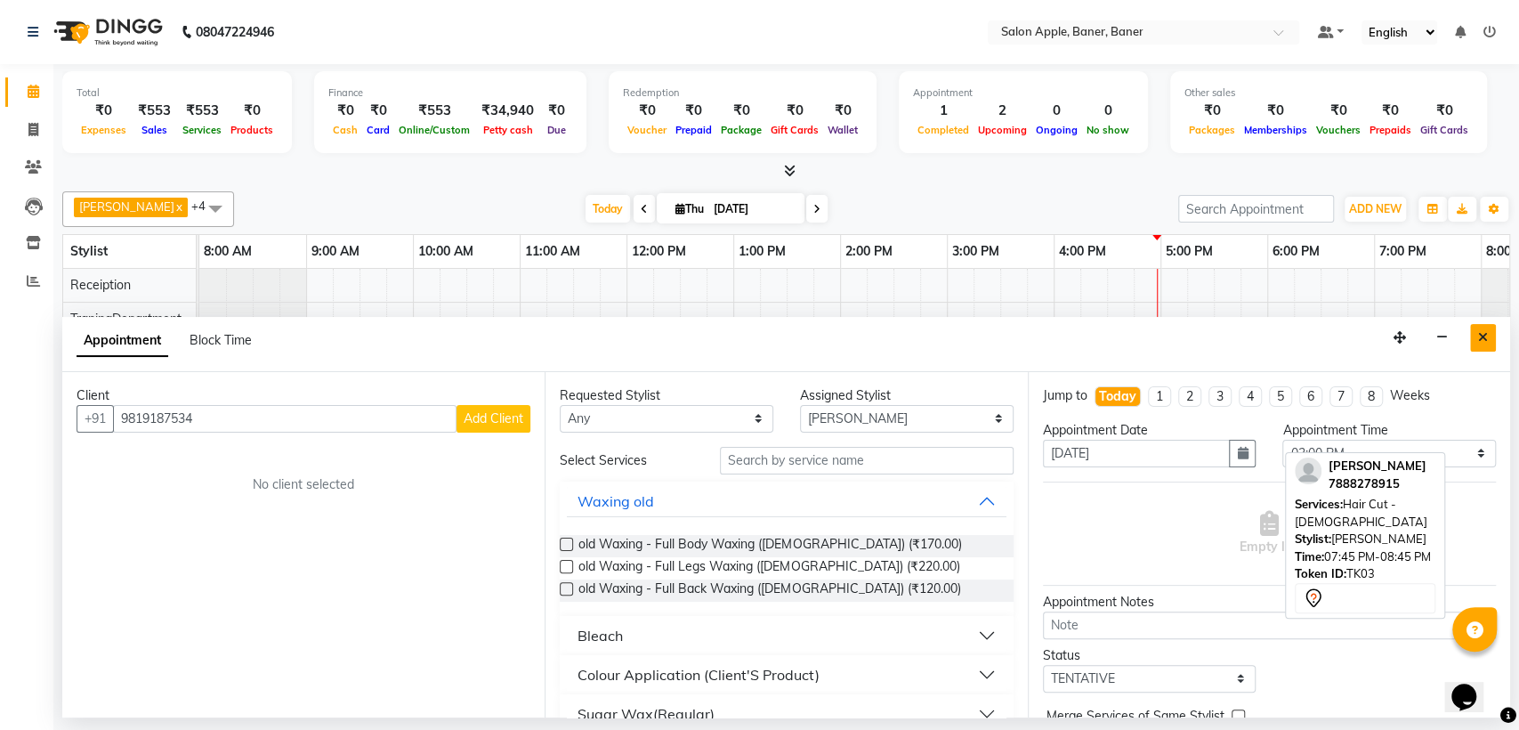
click at [1481, 335] on icon "Close" at bounding box center [1483, 337] width 10 height 12
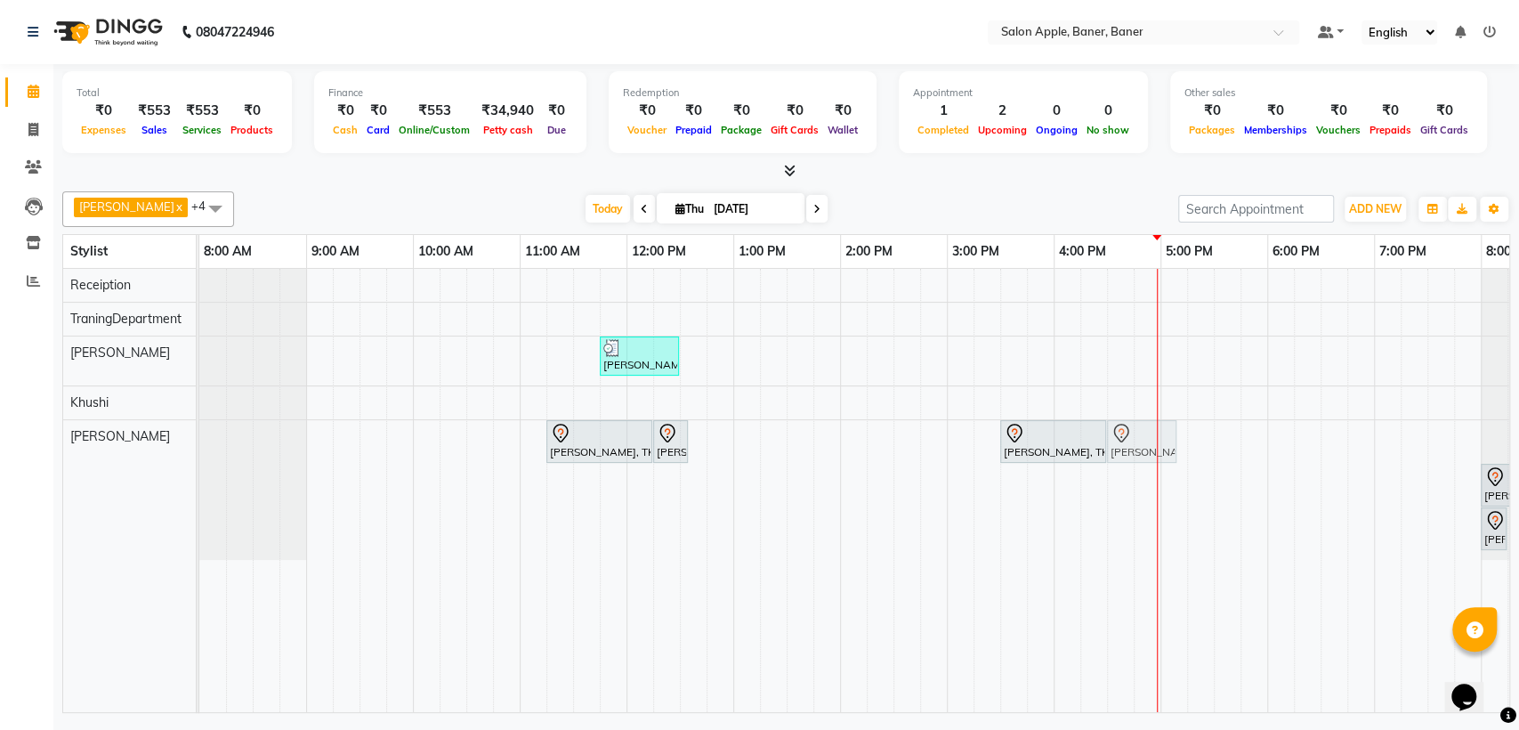
drag, startPoint x: 1480, startPoint y: 434, endPoint x: 1100, endPoint y: 472, distance: 382.6
click at [1100, 472] on div "[PERSON_NAME], TK02, 11:45 AM-12:30 PM, Hair Styling - Ironing ( lower waist le…" at bounding box center [893, 490] width 1388 height 443
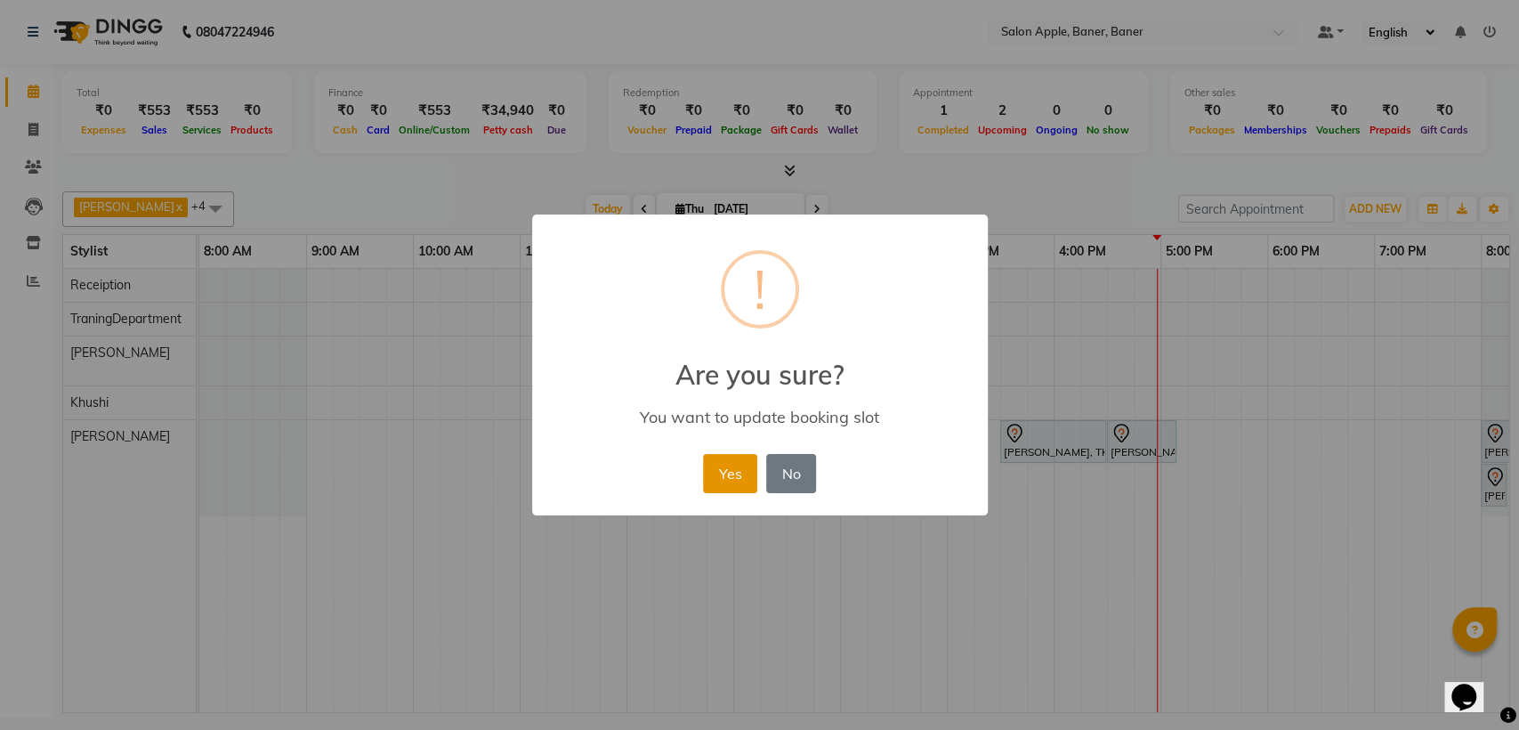
click at [728, 477] on button "Yes" at bounding box center [730, 473] width 54 height 39
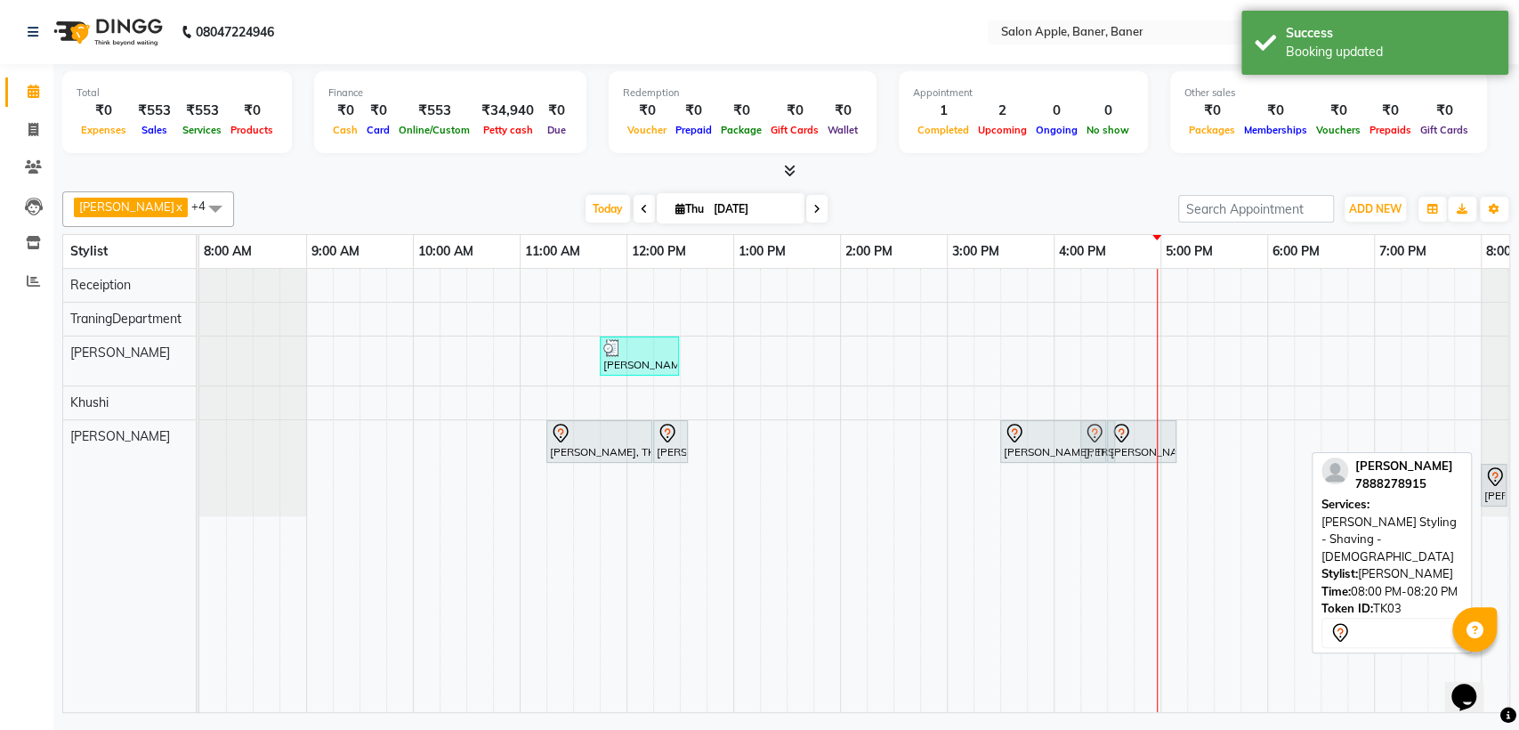
drag, startPoint x: 1488, startPoint y: 442, endPoint x: 1093, endPoint y: 463, distance: 394.6
click at [1093, 463] on div "[PERSON_NAME], TK02, 11:45 AM-12:30 PM, Hair Styling - Ironing ( lower waist le…" at bounding box center [893, 490] width 1388 height 443
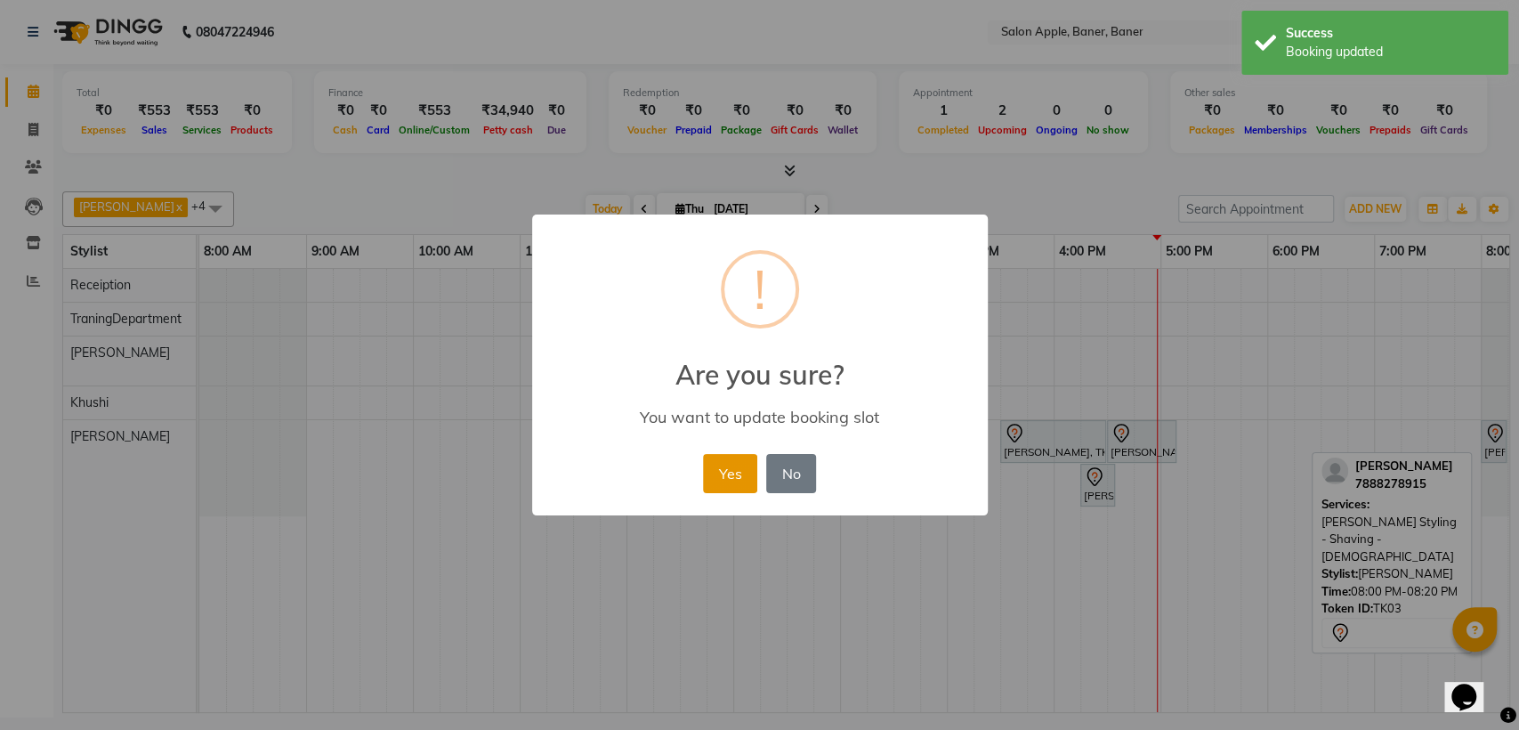
click at [742, 482] on button "Yes" at bounding box center [730, 473] width 54 height 39
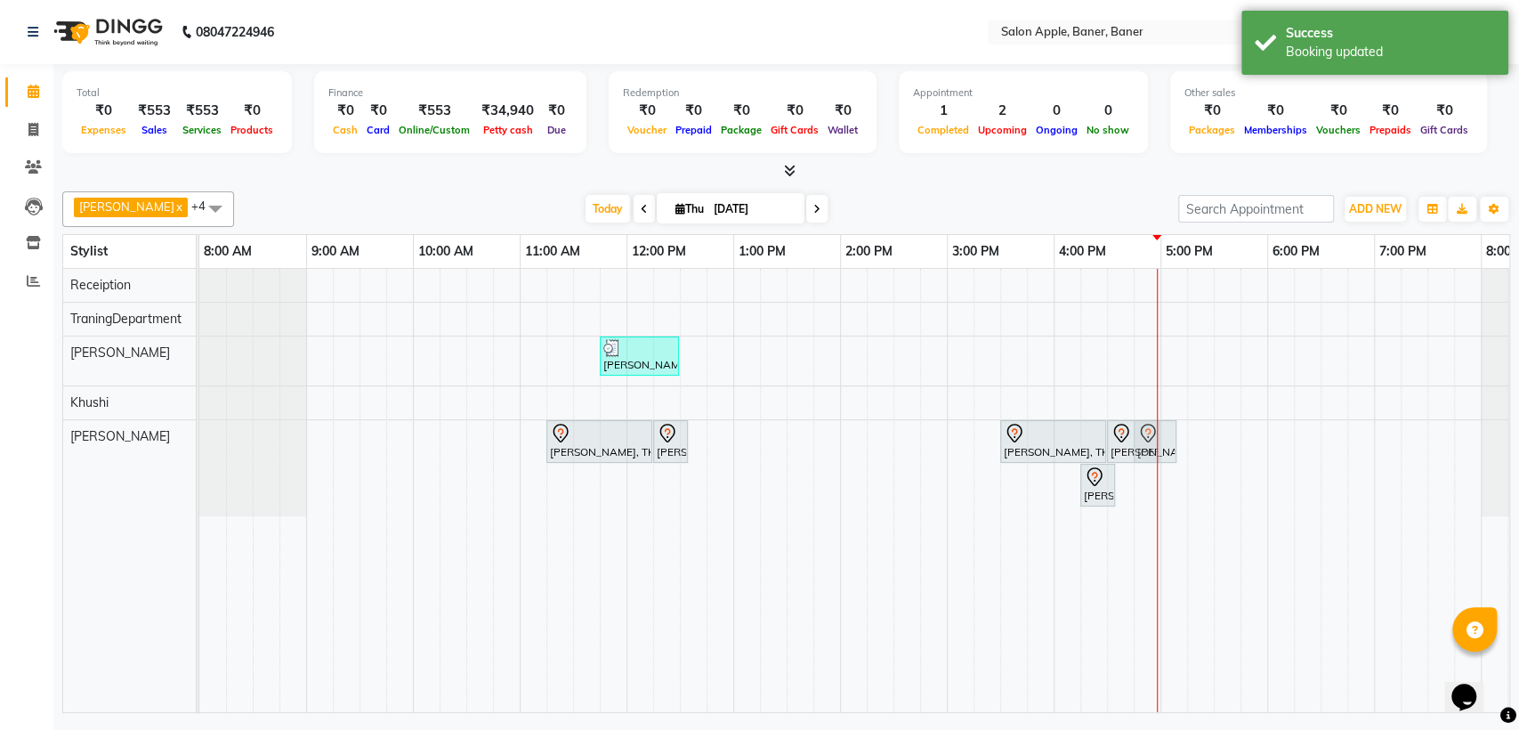
drag, startPoint x: 1480, startPoint y: 447, endPoint x: 1139, endPoint y: 470, distance: 342.4
click at [1141, 472] on div "[PERSON_NAME], TK02, 11:45 AM-12:30 PM, Hair Styling - Ironing ( lower waist le…" at bounding box center [893, 490] width 1388 height 443
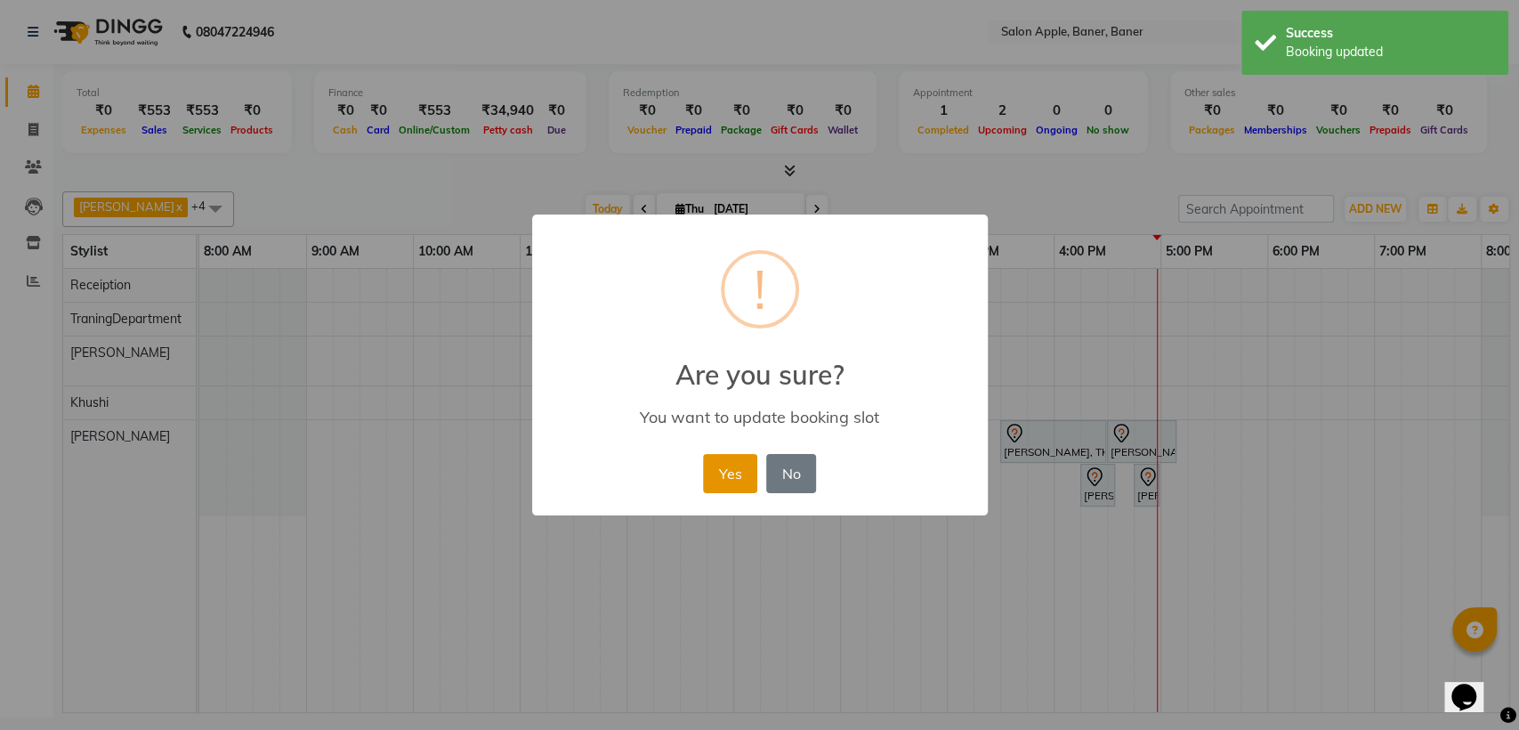
click at [748, 463] on button "Yes" at bounding box center [730, 473] width 54 height 39
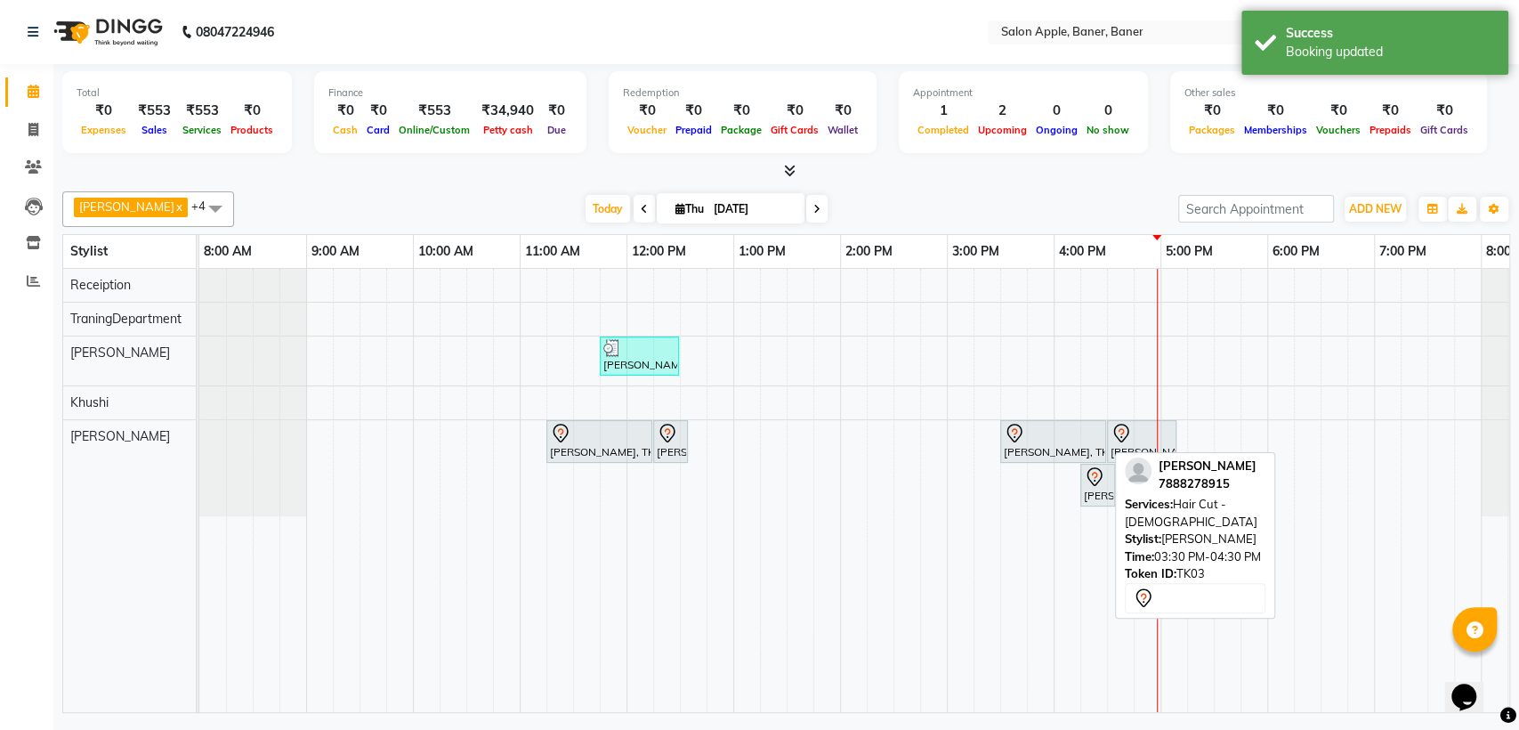
click at [1039, 444] on div "[PERSON_NAME], TK03, 03:30 PM-04:30 PM, Hair Cut - [DEMOGRAPHIC_DATA]" at bounding box center [1053, 441] width 102 height 37
click at [1089, 440] on div at bounding box center [1053, 433] width 99 height 21
select select "7"
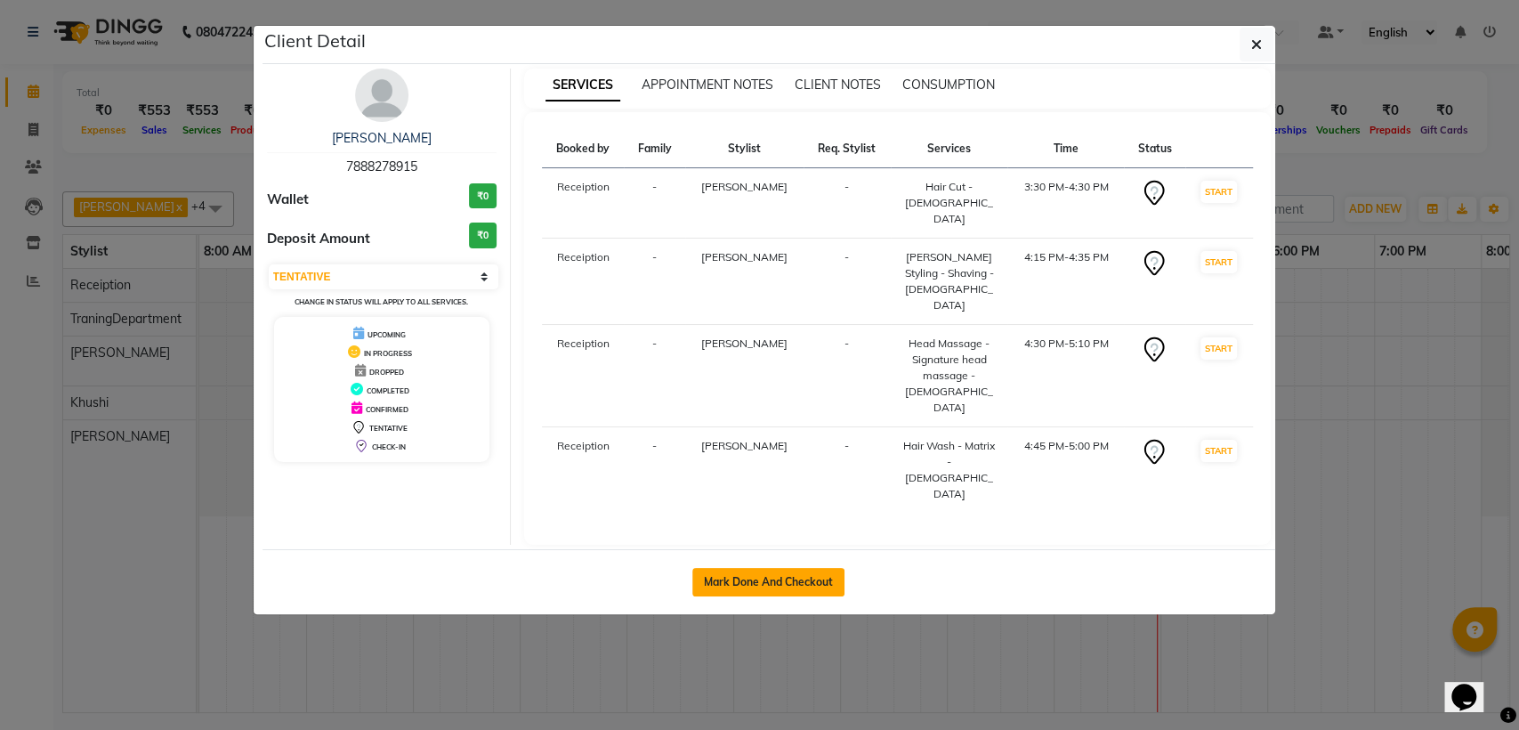
click at [808, 568] on button "Mark Done And Checkout" at bounding box center [768, 582] width 152 height 28
select select "service"
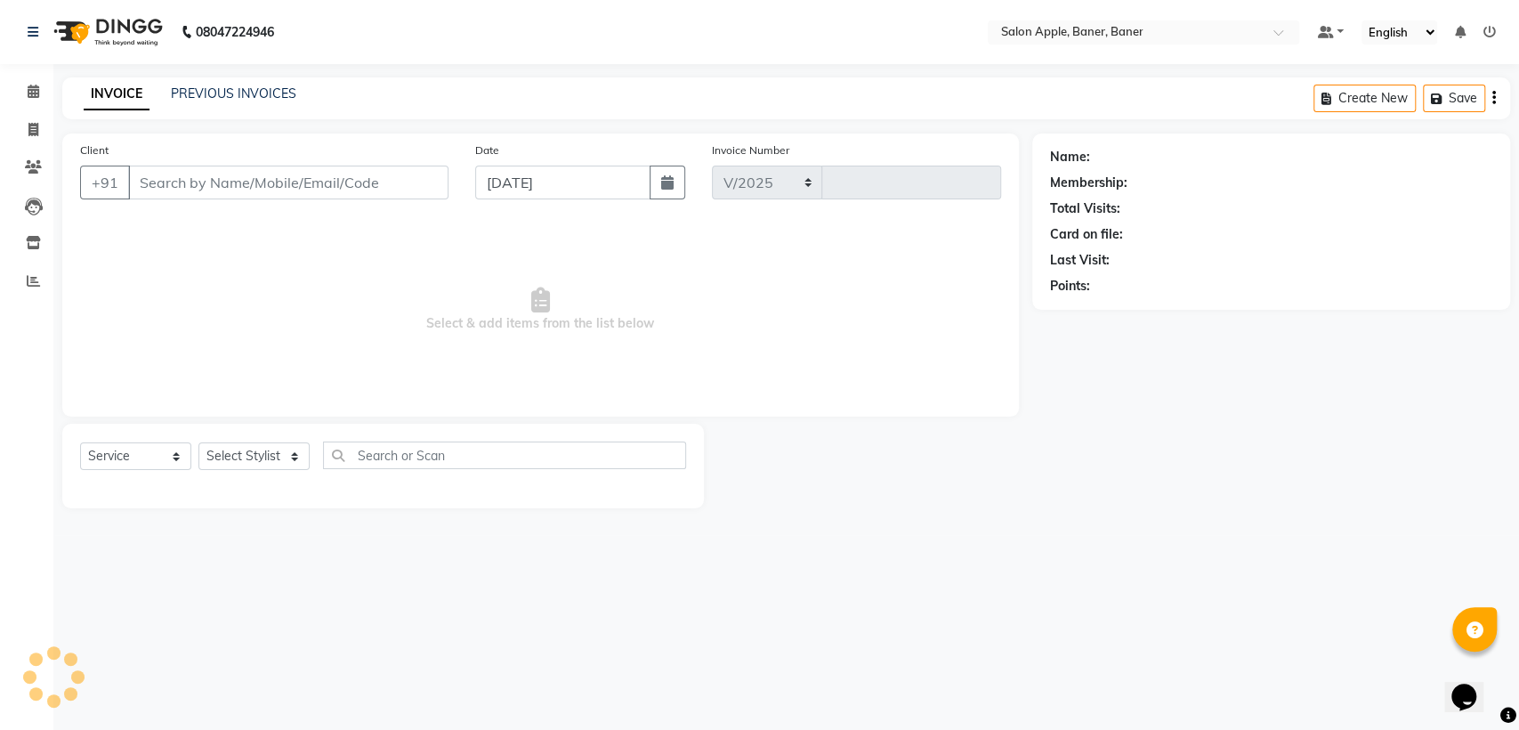
select select "771"
type input "0505"
type input "7888278915"
select select "51177"
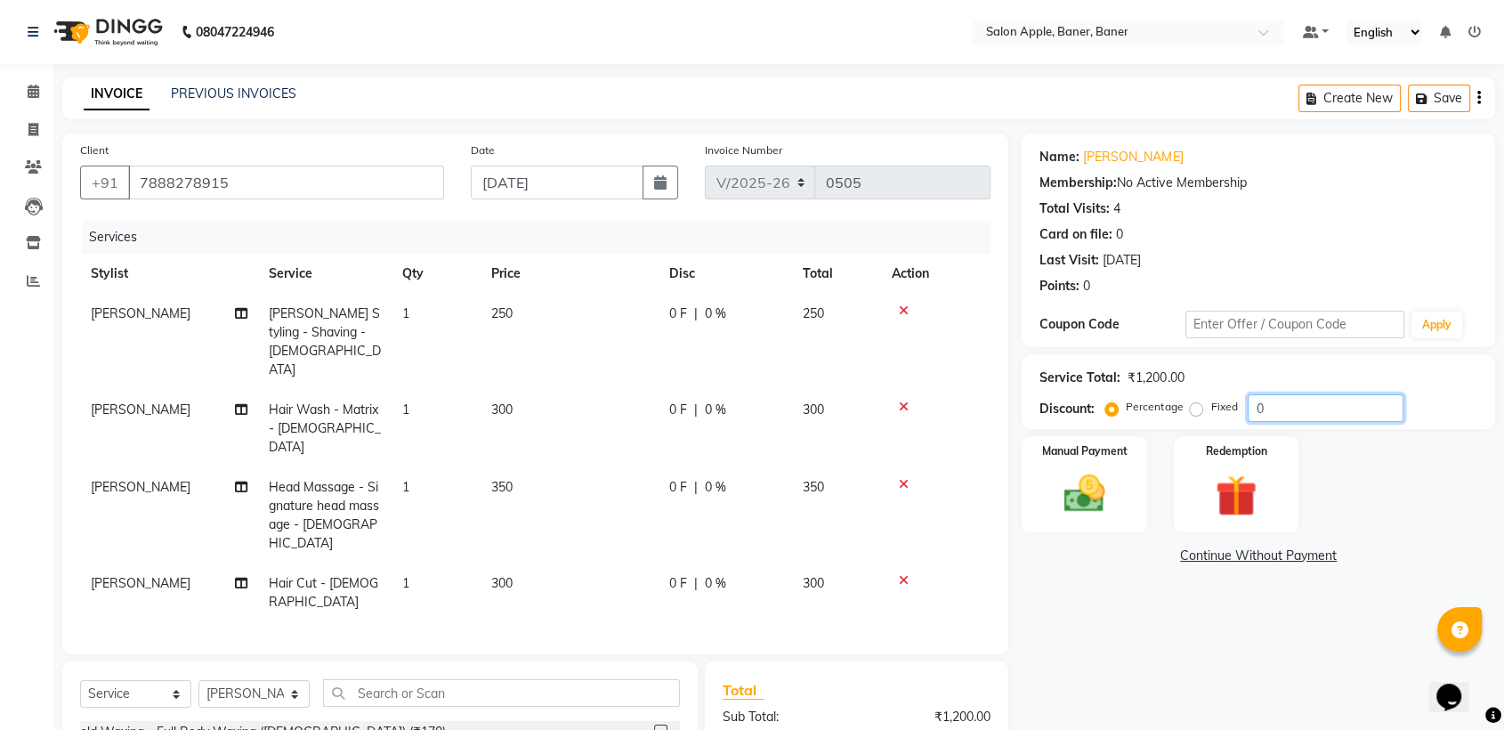
click at [1330, 411] on input "0" at bounding box center [1325, 408] width 156 height 28
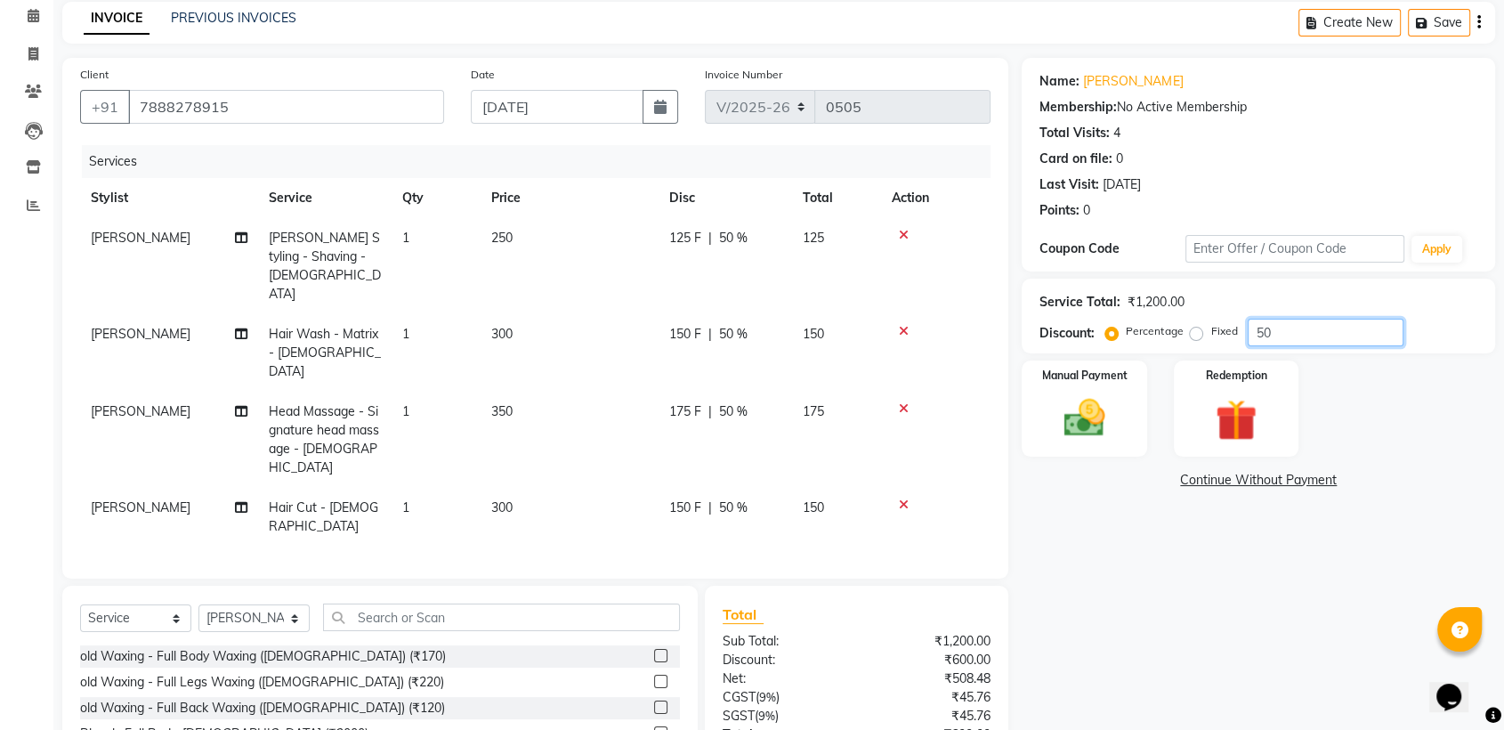
scroll to position [142, 0]
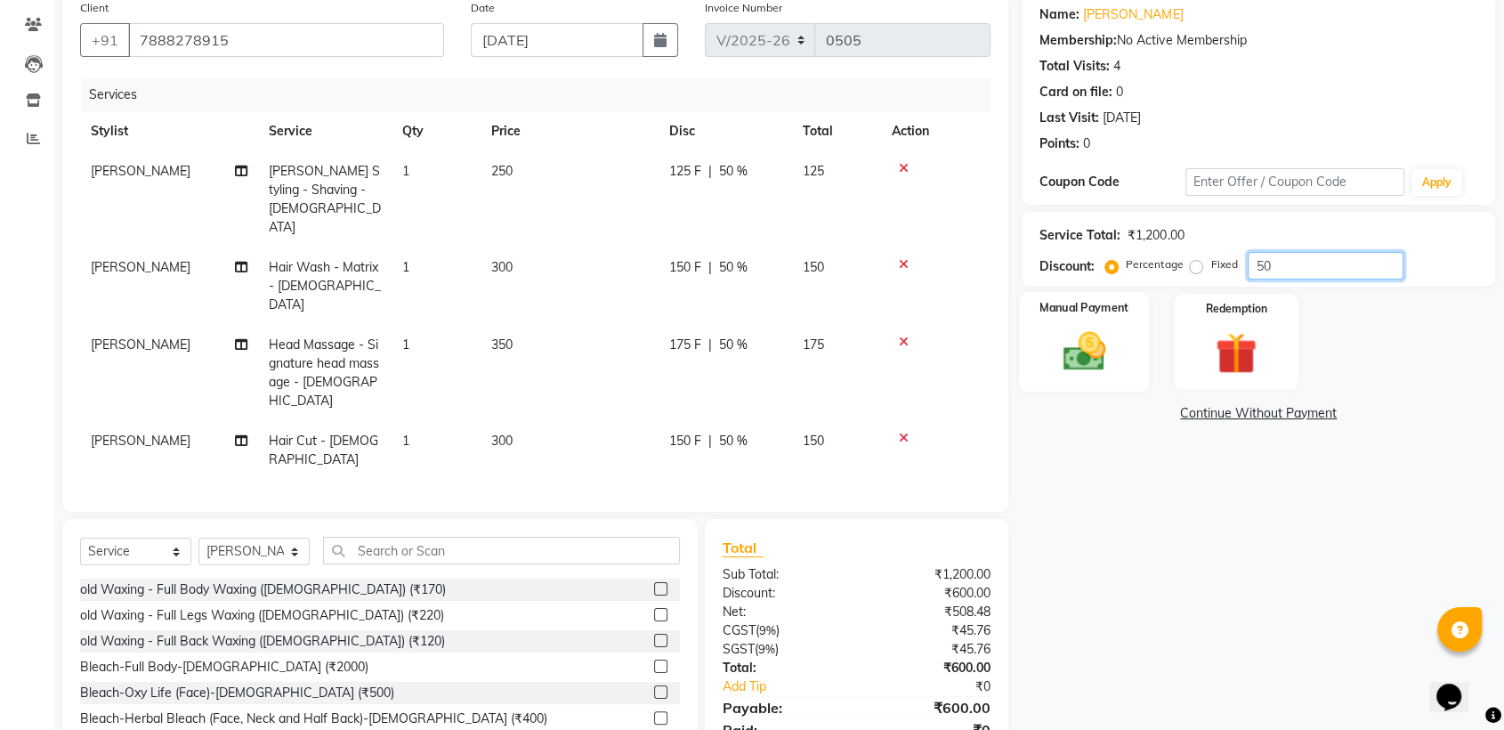
type input "50"
click at [1125, 349] on div "Manual Payment" at bounding box center [1085, 342] width 130 height 100
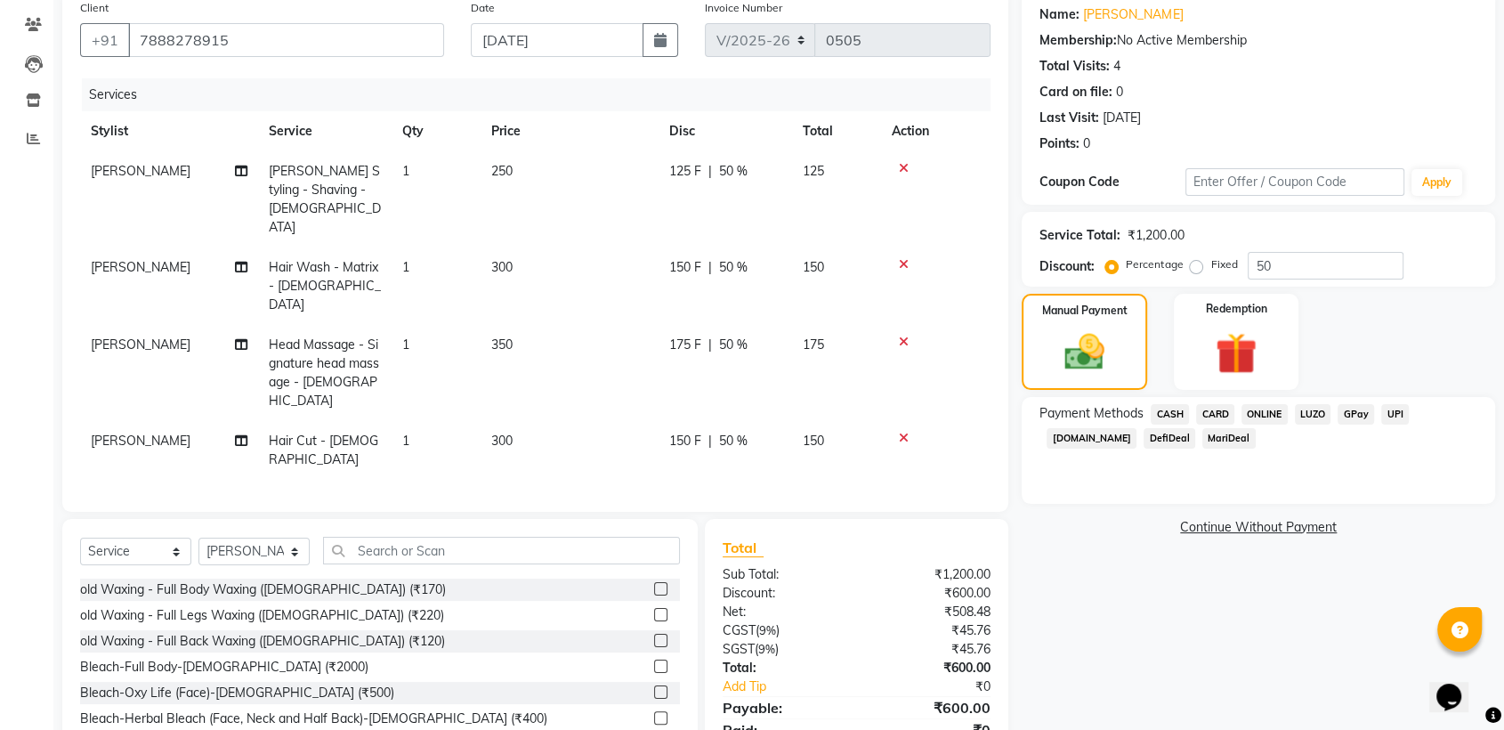
click at [1269, 416] on span "ONLINE" at bounding box center [1264, 414] width 46 height 20
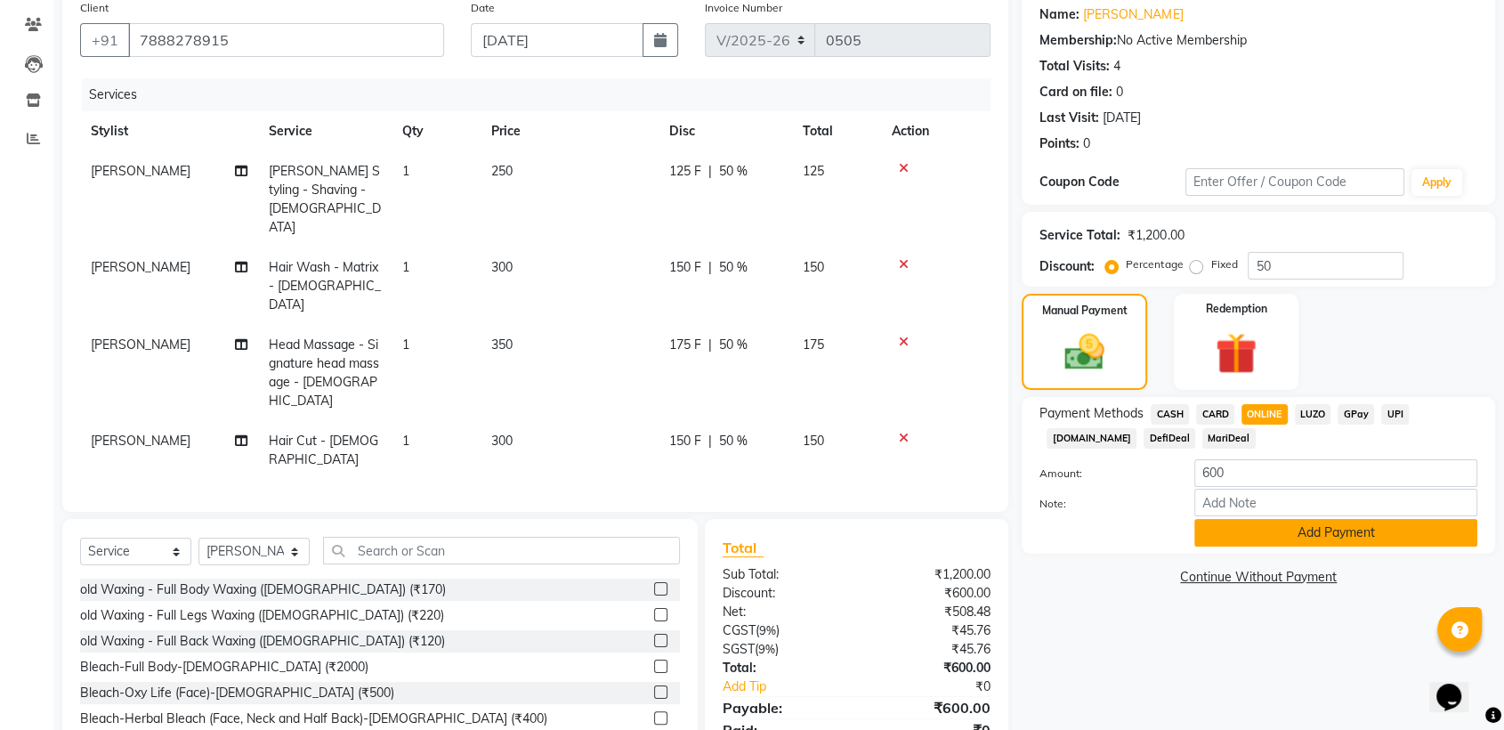
click at [1271, 540] on button "Add Payment" at bounding box center [1335, 533] width 283 height 28
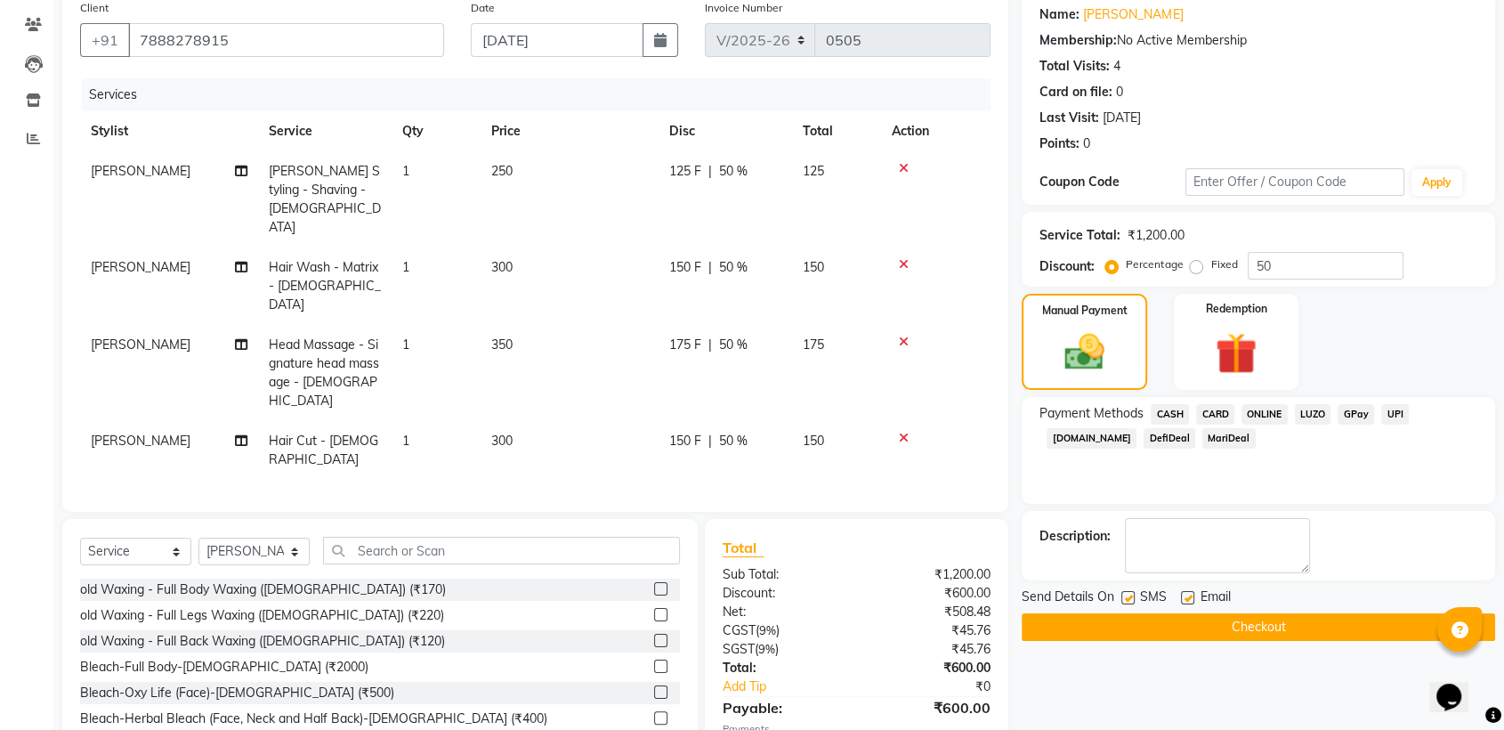
click at [1181, 606] on div at bounding box center [1187, 600] width 12 height 19
click at [1181, 602] on label at bounding box center [1187, 597] width 13 height 13
click at [1181, 602] on input "checkbox" at bounding box center [1187, 599] width 12 height 12
checkbox input "false"
click at [1129, 596] on label at bounding box center [1127, 597] width 13 height 13
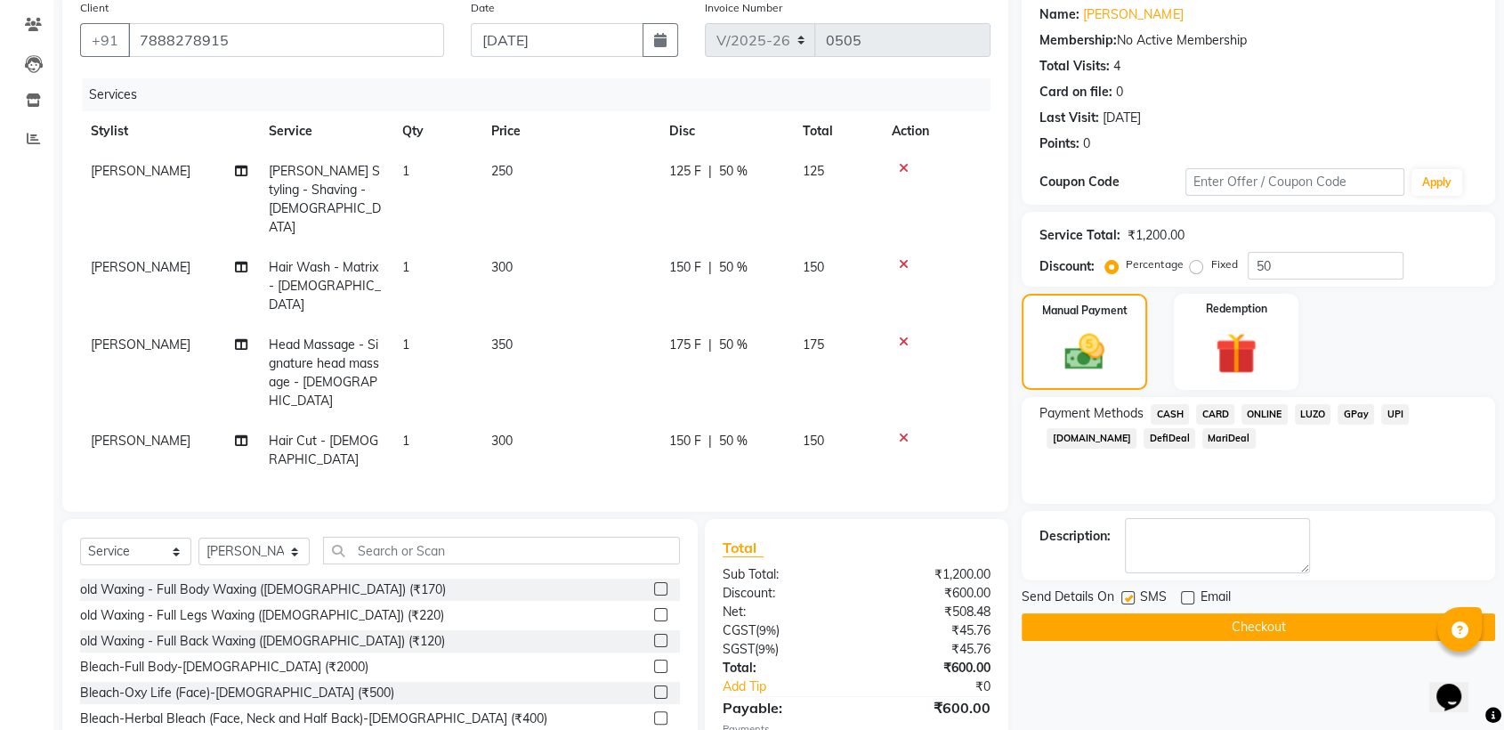
click at [1129, 596] on input "checkbox" at bounding box center [1127, 599] width 12 height 12
checkbox input "false"
click at [1135, 613] on button "Checkout" at bounding box center [1257, 627] width 473 height 28
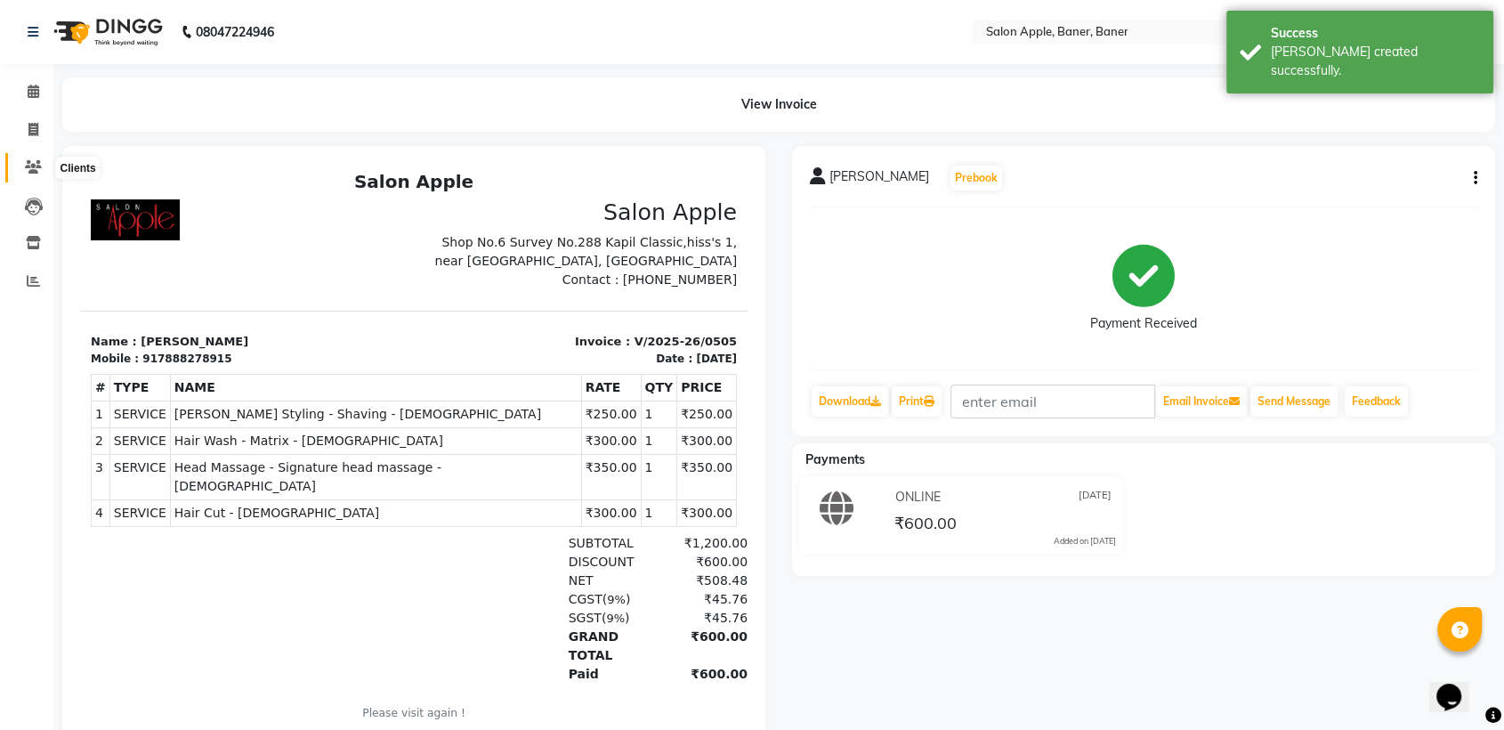
click at [28, 165] on icon at bounding box center [33, 166] width 17 height 13
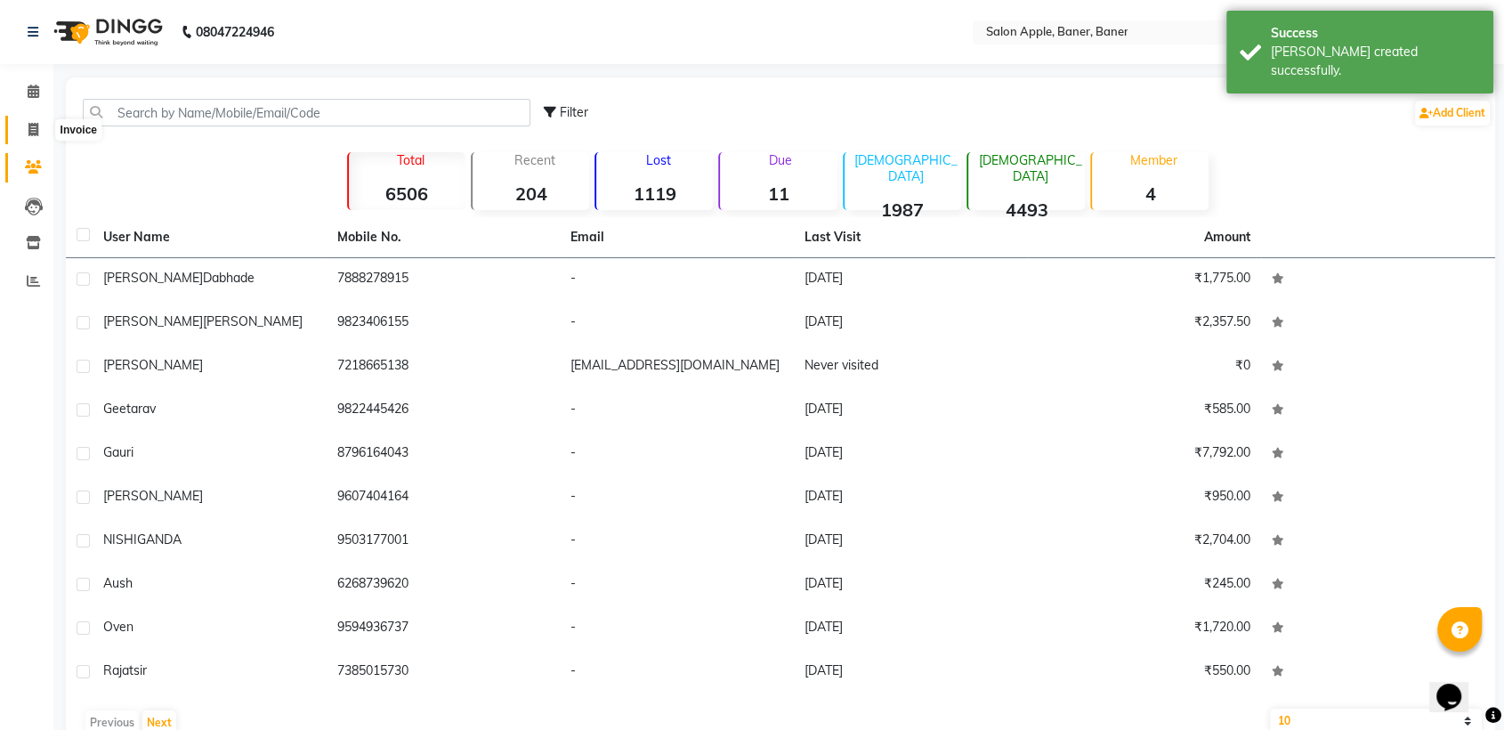
click at [35, 125] on icon at bounding box center [33, 129] width 10 height 13
select select "771"
select select "service"
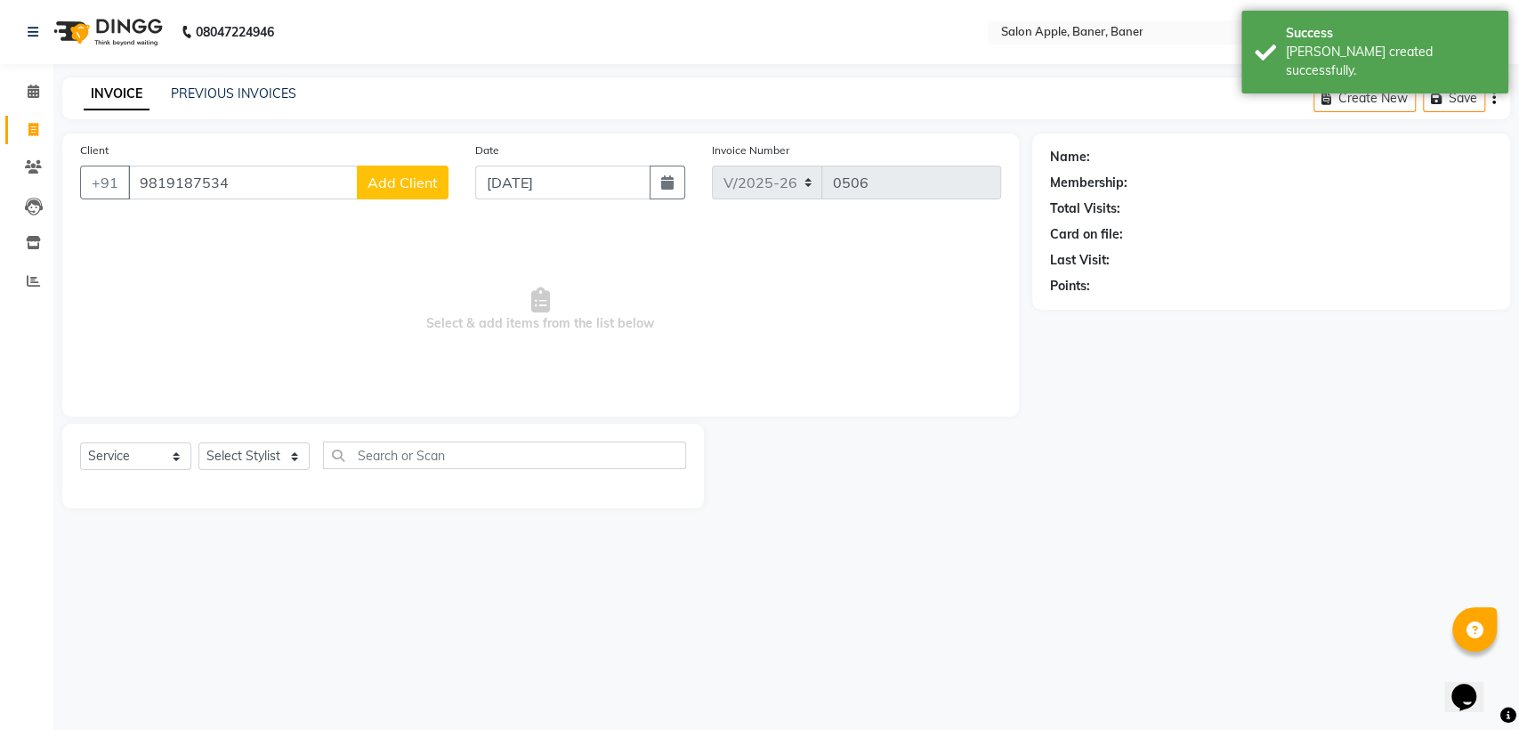
type input "9819187534"
click at [396, 207] on div "Client [PHONE_NUMBER] Add Client" at bounding box center [264, 177] width 395 height 73
click at [396, 187] on span "Add Client" at bounding box center [402, 182] width 70 height 18
select select "22"
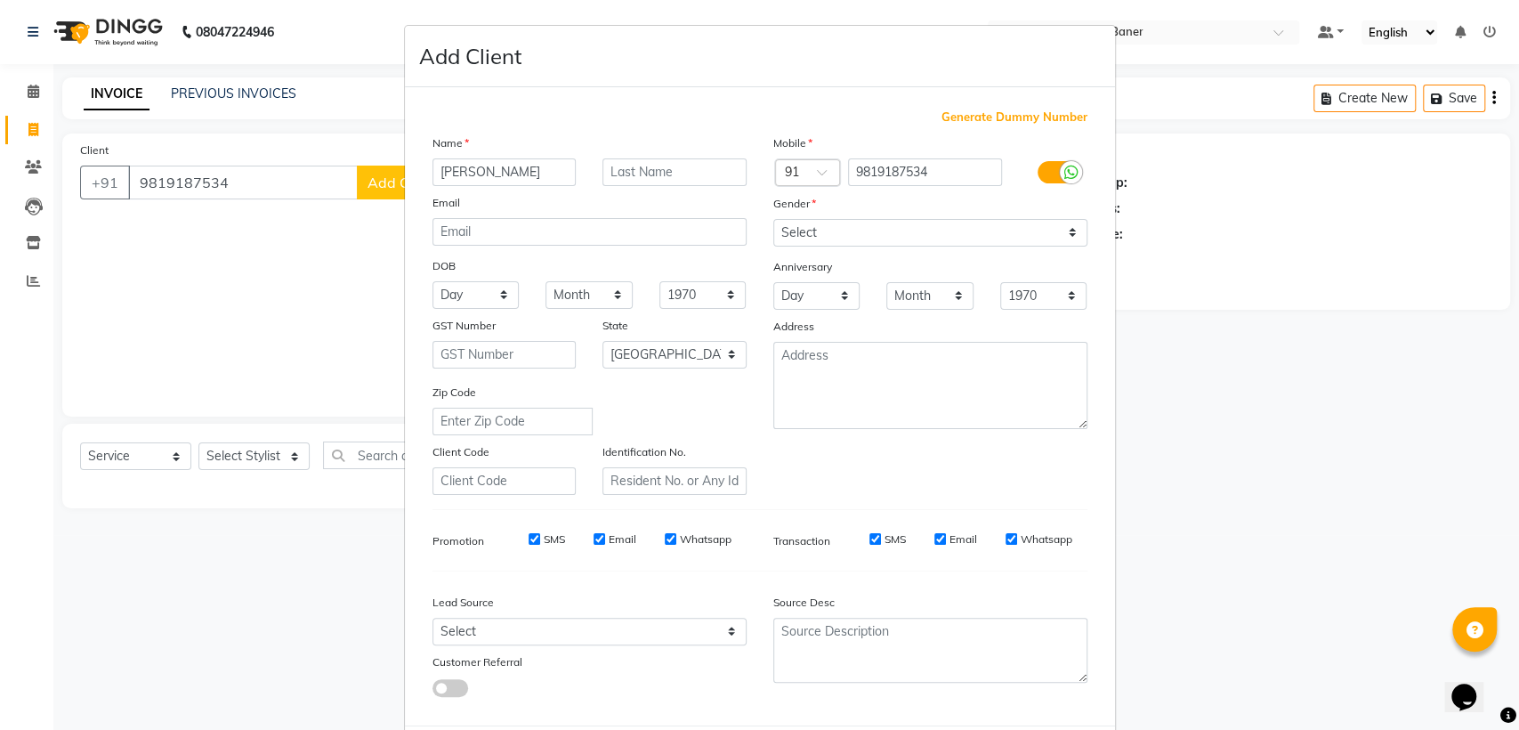
type input "[PERSON_NAME]"
click at [799, 235] on select "Select [DEMOGRAPHIC_DATA] [DEMOGRAPHIC_DATA] Other Prefer Not To Say" at bounding box center [930, 233] width 314 height 28
select select "[DEMOGRAPHIC_DATA]"
click at [773, 219] on select "Select [DEMOGRAPHIC_DATA] [DEMOGRAPHIC_DATA] Other Prefer Not To Say" at bounding box center [930, 233] width 314 height 28
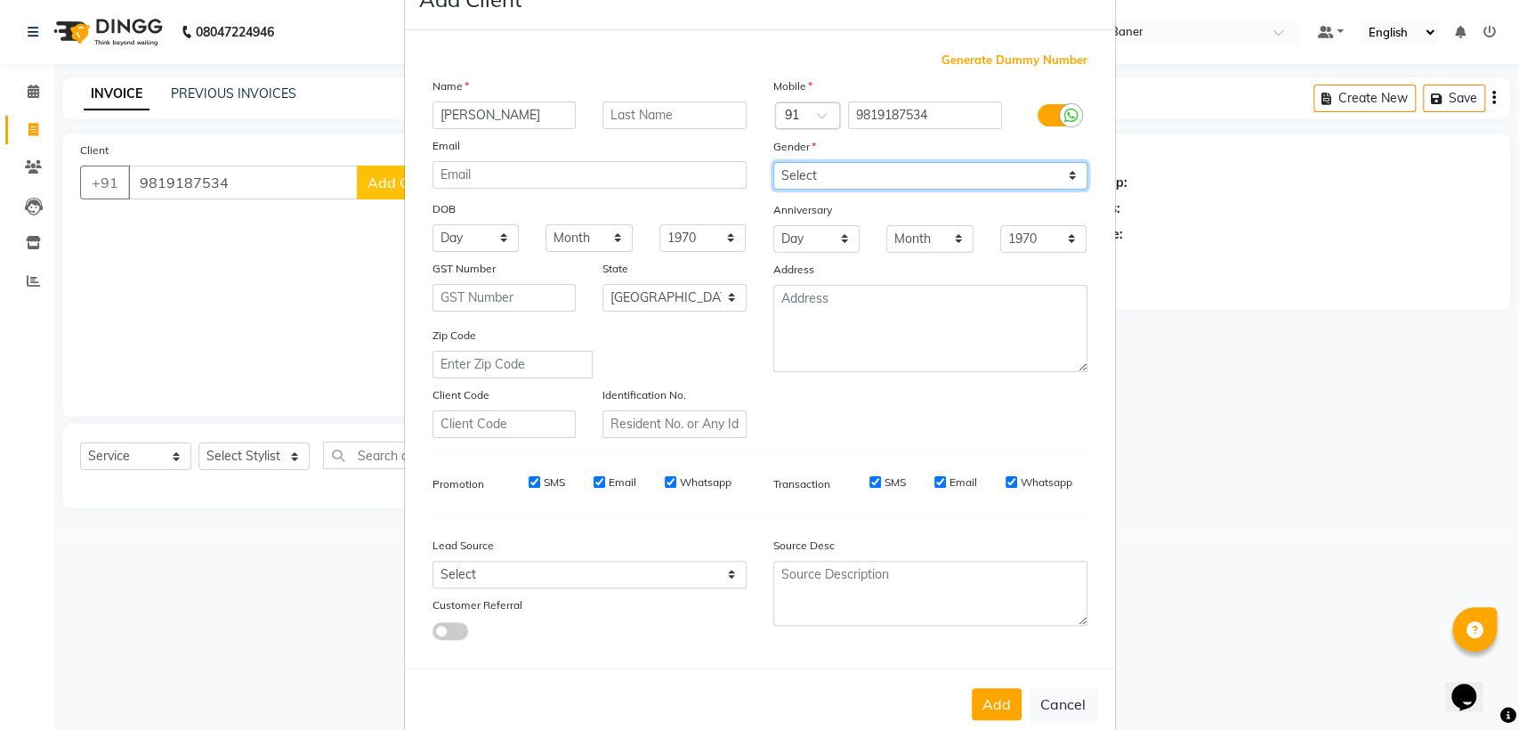
scroll to position [88, 0]
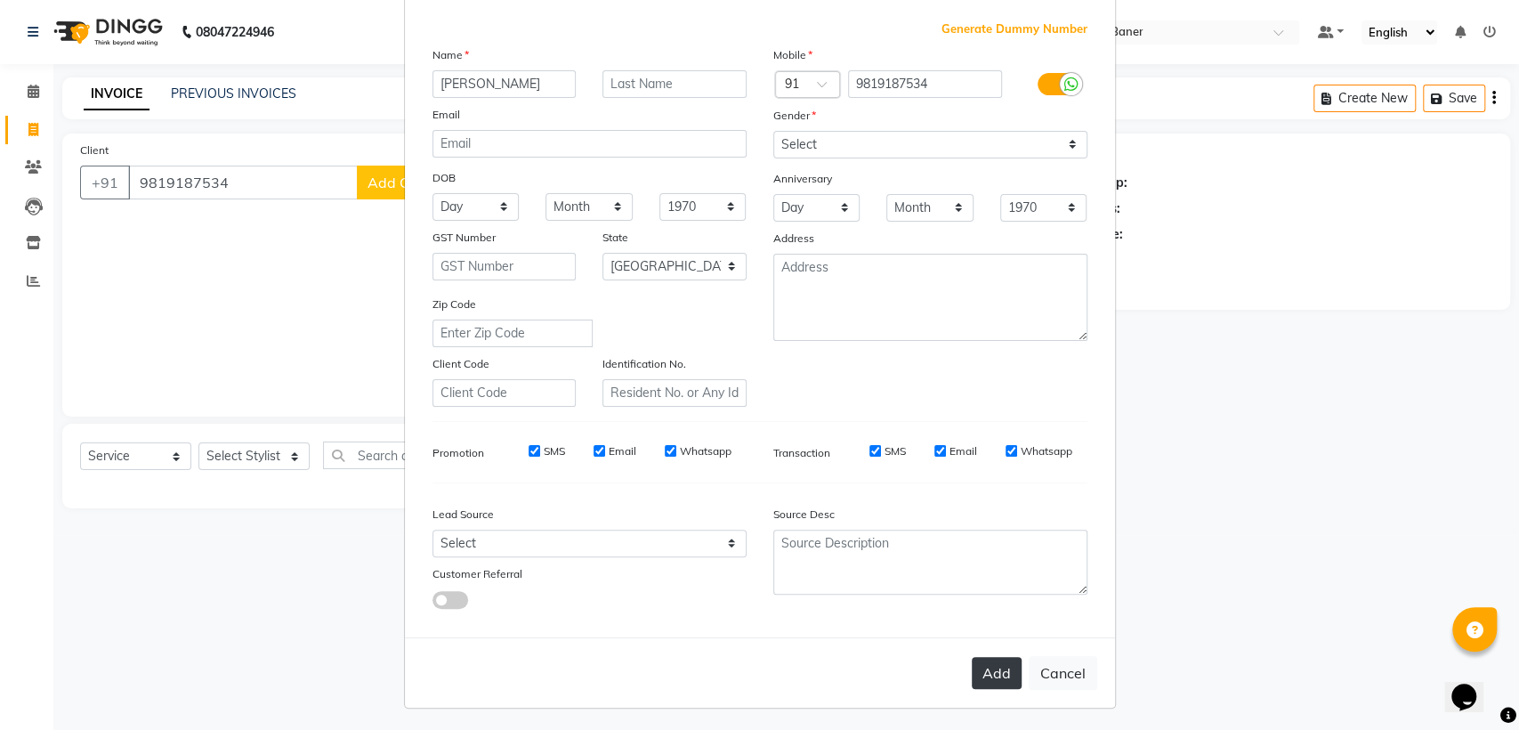
click at [994, 659] on button "Add" at bounding box center [997, 673] width 50 height 32
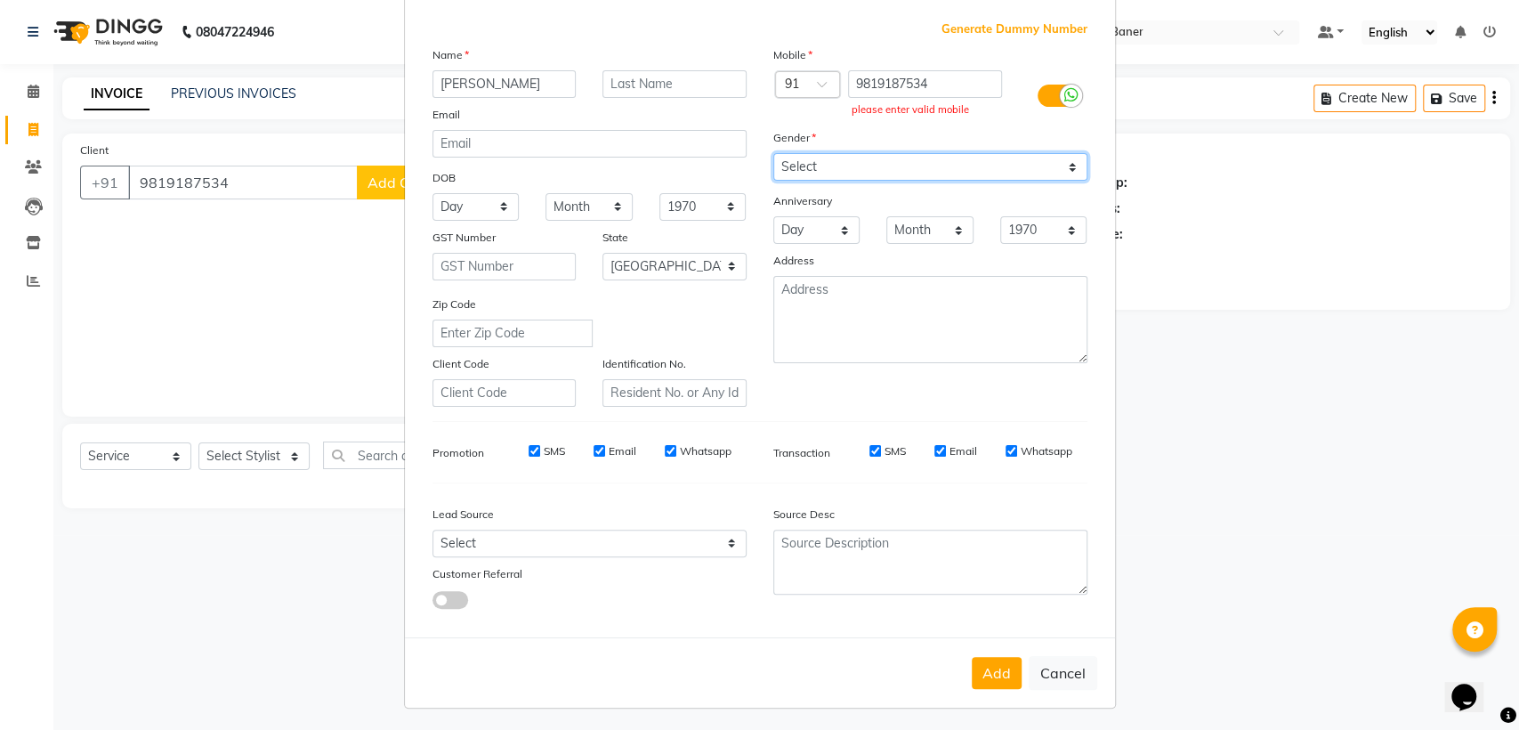
click at [897, 169] on select "Select [DEMOGRAPHIC_DATA] [DEMOGRAPHIC_DATA] Other Prefer Not To Say" at bounding box center [930, 167] width 314 height 28
click at [773, 153] on select "Select [DEMOGRAPHIC_DATA] [DEMOGRAPHIC_DATA] Other Prefer Not To Say" at bounding box center [930, 167] width 314 height 28
click at [915, 172] on select "Select [DEMOGRAPHIC_DATA] [DEMOGRAPHIC_DATA] Other Prefer Not To Say" at bounding box center [930, 167] width 314 height 28
select select "[DEMOGRAPHIC_DATA]"
click at [773, 153] on select "Select [DEMOGRAPHIC_DATA] [DEMOGRAPHIC_DATA] Other Prefer Not To Say" at bounding box center [930, 167] width 314 height 28
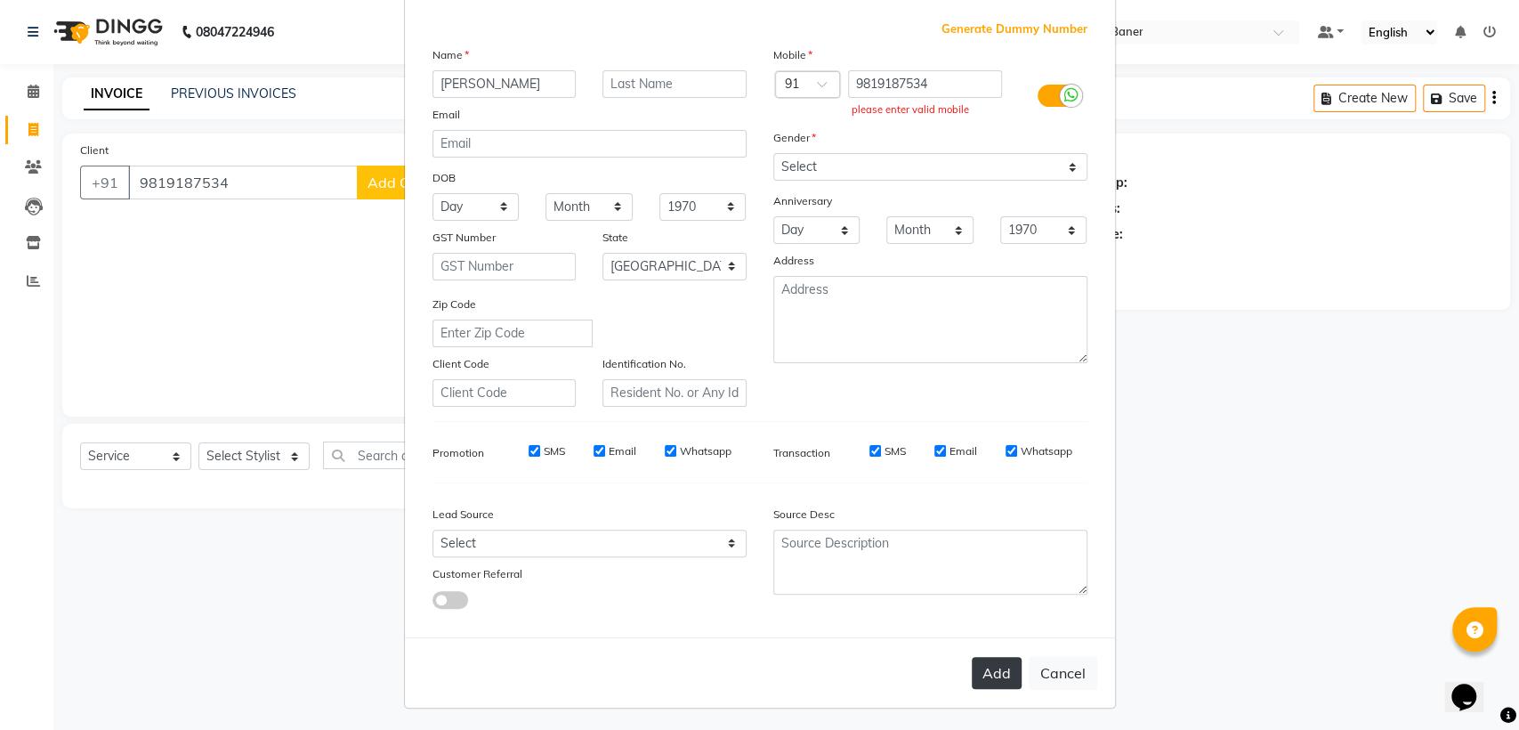
click at [1000, 669] on button "Add" at bounding box center [997, 673] width 50 height 32
click at [994, 664] on button "Add" at bounding box center [997, 673] width 50 height 32
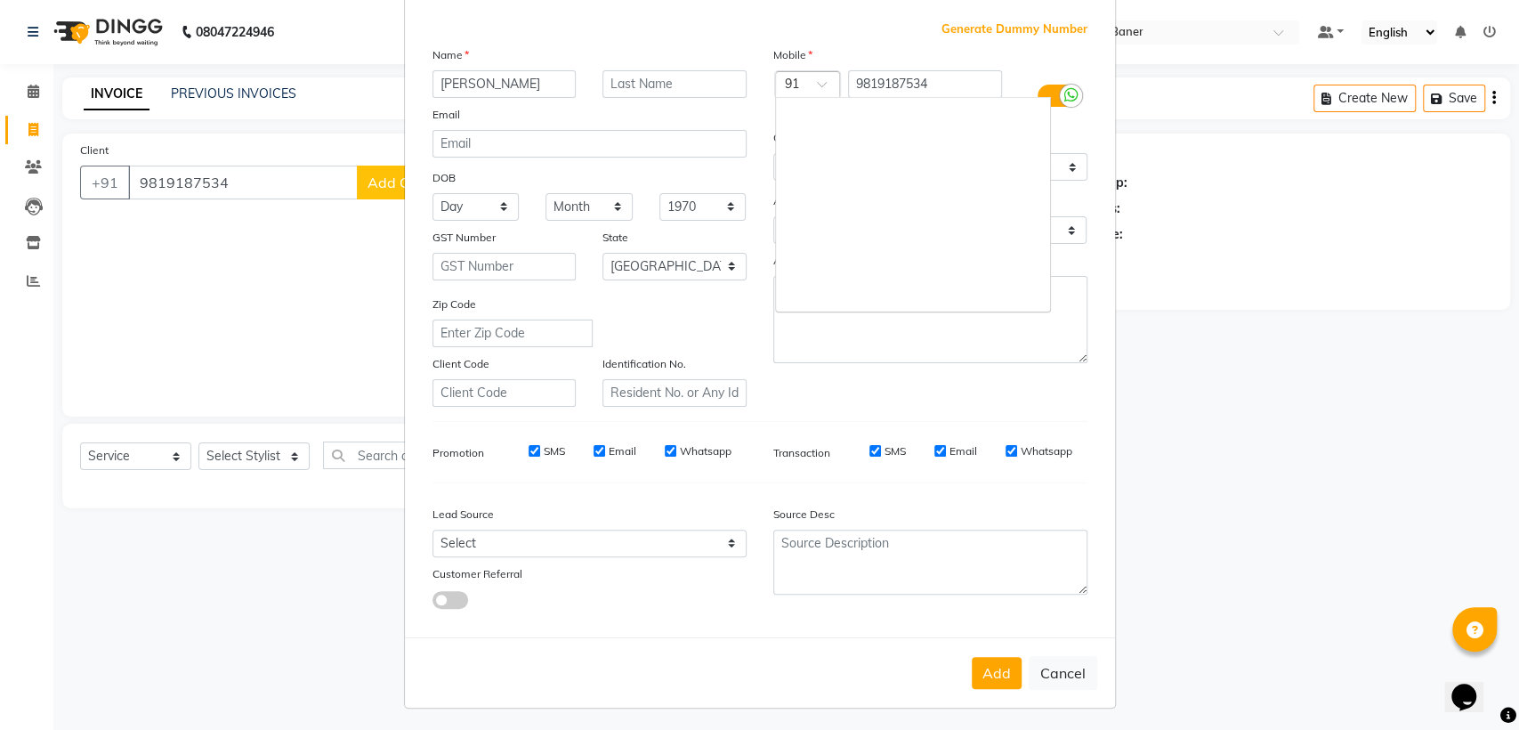
click at [820, 77] on div at bounding box center [808, 86] width 64 height 19
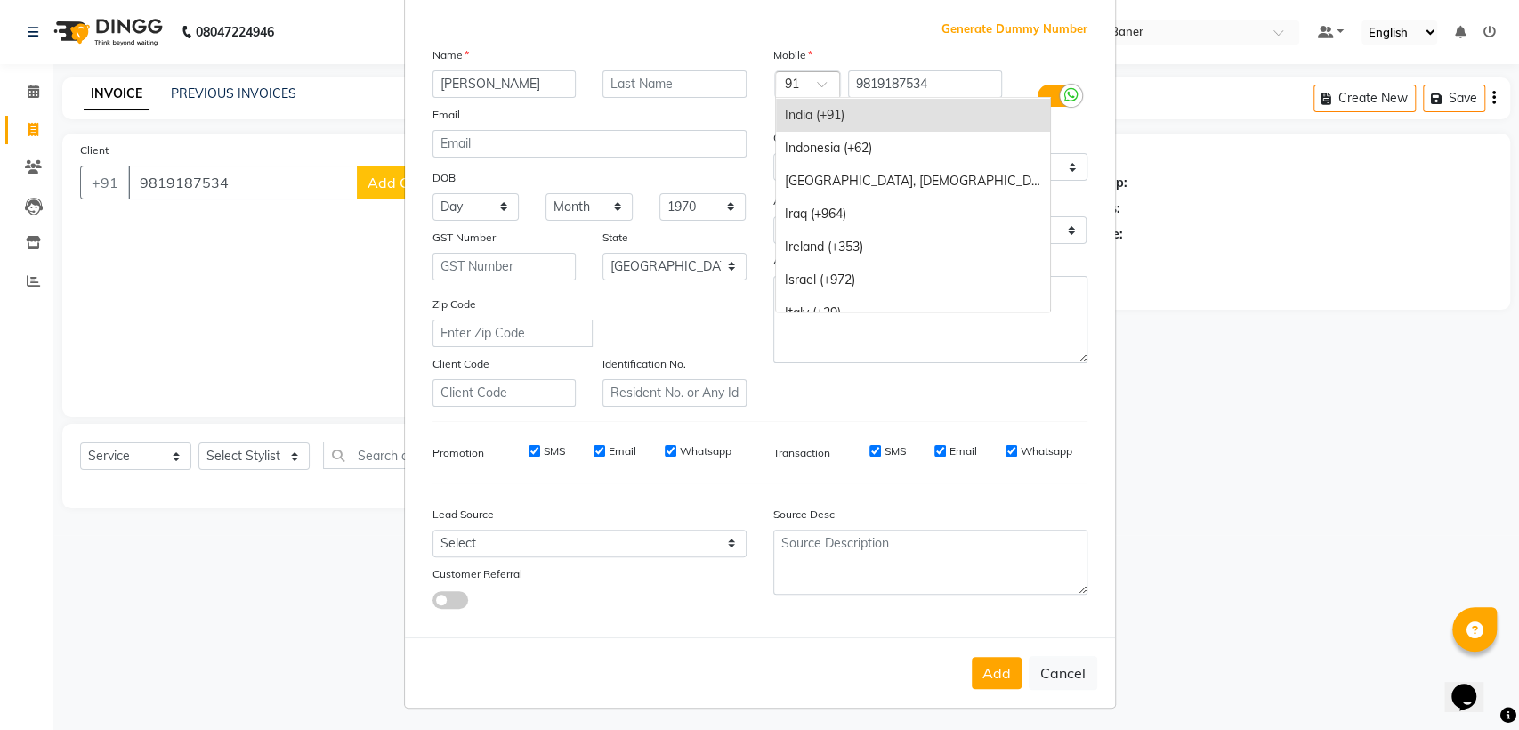
click at [818, 100] on div "India (+91)" at bounding box center [913, 115] width 274 height 33
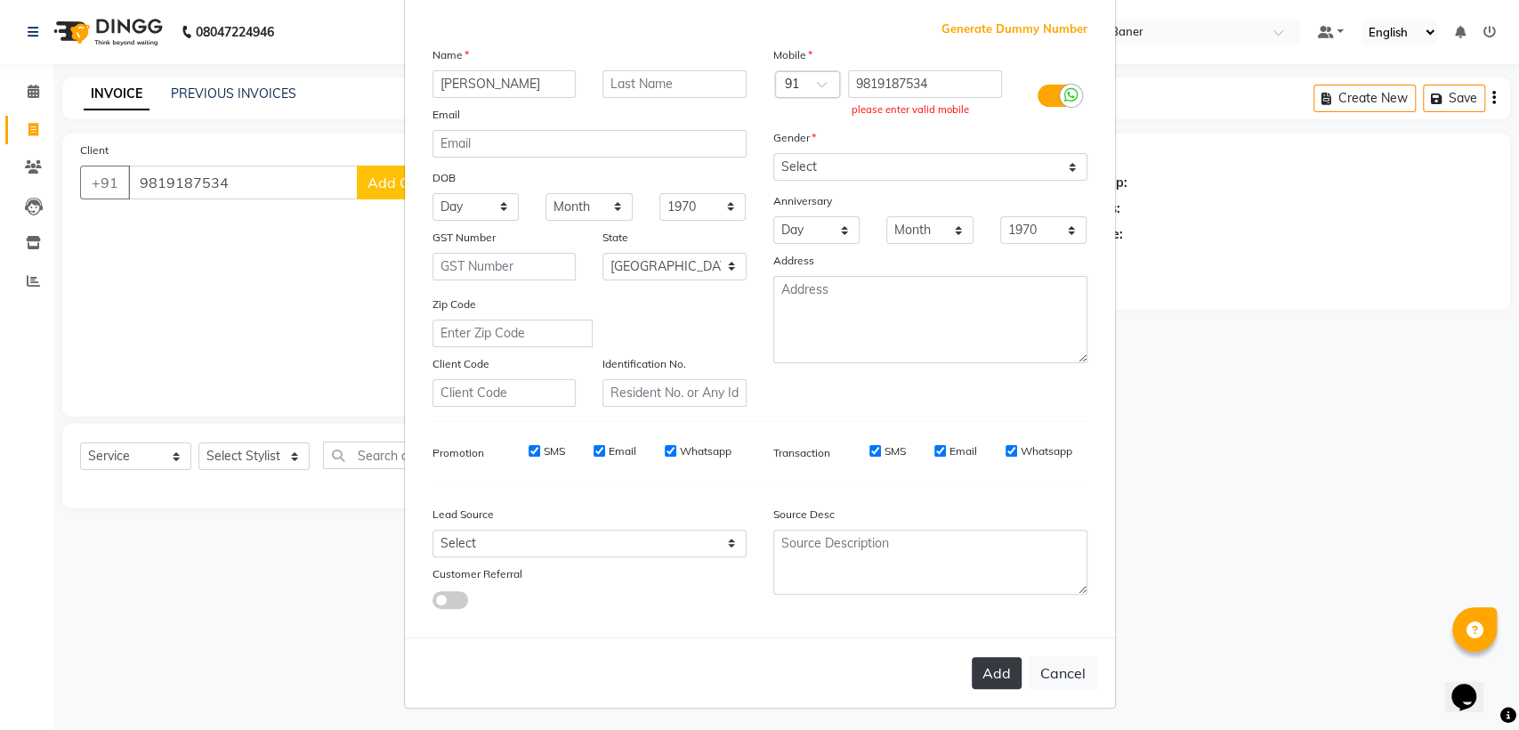
click at [985, 663] on button "Add" at bounding box center [997, 673] width 50 height 32
click at [1190, 364] on ngb-modal-window "Add Client Generate Dummy Number Name [PERSON_NAME] Email DOB Day 01 02 03 04 0…" at bounding box center [759, 365] width 1519 height 730
click at [1209, 451] on ngb-modal-window "Add Client Generate Dummy Number Name [PERSON_NAME] Email DOB Day 01 02 03 04 0…" at bounding box center [759, 365] width 1519 height 730
click at [1054, 668] on button "Cancel" at bounding box center [1062, 673] width 69 height 34
select select
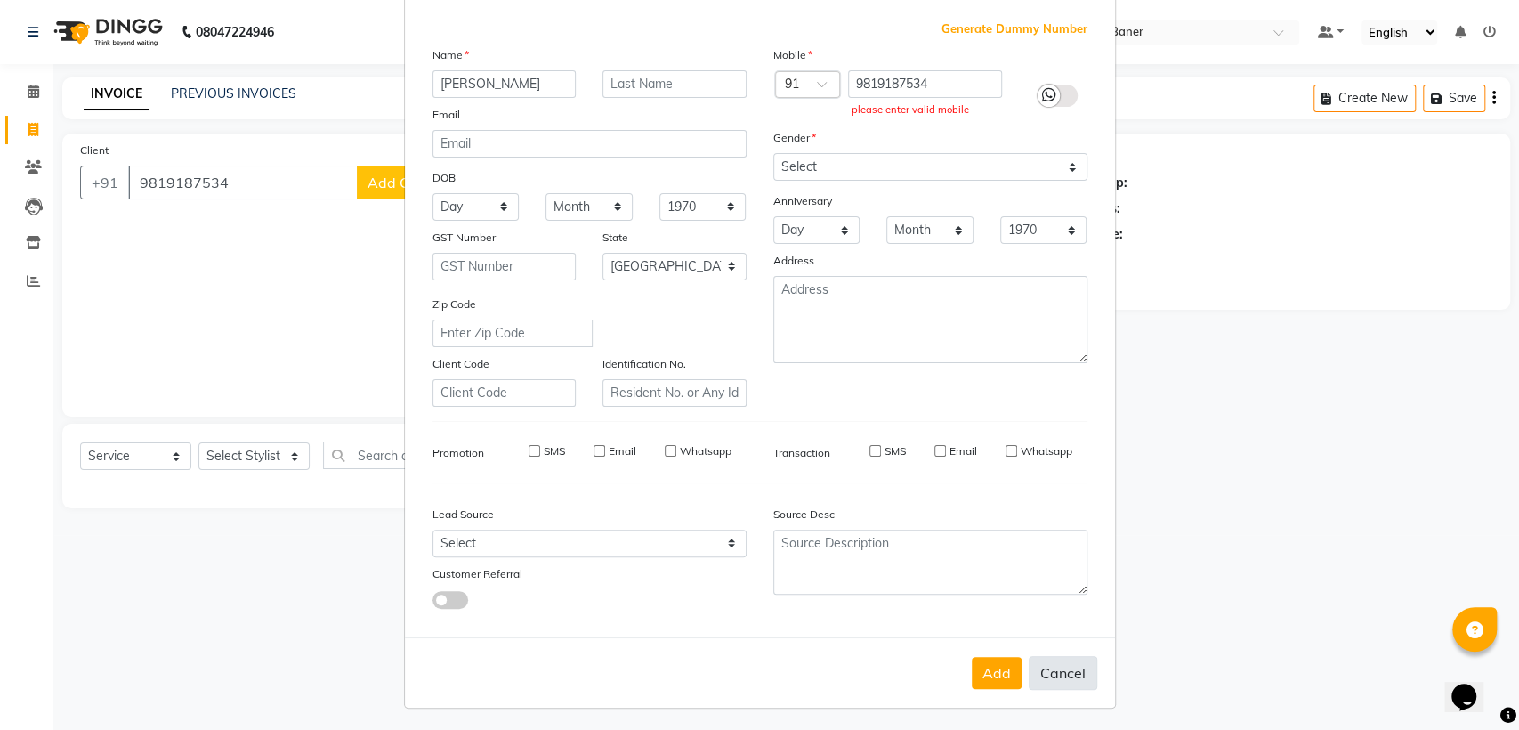
select select
select select "null"
select select
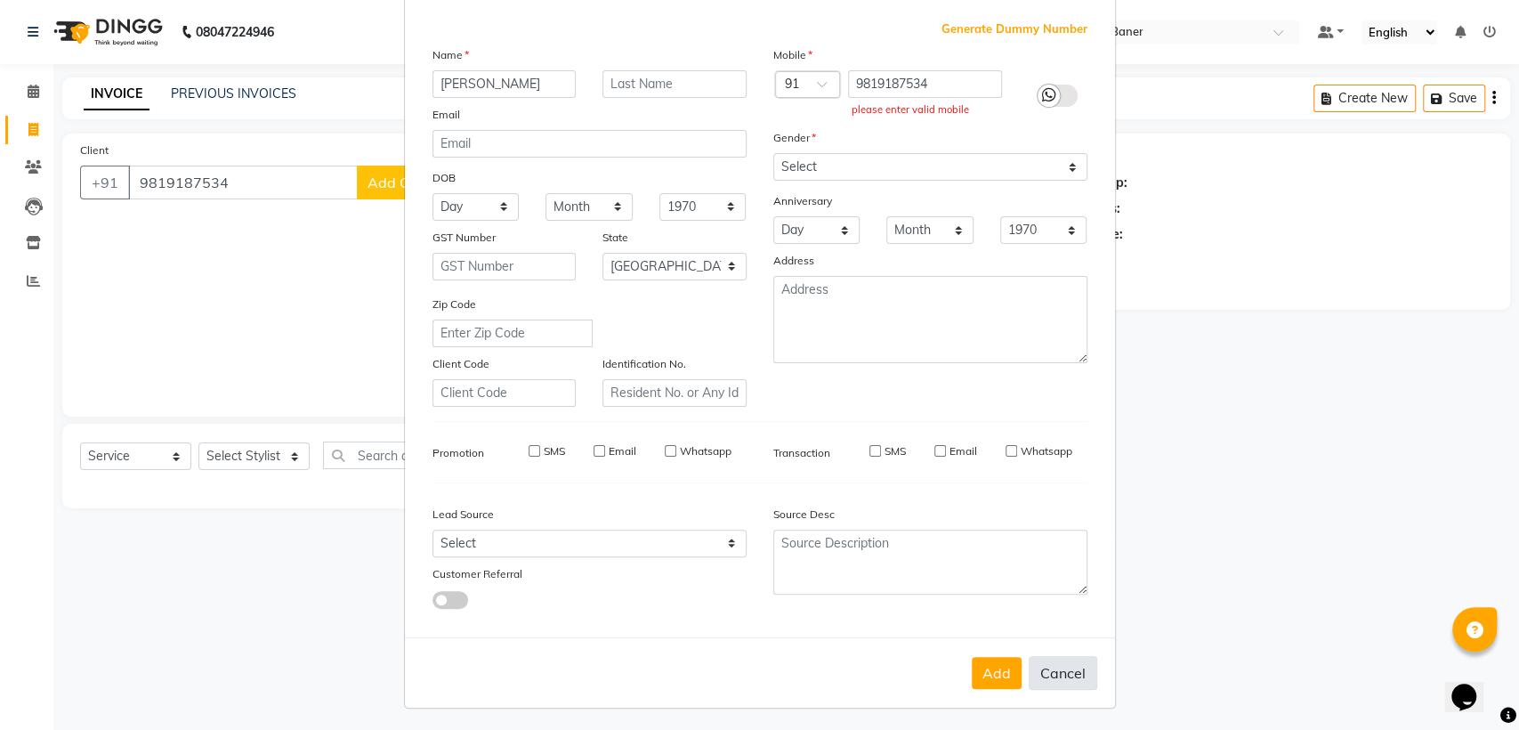
select select
checkbox input "false"
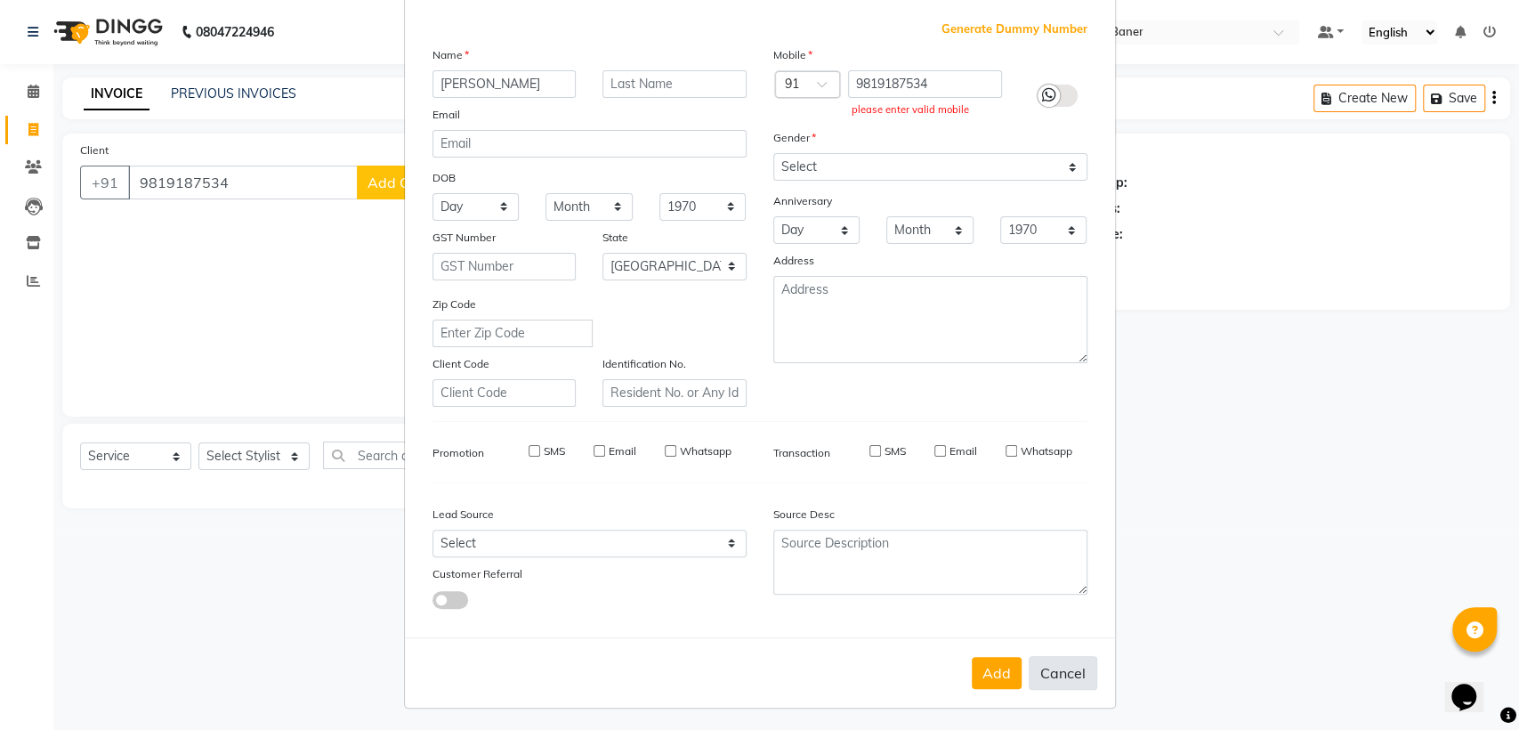
checkbox input "false"
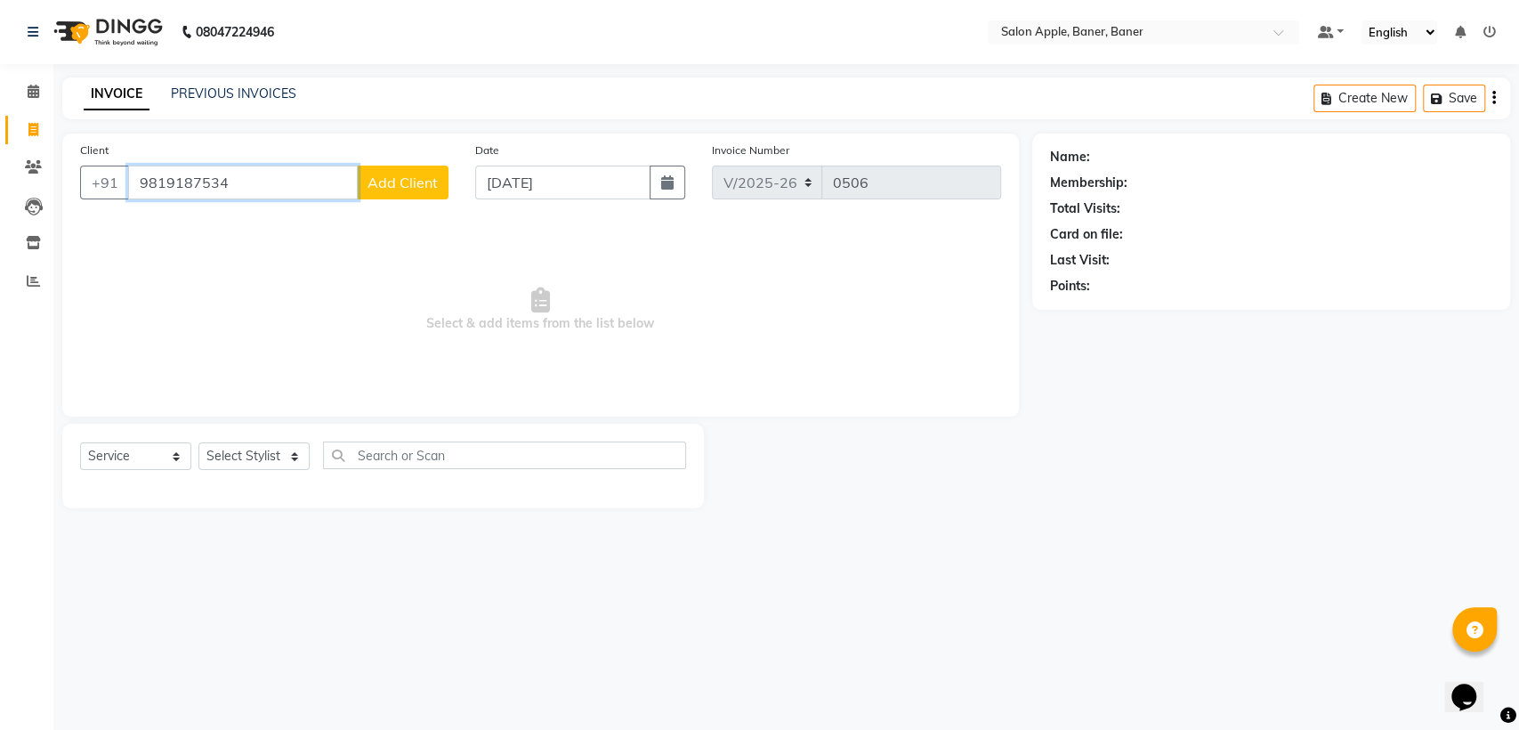
click at [275, 185] on input "9819187534" at bounding box center [243, 182] width 230 height 34
type input "9"
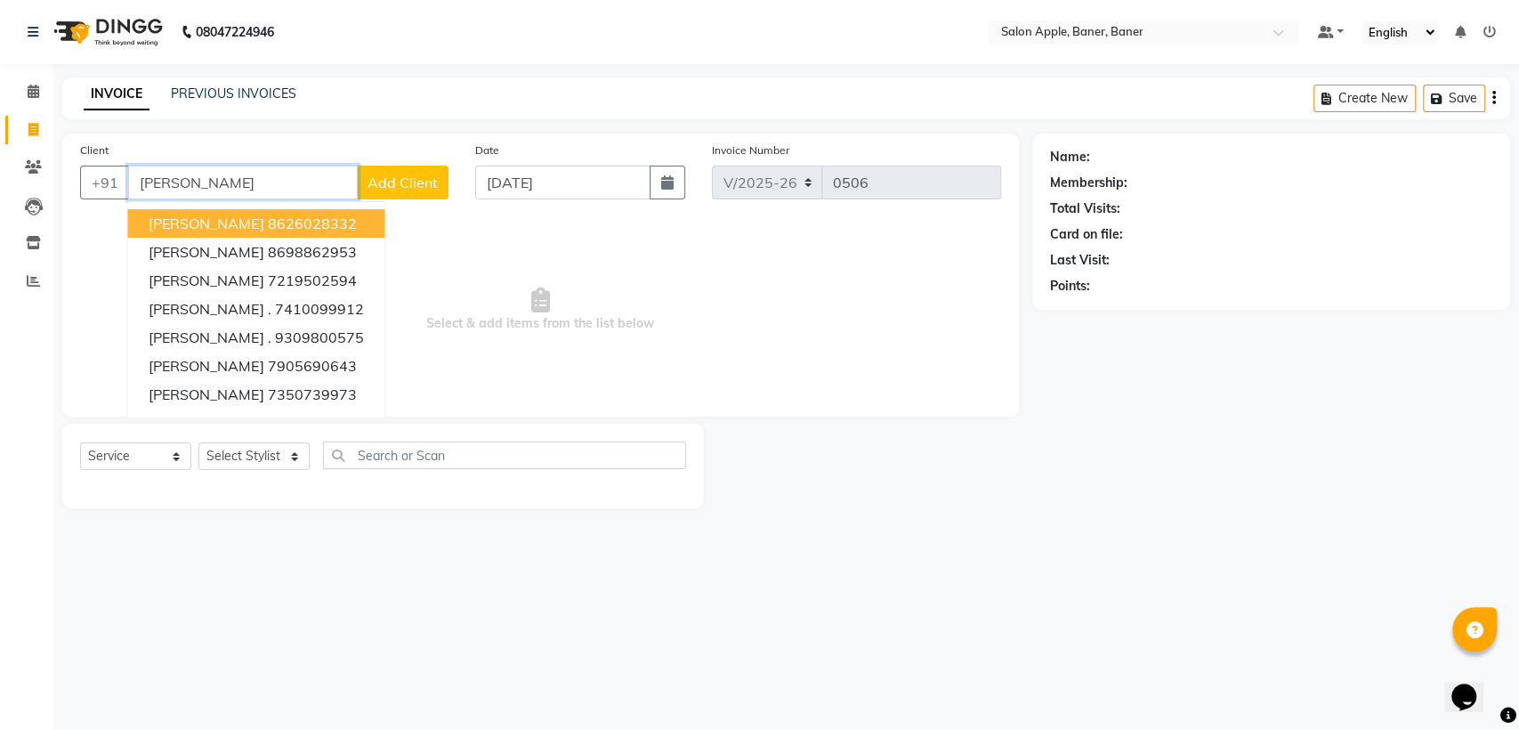
click at [300, 179] on input "[PERSON_NAME]" at bounding box center [243, 182] width 230 height 34
type input "p"
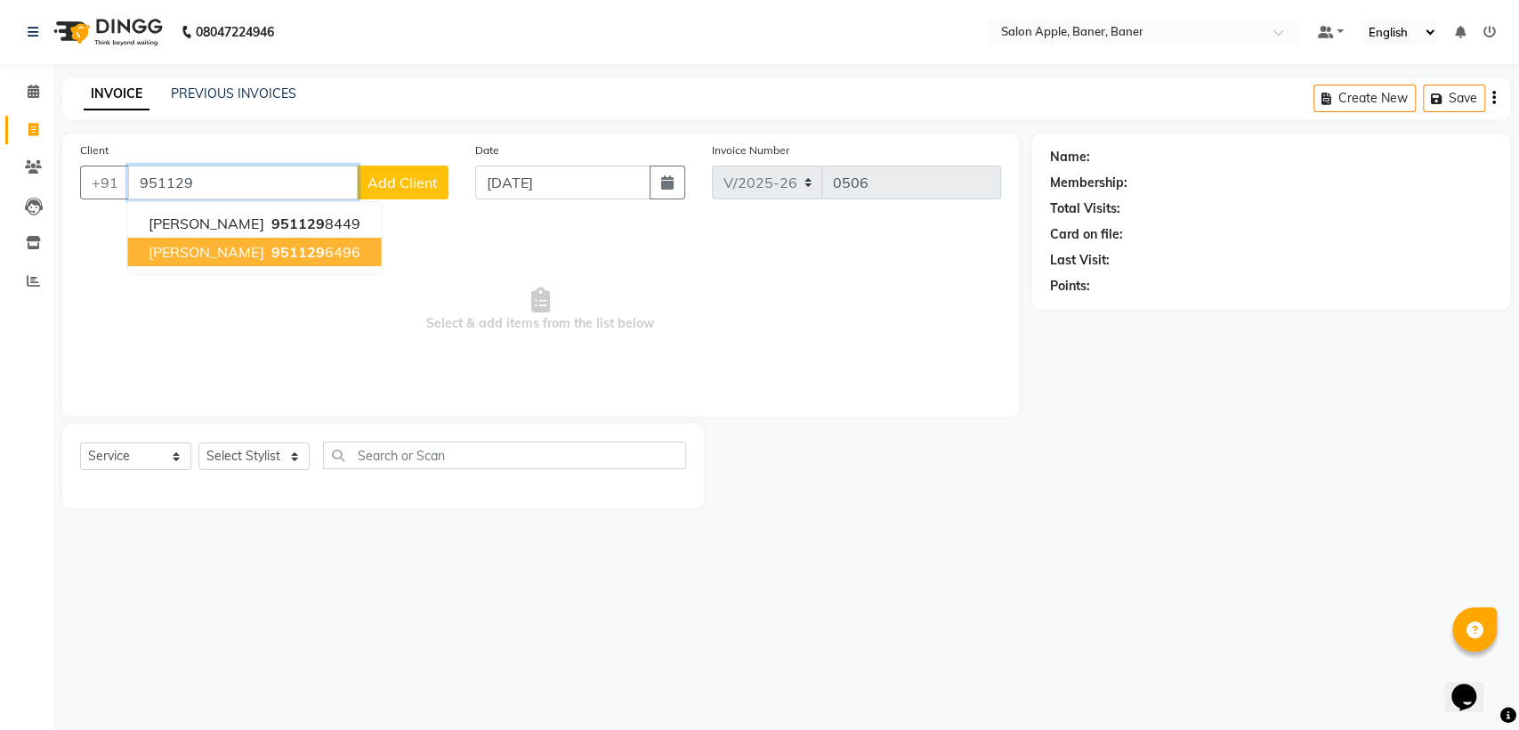
click at [336, 256] on button "[PERSON_NAME] 951129 6496" at bounding box center [254, 252] width 254 height 28
type input "9511296496"
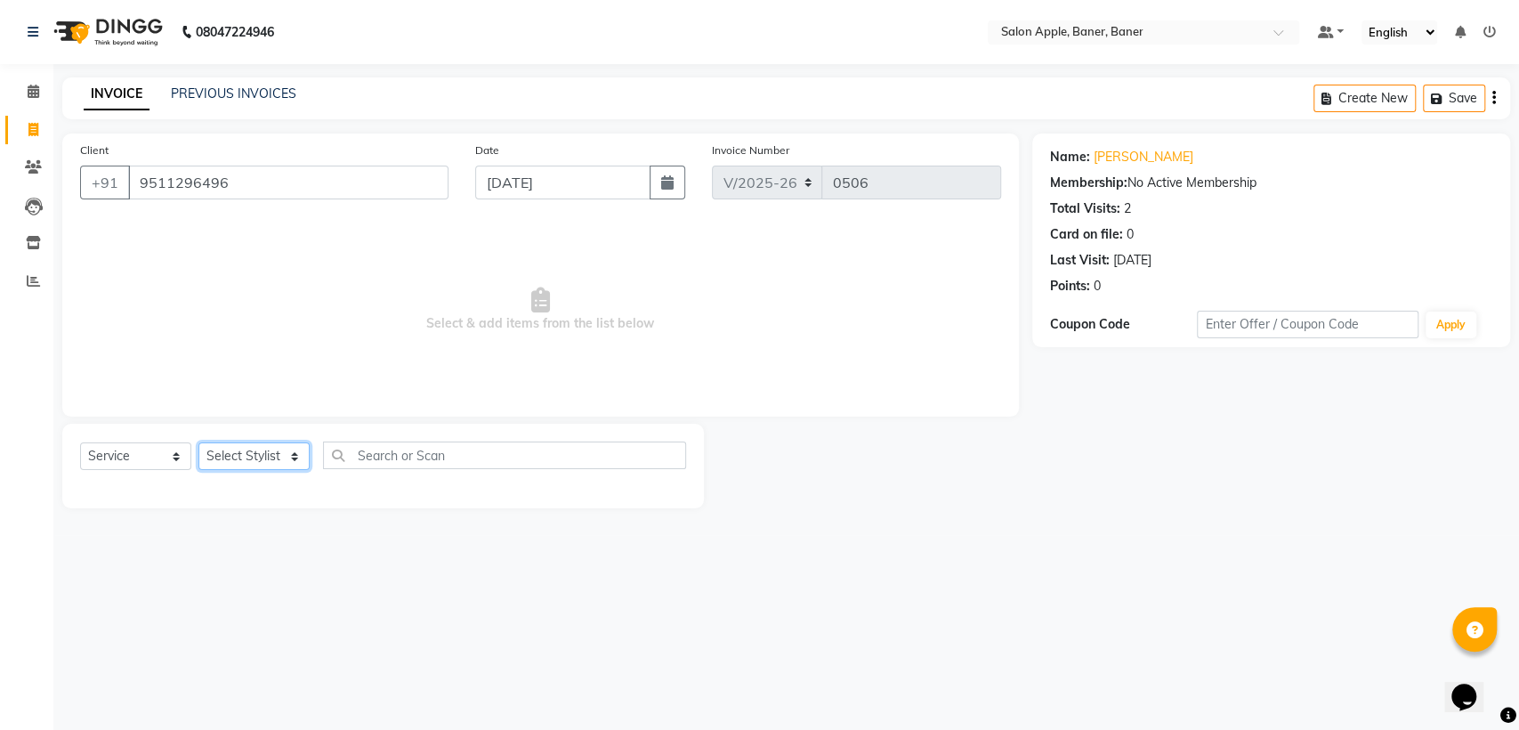
click at [267, 458] on select "Select Stylist [PERSON_NAME] [PERSON_NAME] [PERSON_NAME] Receiption TraningDepa…" at bounding box center [253, 456] width 111 height 28
select select "84038"
click at [198, 442] on select "Select Stylist [PERSON_NAME] [PERSON_NAME] [PERSON_NAME] Receiption TraningDepa…" at bounding box center [253, 456] width 111 height 28
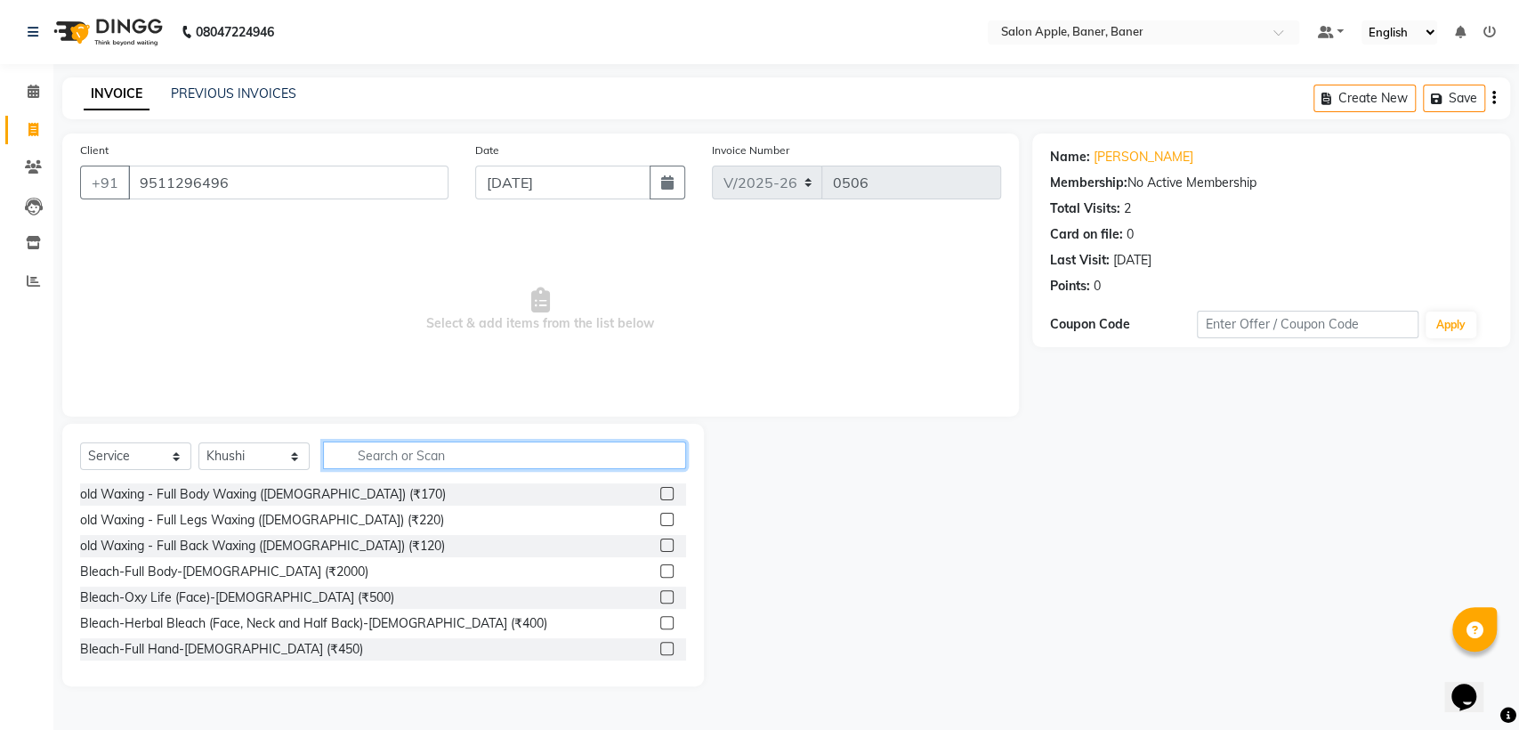
click at [479, 447] on input "text" at bounding box center [504, 455] width 363 height 28
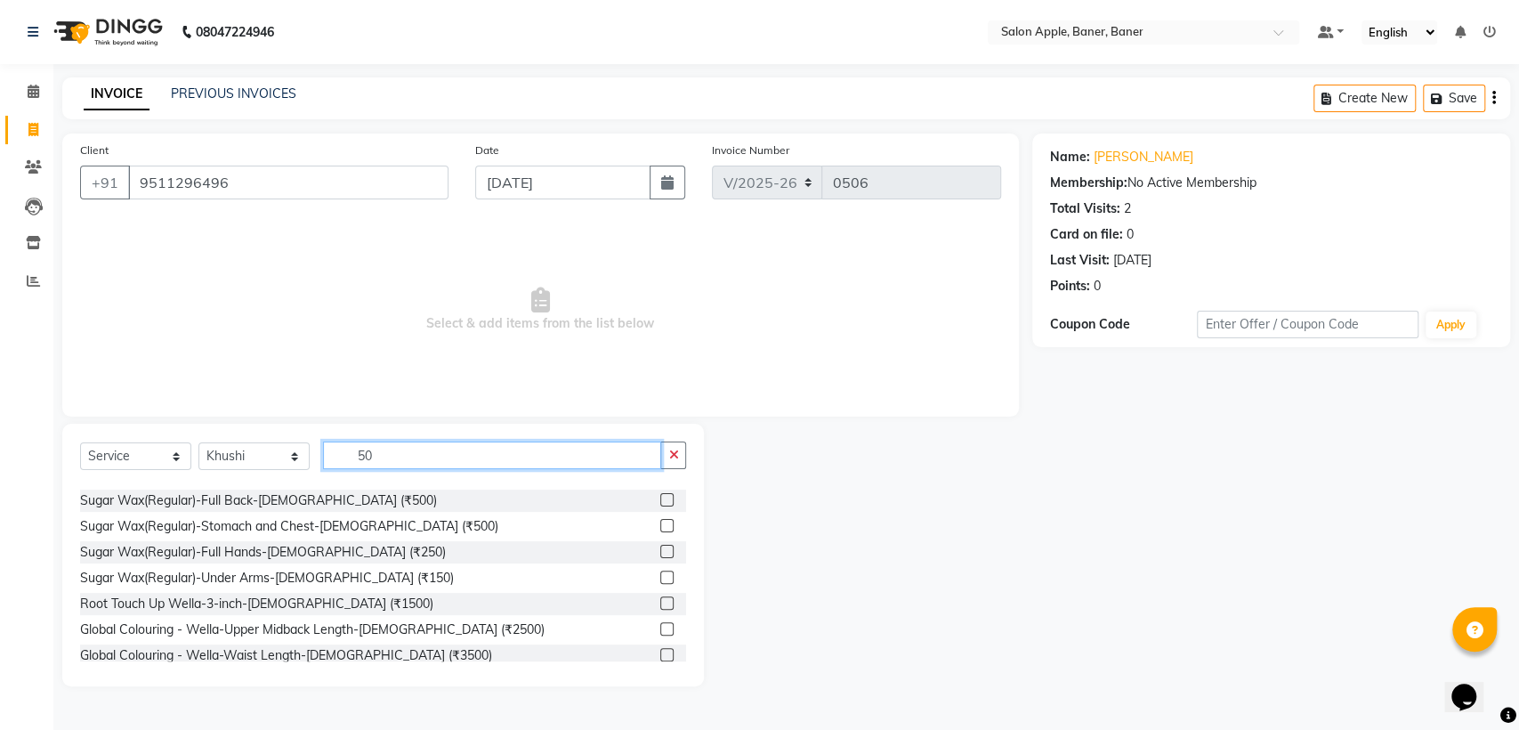
scroll to position [691, 0]
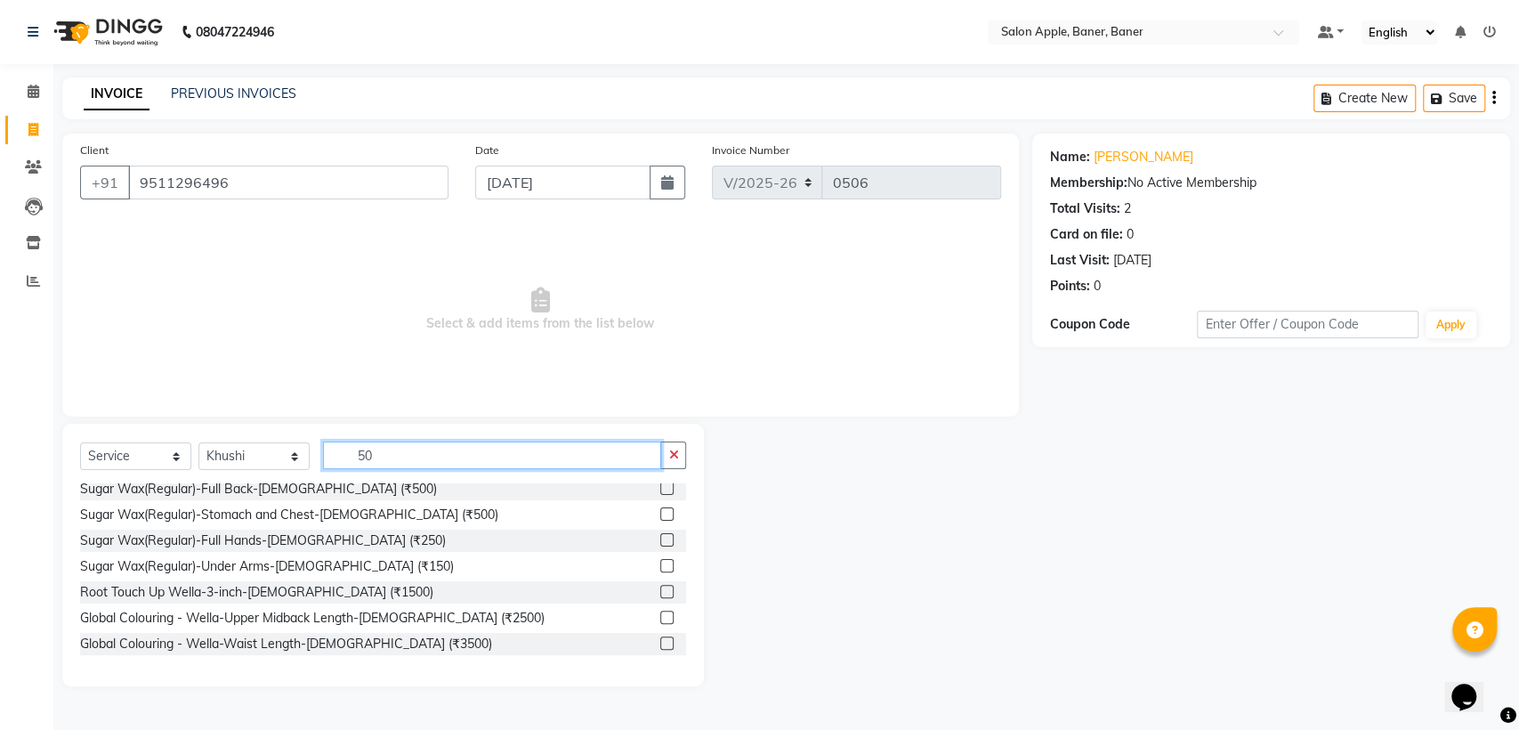
type input "5"
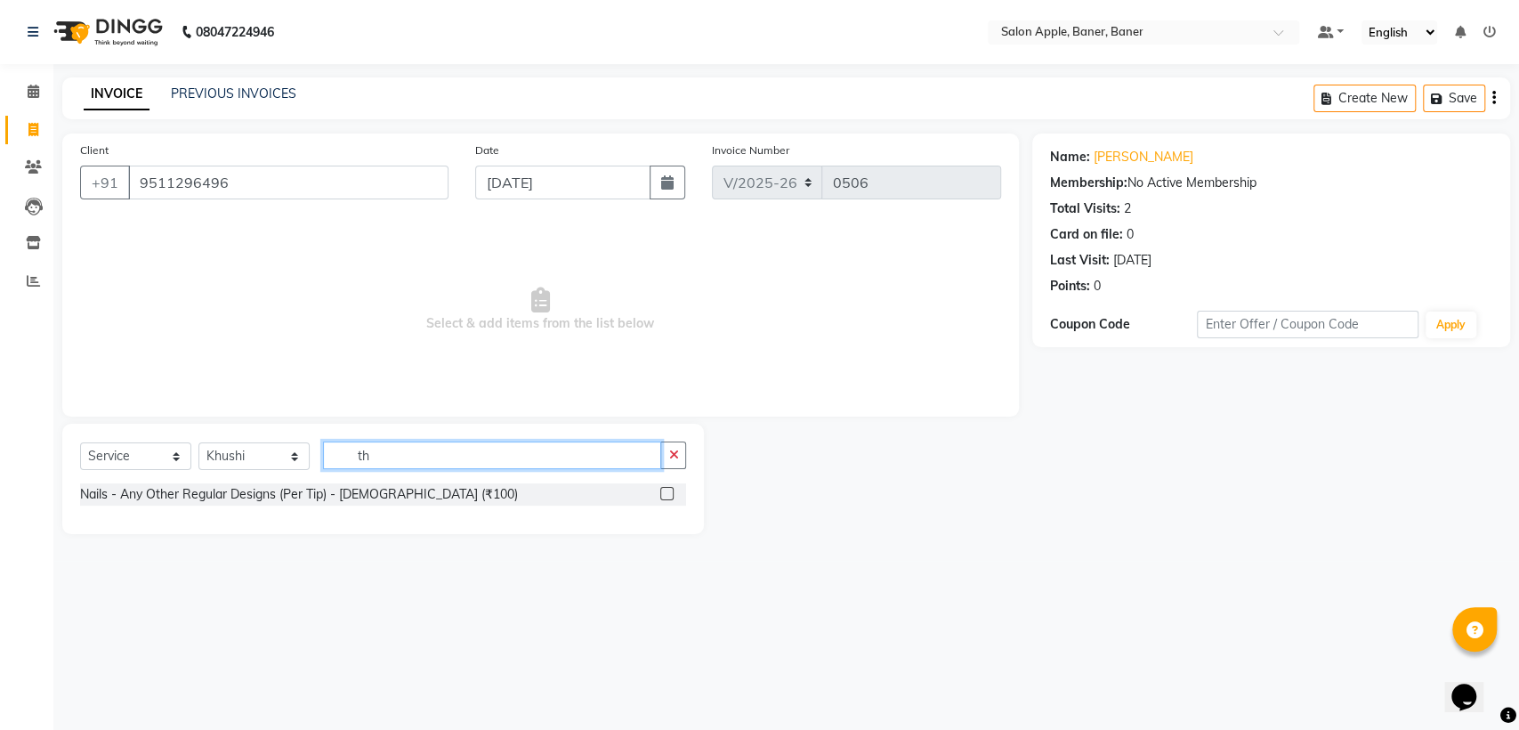
type input "t"
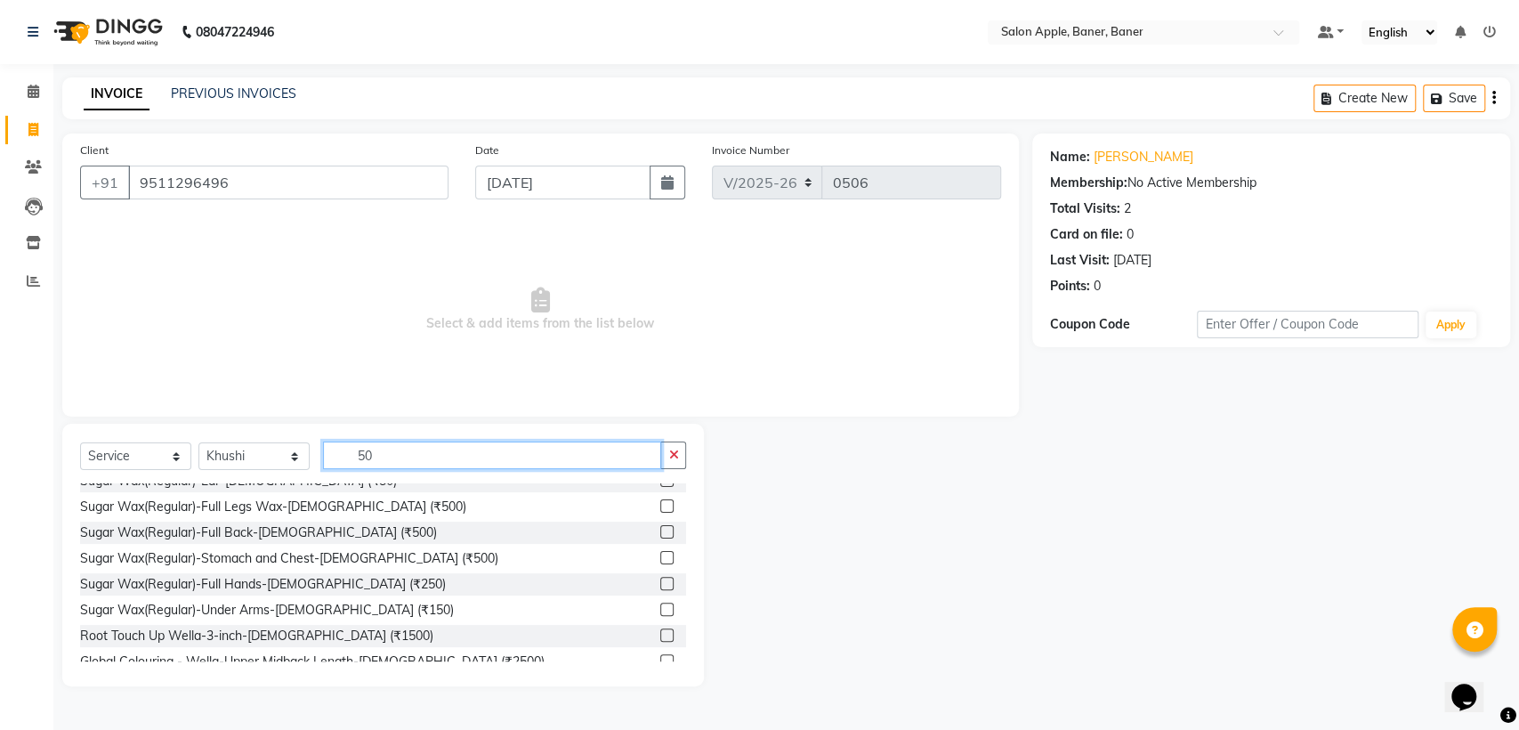
scroll to position [549, 0]
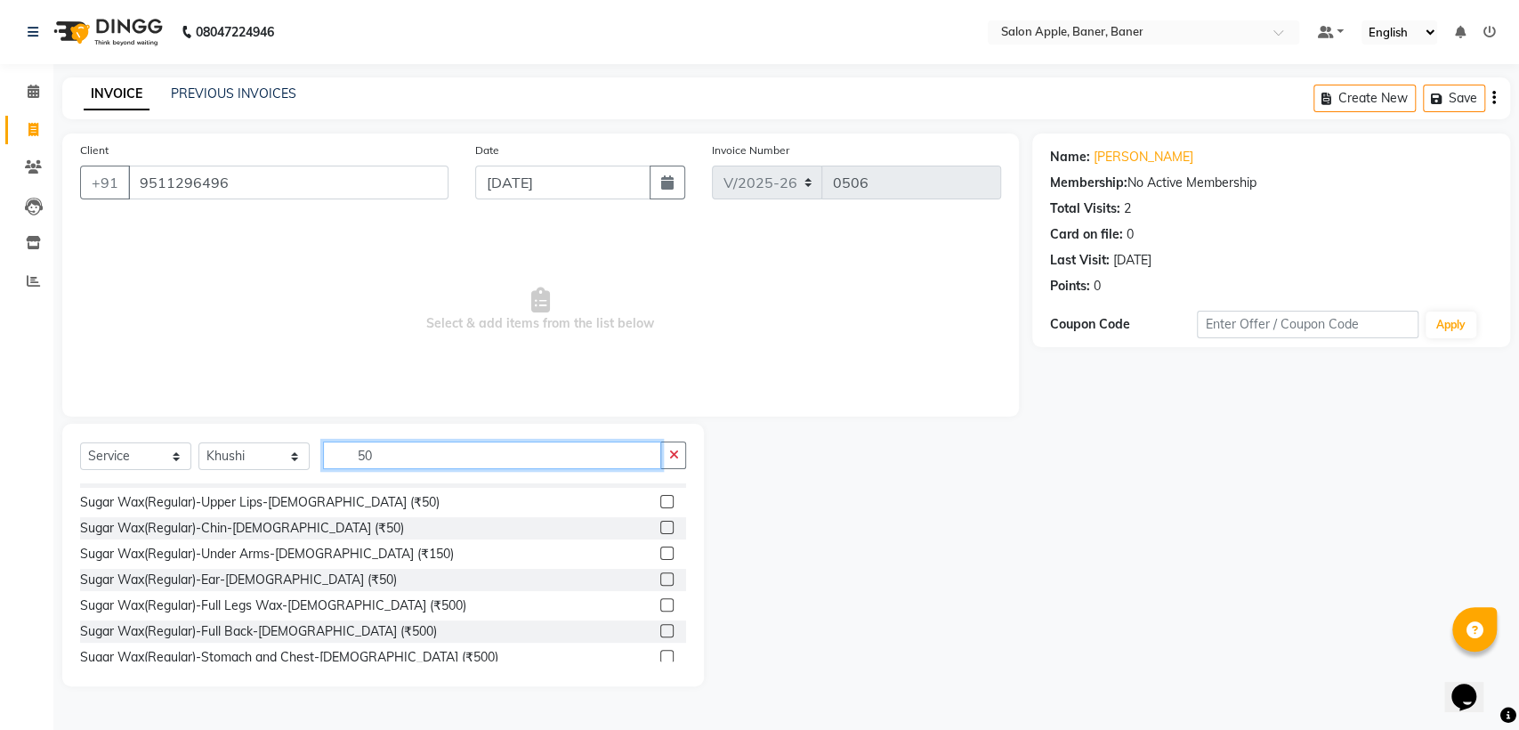
type input "50"
click at [660, 528] on label at bounding box center [666, 526] width 13 height 13
click at [660, 528] on input "checkbox" at bounding box center [666, 528] width 12 height 12
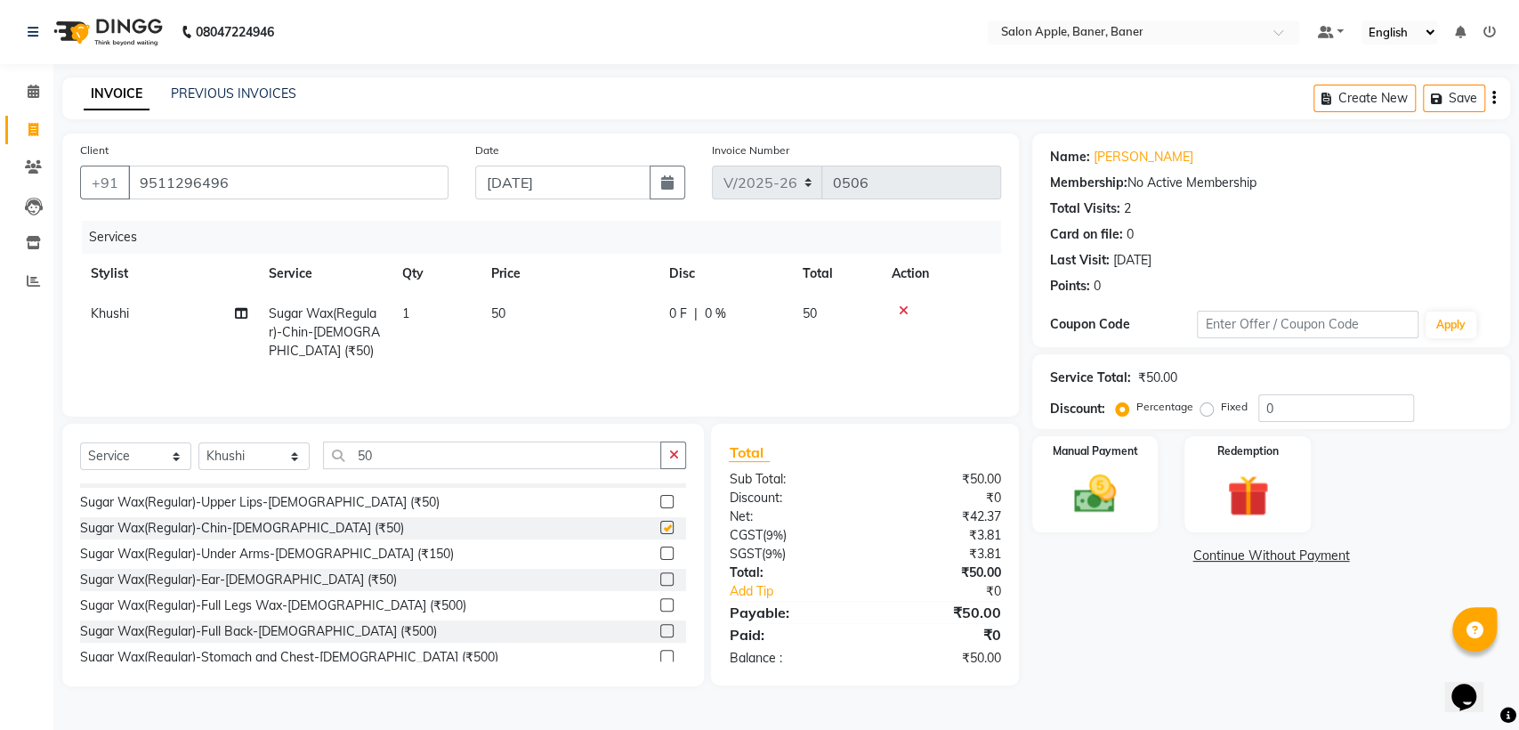
checkbox input "false"
drag, startPoint x: 611, startPoint y: 464, endPoint x: 600, endPoint y: 444, distance: 23.5
click at [611, 461] on input "50" at bounding box center [492, 455] width 338 height 28
type input "5"
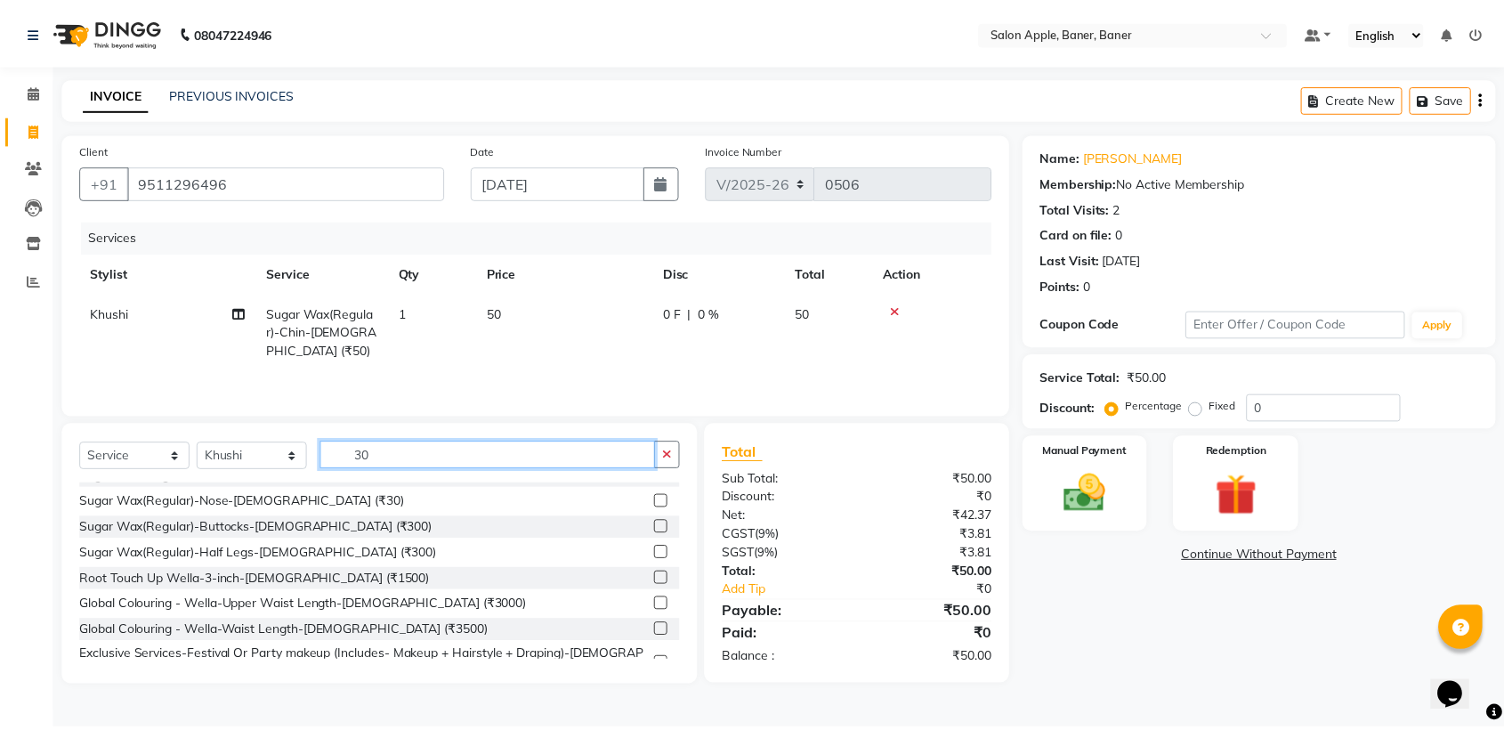
scroll to position [59, 0]
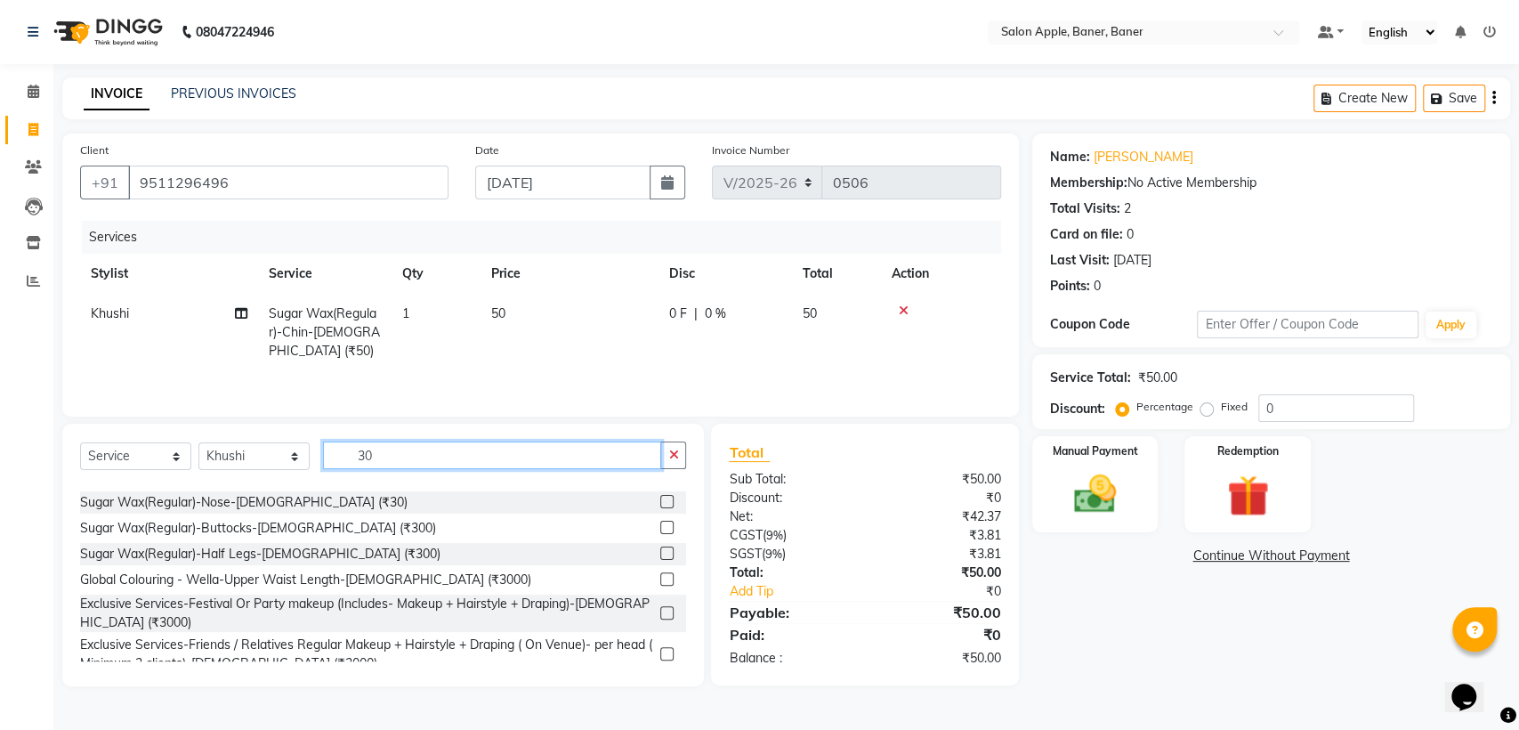
type input "30"
click at [660, 507] on label at bounding box center [666, 501] width 13 height 13
click at [660, 507] on input "checkbox" at bounding box center [666, 502] width 12 height 12
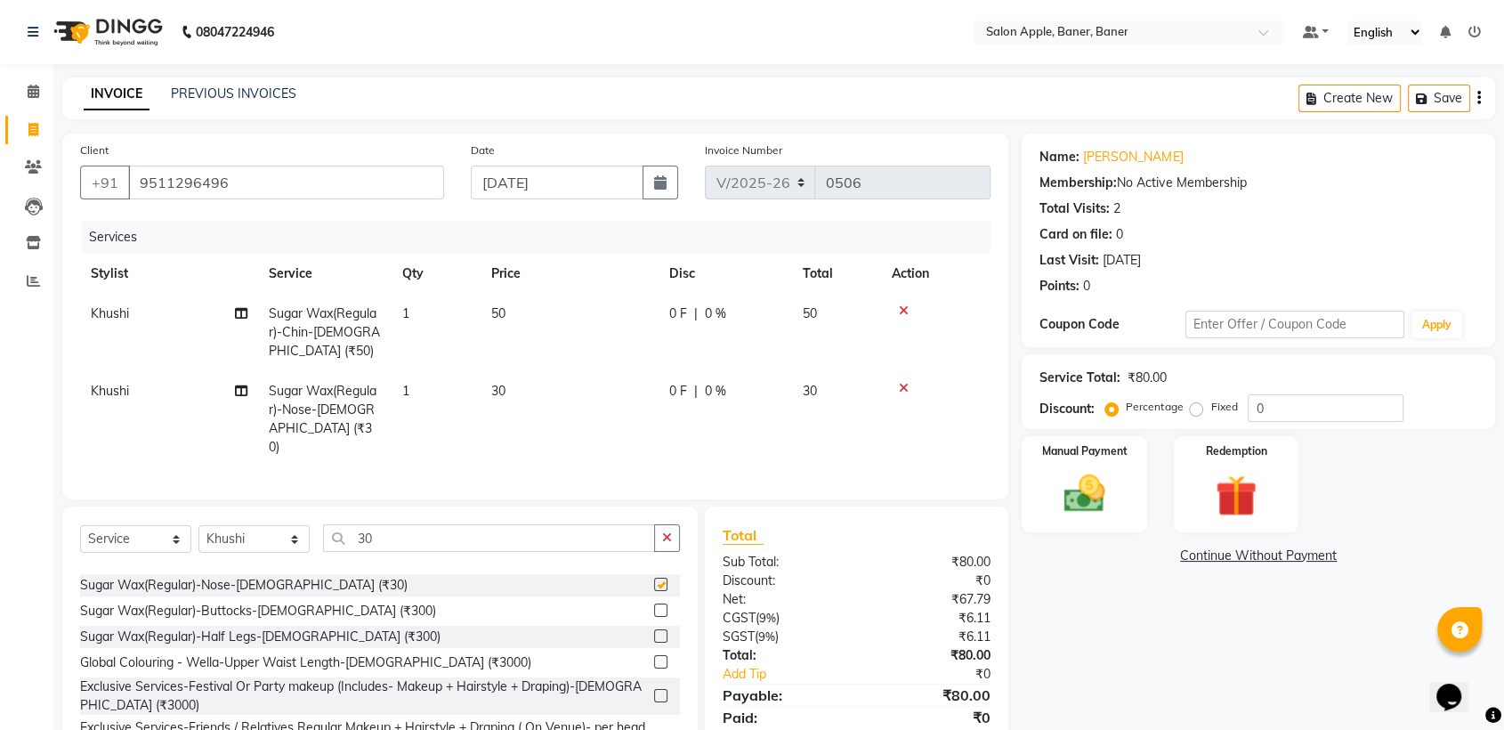
checkbox input "false"
click at [621, 529] on input "30" at bounding box center [489, 538] width 332 height 28
type input "3"
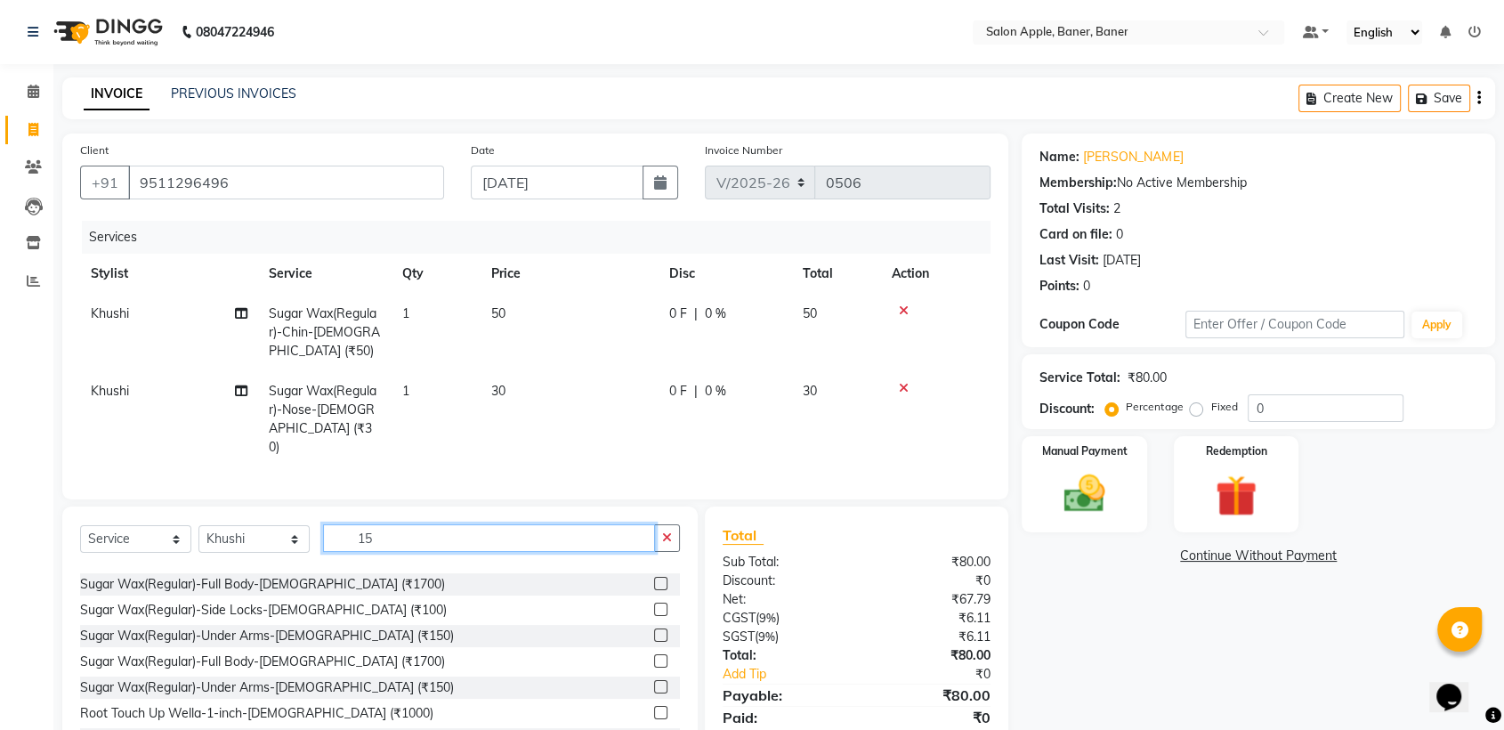
scroll to position [0, 0]
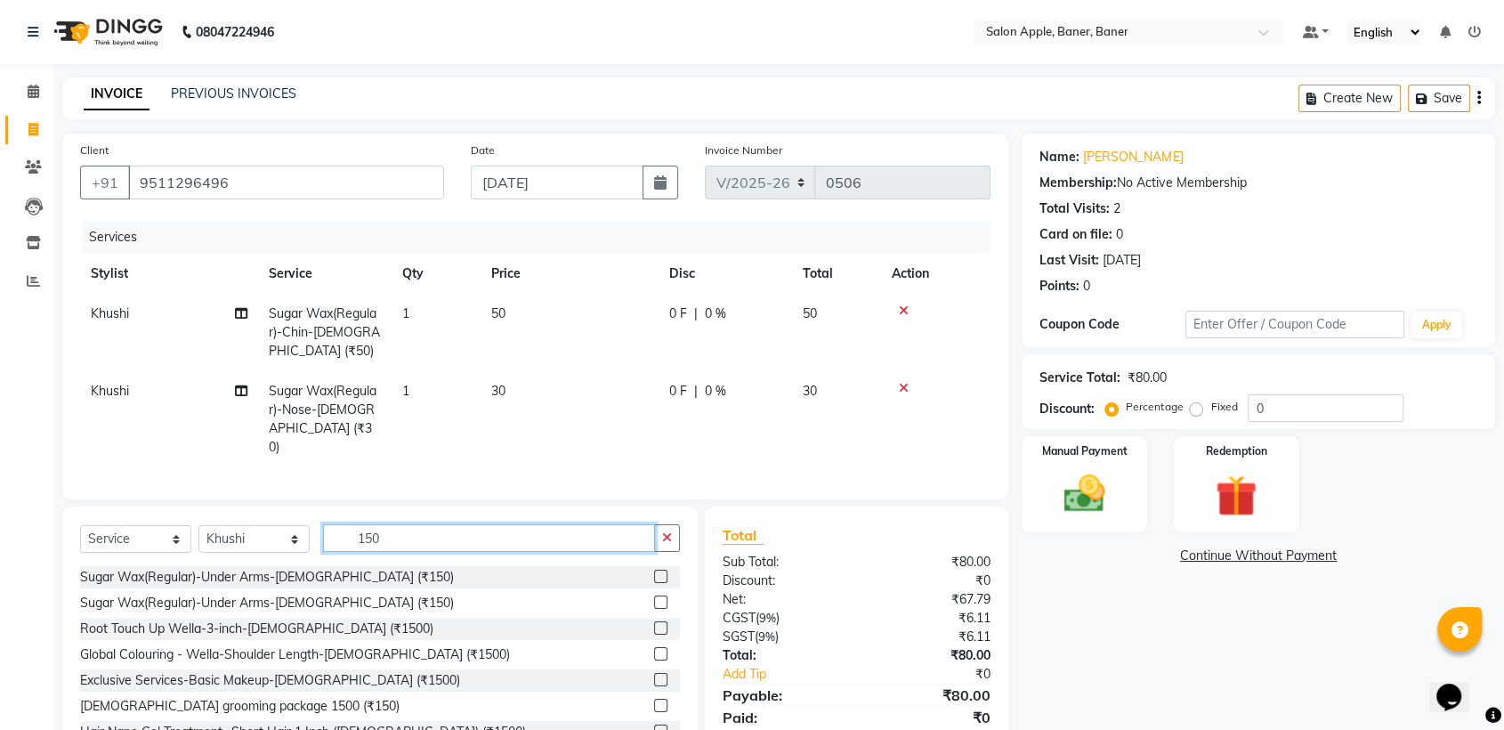
type input "150"
click at [654, 575] on label at bounding box center [660, 575] width 13 height 13
click at [654, 575] on input "checkbox" at bounding box center [660, 577] width 12 height 12
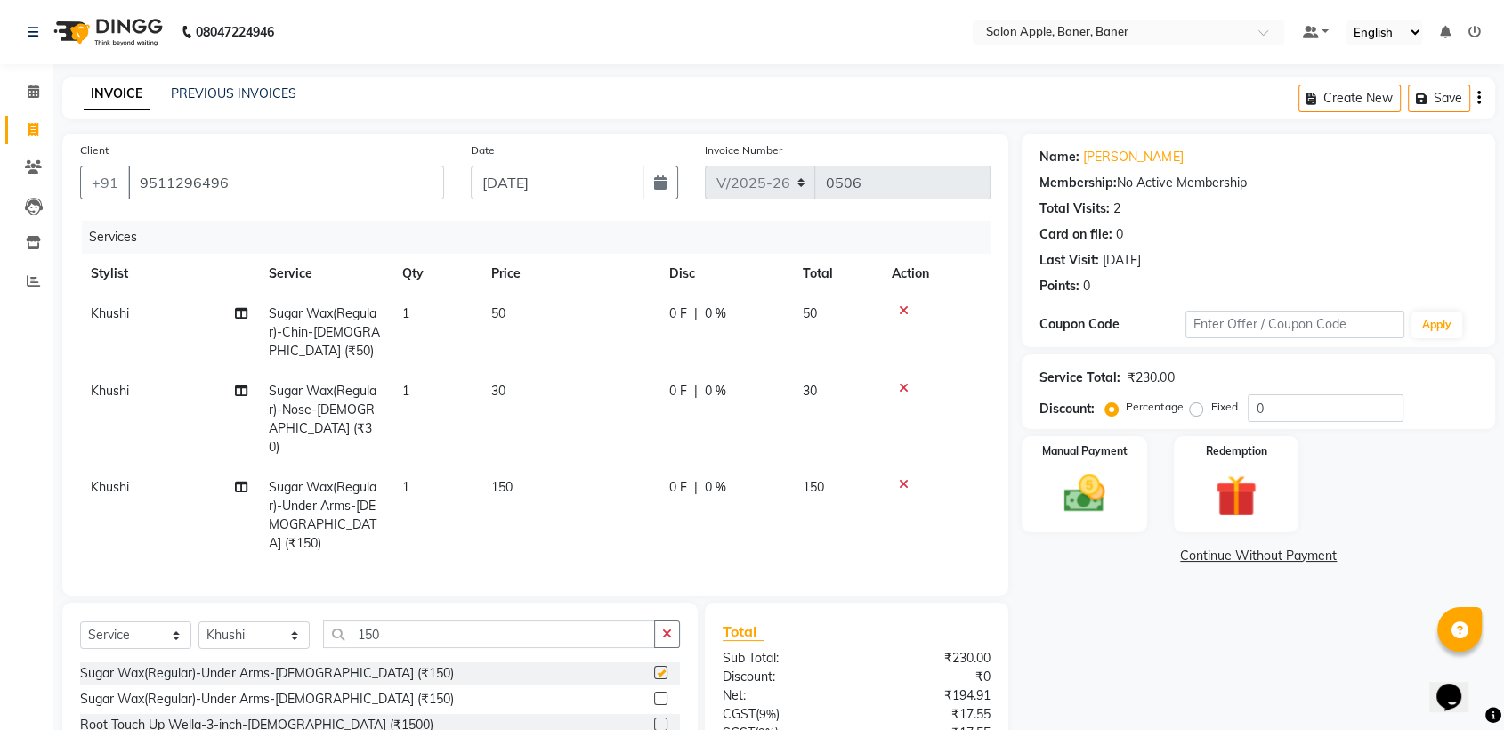
checkbox input "false"
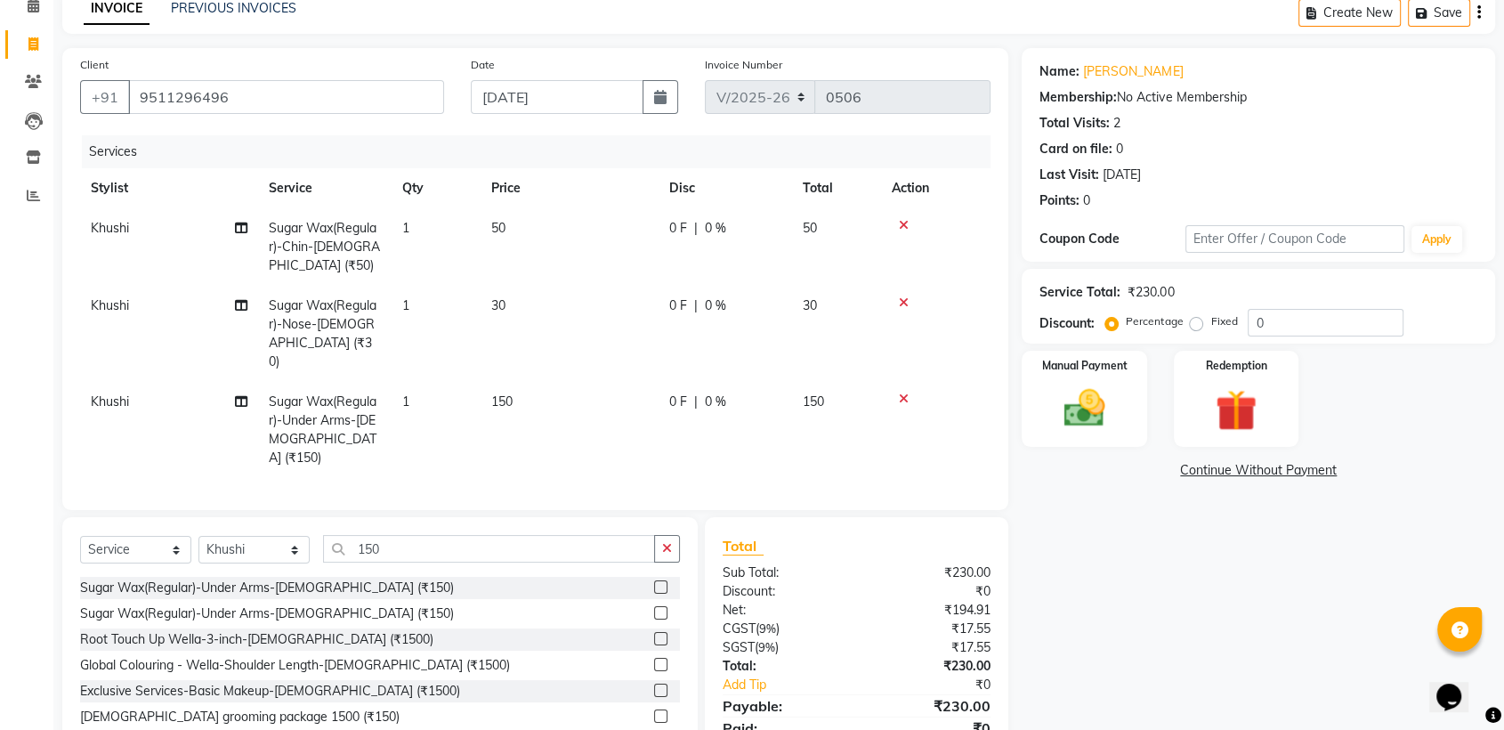
scroll to position [140, 0]
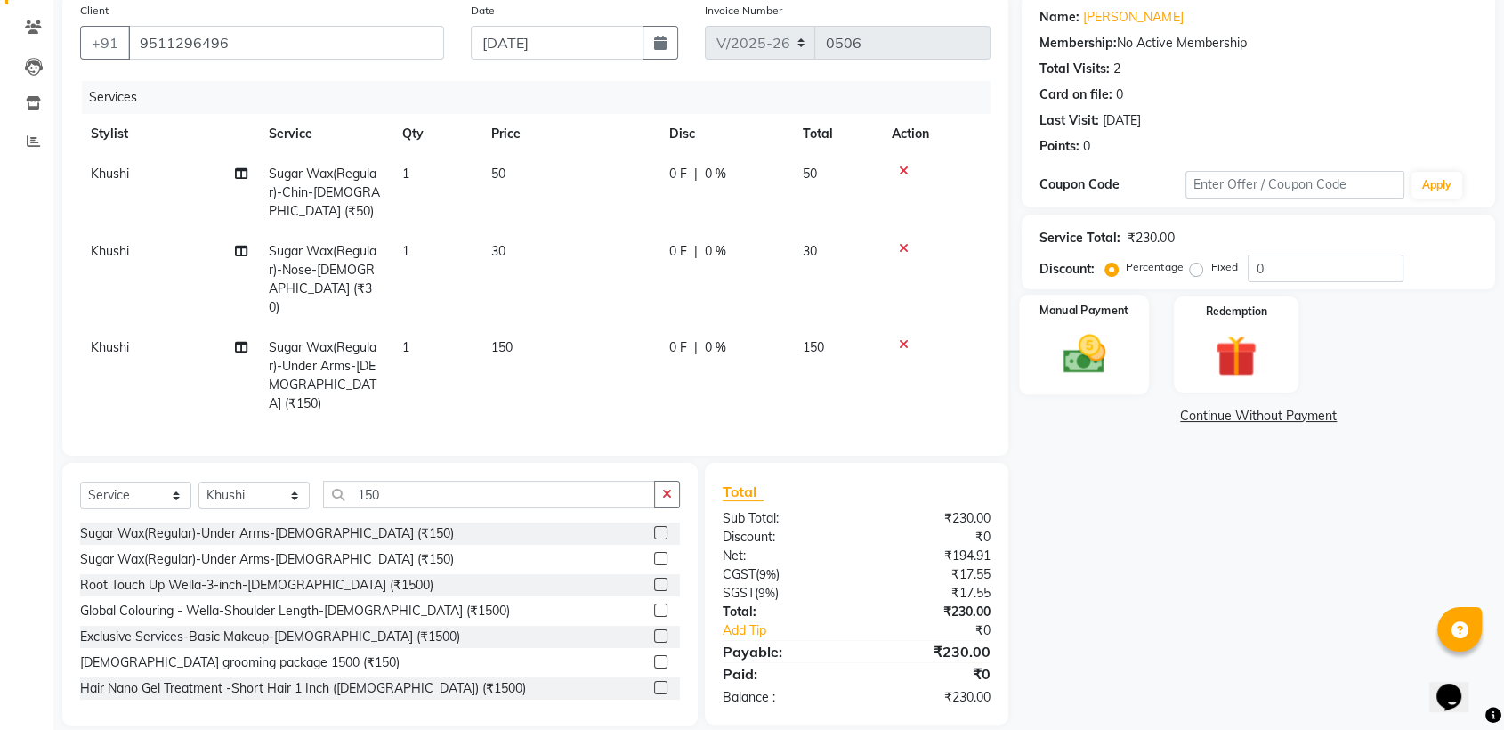
click at [1091, 348] on img at bounding box center [1083, 354] width 69 height 50
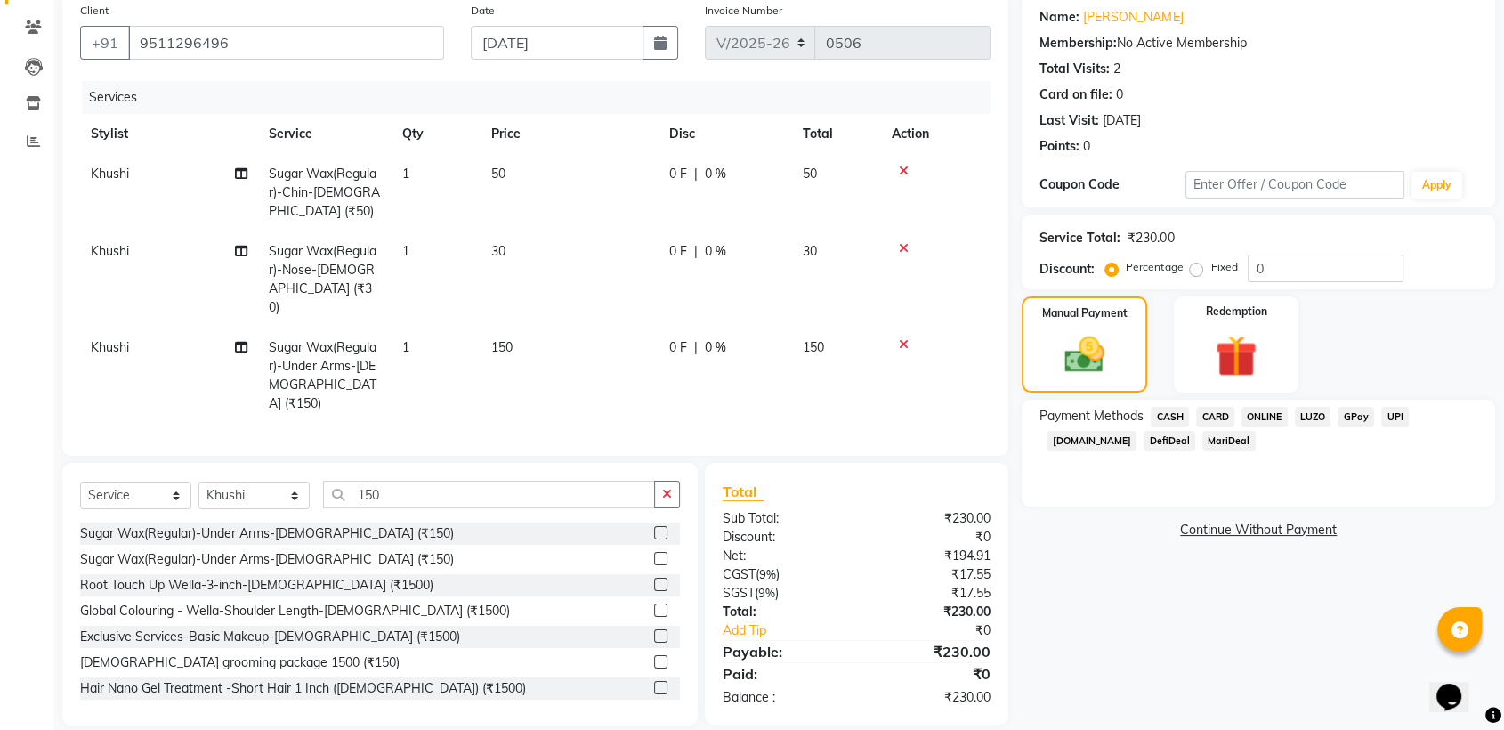
click at [1267, 415] on span "ONLINE" at bounding box center [1264, 417] width 46 height 20
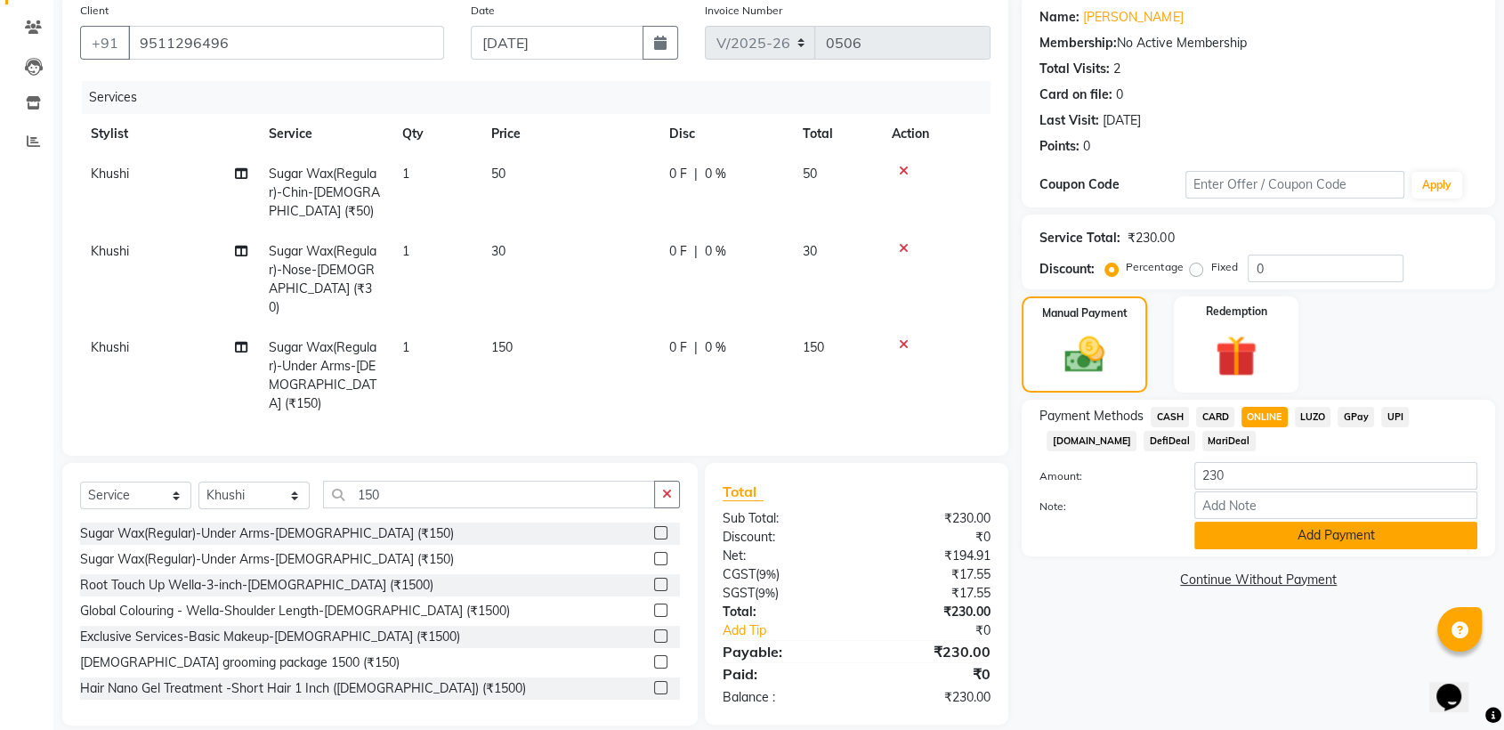
click at [1302, 535] on button "Add Payment" at bounding box center [1335, 535] width 283 height 28
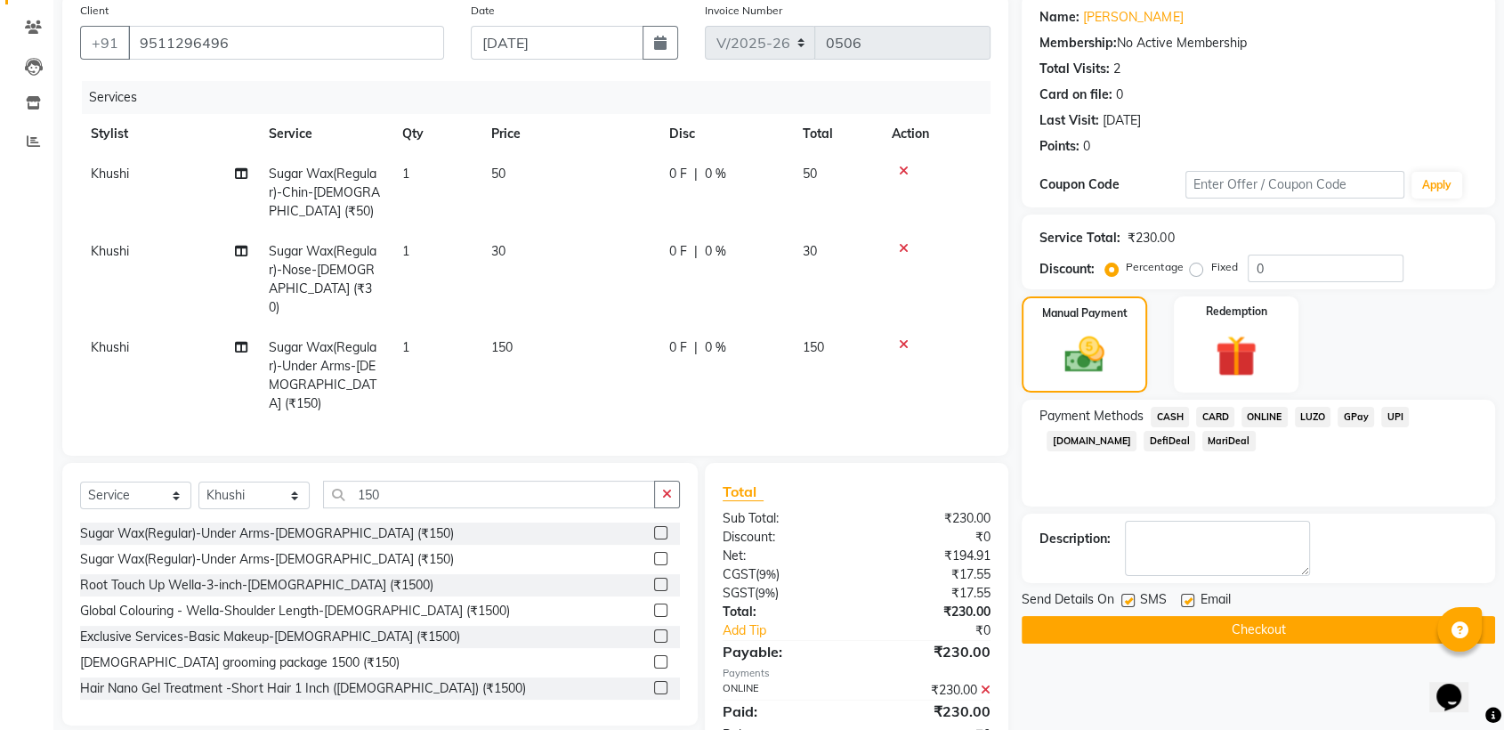
scroll to position [175, 0]
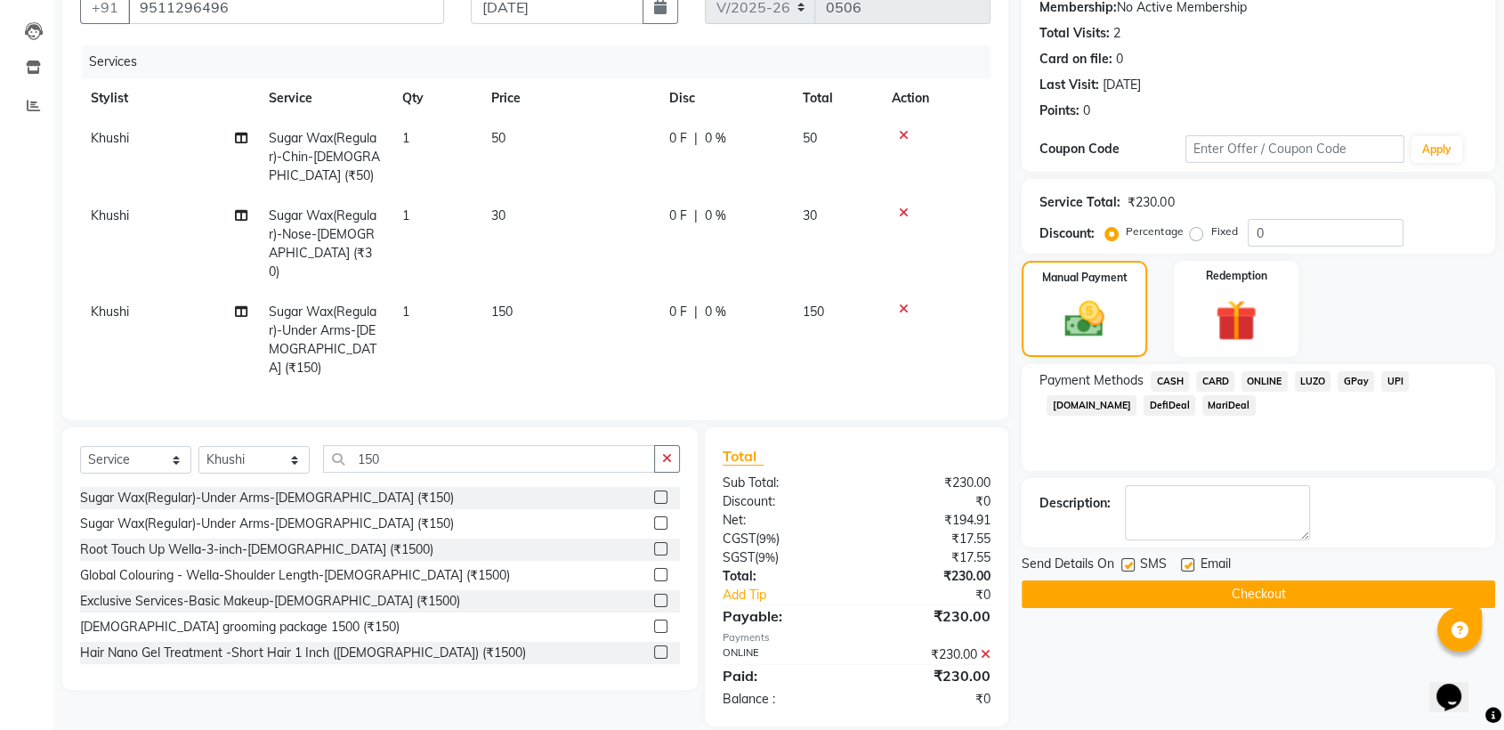
click at [1193, 568] on div "Email" at bounding box center [1212, 565] width 63 height 22
click at [1188, 560] on label at bounding box center [1187, 564] width 13 height 13
click at [1188, 560] on input "checkbox" at bounding box center [1187, 566] width 12 height 12
checkbox input "false"
click at [1139, 564] on div "SMS" at bounding box center [1151, 565] width 60 height 22
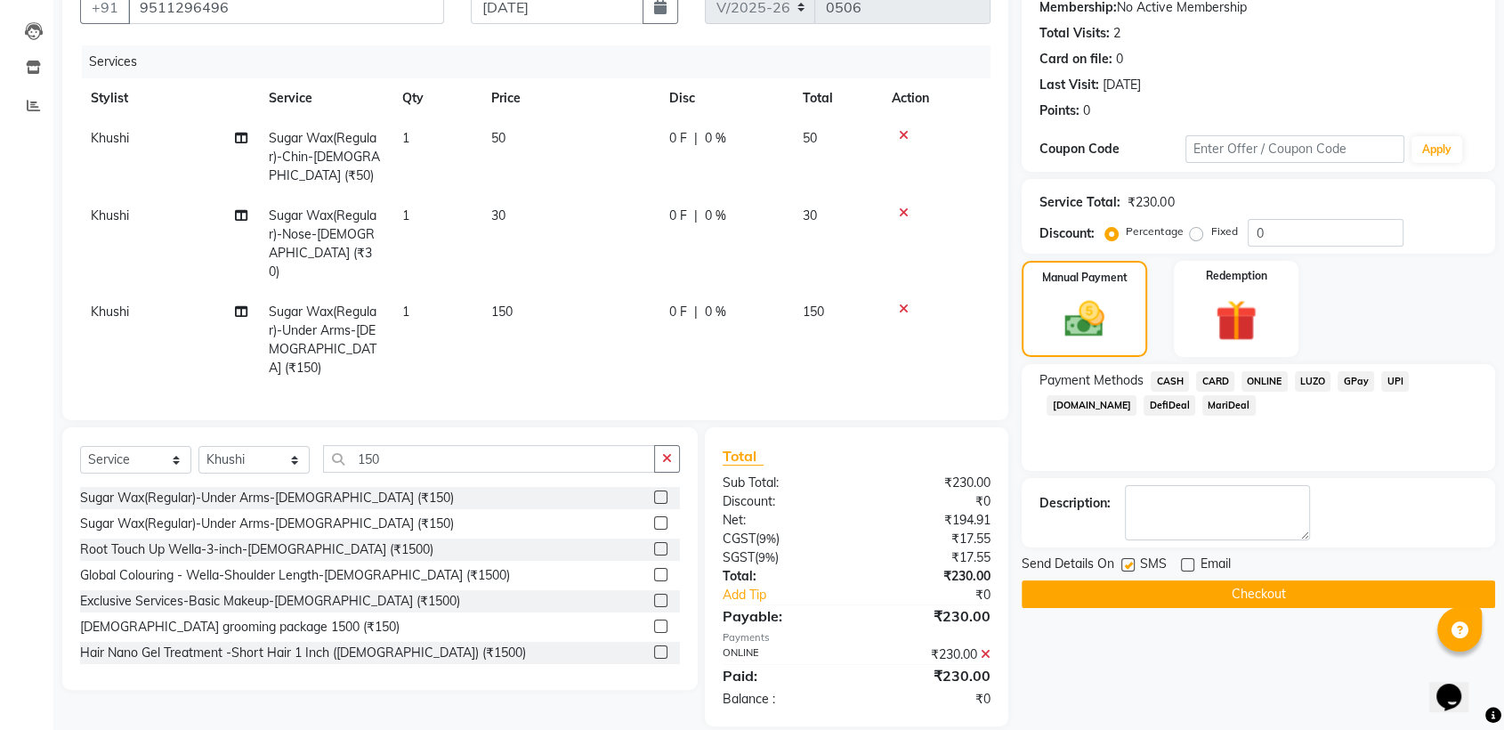
click at [1137, 564] on div "SMS" at bounding box center [1151, 565] width 60 height 22
click at [1132, 564] on label at bounding box center [1127, 564] width 13 height 13
click at [1132, 564] on input "checkbox" at bounding box center [1127, 566] width 12 height 12
checkbox input "false"
click at [1151, 594] on button "Checkout" at bounding box center [1257, 594] width 473 height 28
